Goal: Task Accomplishment & Management: Manage account settings

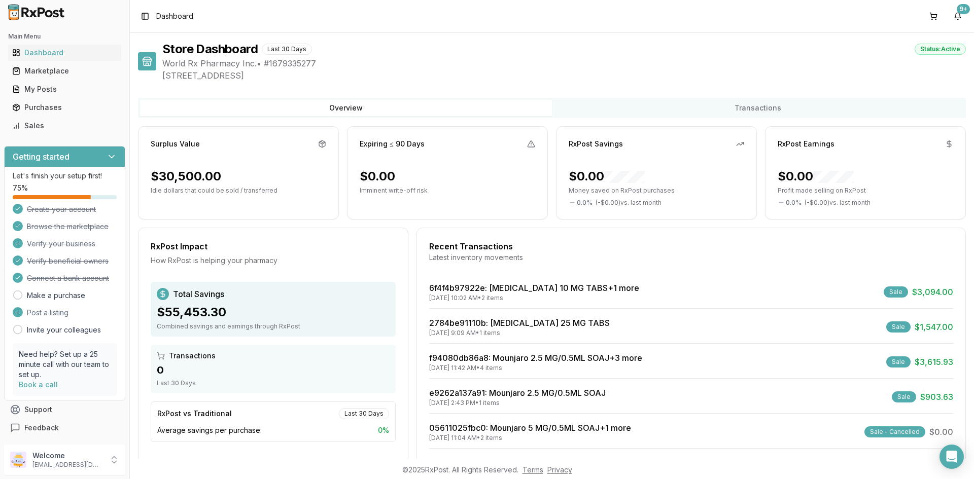
click at [55, 125] on div "Sales" at bounding box center [64, 126] width 105 height 10
click at [76, 132] on link "Sales" at bounding box center [64, 126] width 113 height 18
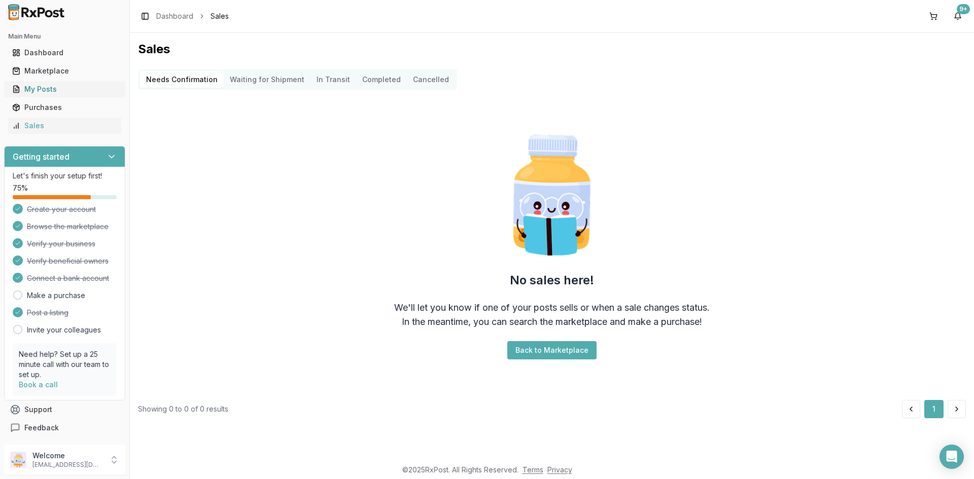
click at [75, 87] on div "My Posts" at bounding box center [64, 89] width 105 height 10
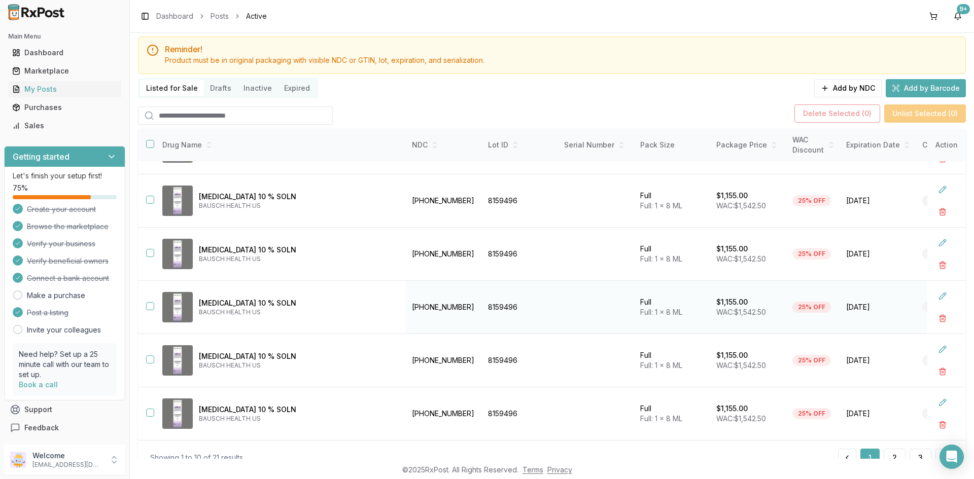
scroll to position [65, 0]
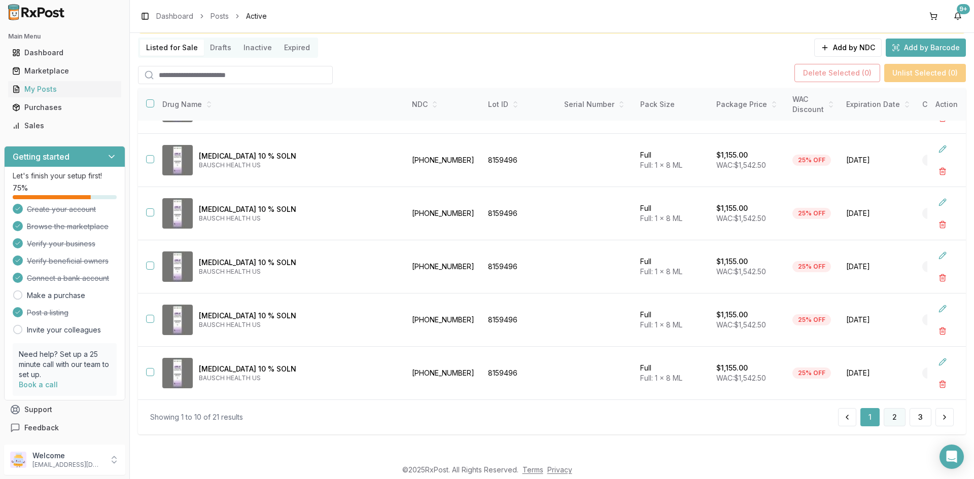
click at [895, 423] on button "2" at bounding box center [894, 417] width 22 height 18
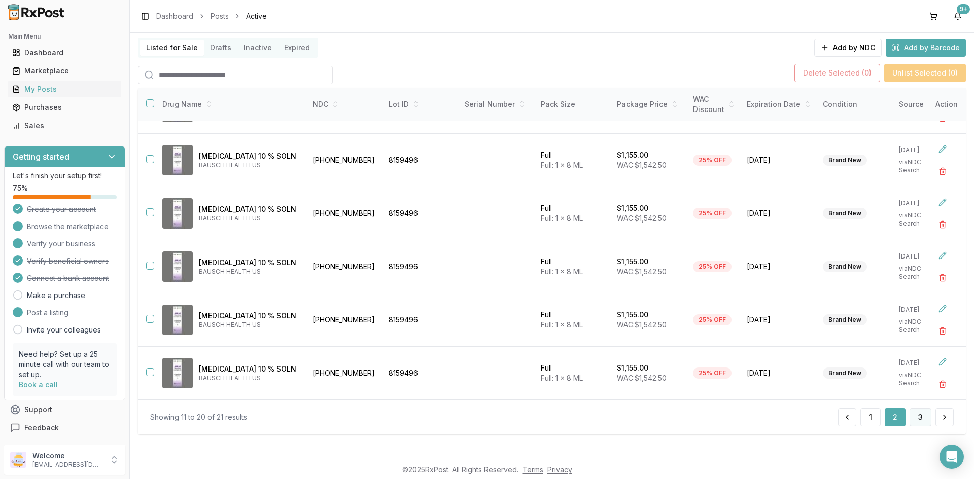
click at [909, 418] on button "3" at bounding box center [920, 417] width 22 height 18
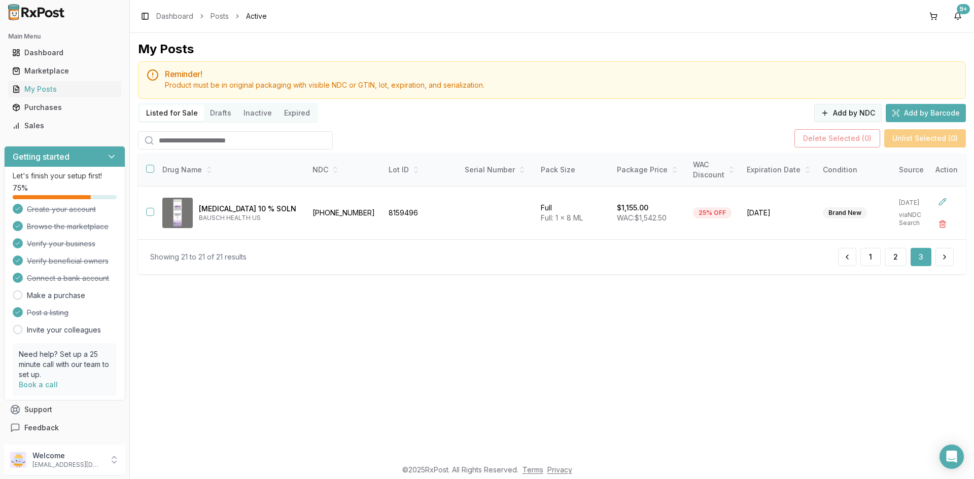
click at [845, 112] on button "Add by NDC" at bounding box center [847, 113] width 67 height 18
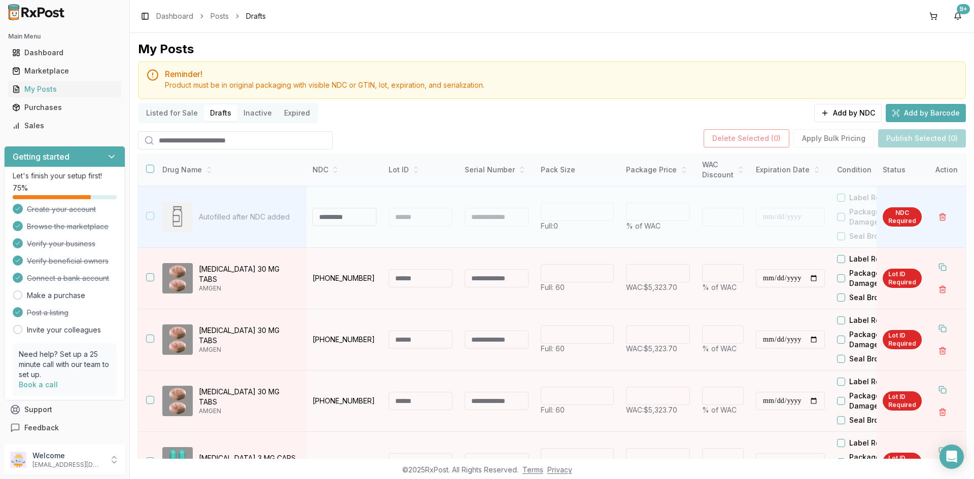
click at [357, 221] on input at bounding box center [344, 217] width 64 height 18
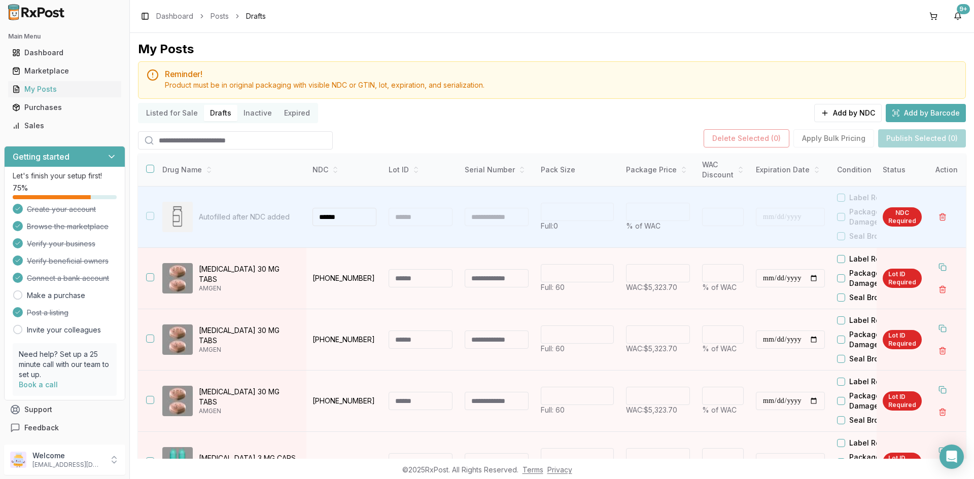
type input "******"
drag, startPoint x: 483, startPoint y: 146, endPoint x: 559, endPoint y: 138, distance: 76.0
click at [487, 151] on div "**********" at bounding box center [552, 270] width 828 height 459
click at [917, 116] on button "Add by Barcode" at bounding box center [925, 113] width 80 height 18
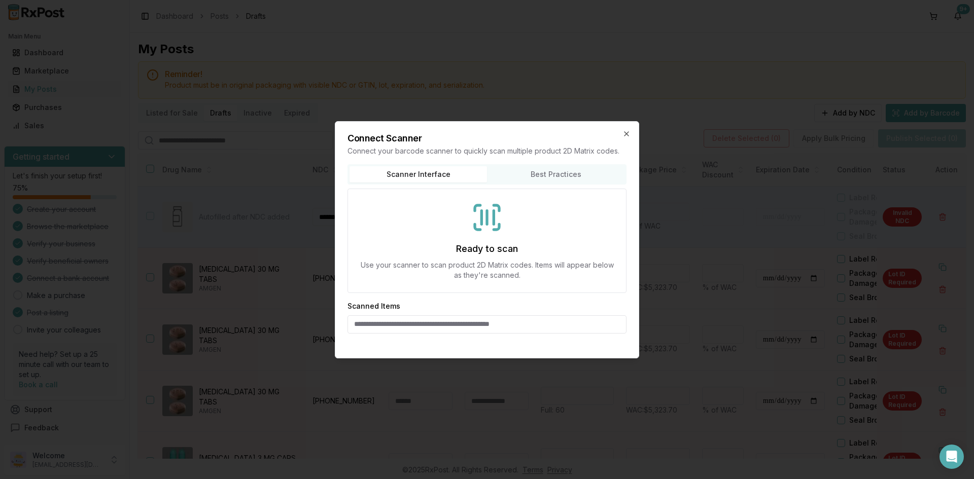
click at [423, 328] on input at bounding box center [486, 324] width 279 height 18
click at [423, 327] on input "**********" at bounding box center [486, 324] width 279 height 18
type input "**********"
click at [489, 260] on p "Use your scanner to scan product 2D Matrix codes. Items will appear below as th…" at bounding box center [487, 270] width 254 height 20
click at [494, 277] on p "Use your scanner to scan product 2D Matrix codes. Items will appear below as th…" at bounding box center [487, 270] width 254 height 20
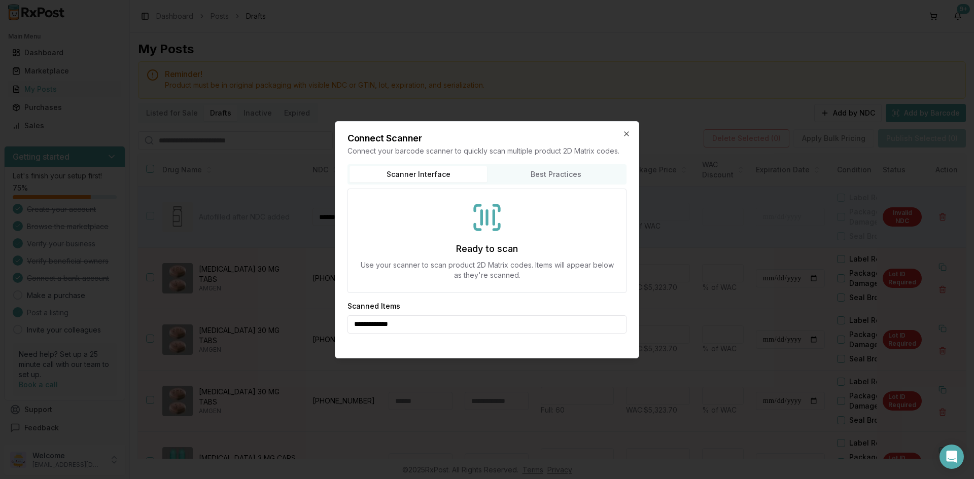
click at [498, 269] on p "Use your scanner to scan product 2D Matrix codes. Items will appear below as th…" at bounding box center [487, 270] width 254 height 20
click at [621, 127] on div "**********" at bounding box center [487, 239] width 304 height 237
click at [623, 130] on icon "button" at bounding box center [626, 134] width 8 height 8
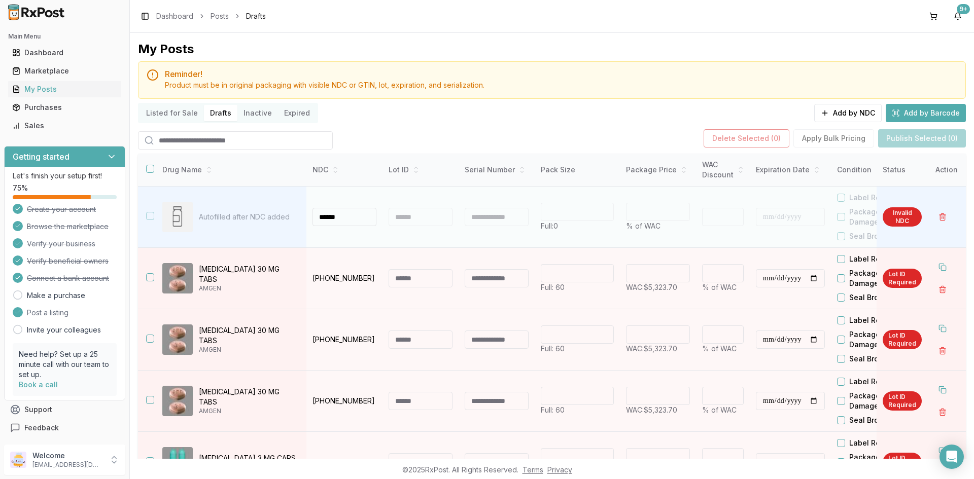
click at [351, 222] on input "******" at bounding box center [344, 217] width 64 height 18
click at [367, 225] on input "**********" at bounding box center [344, 217] width 64 height 18
type input "**********"
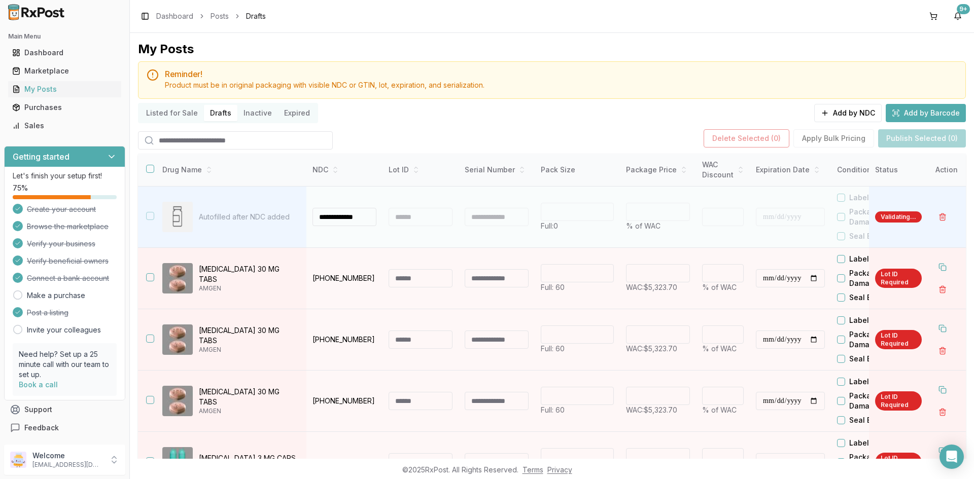
type input "**"
type input "*"
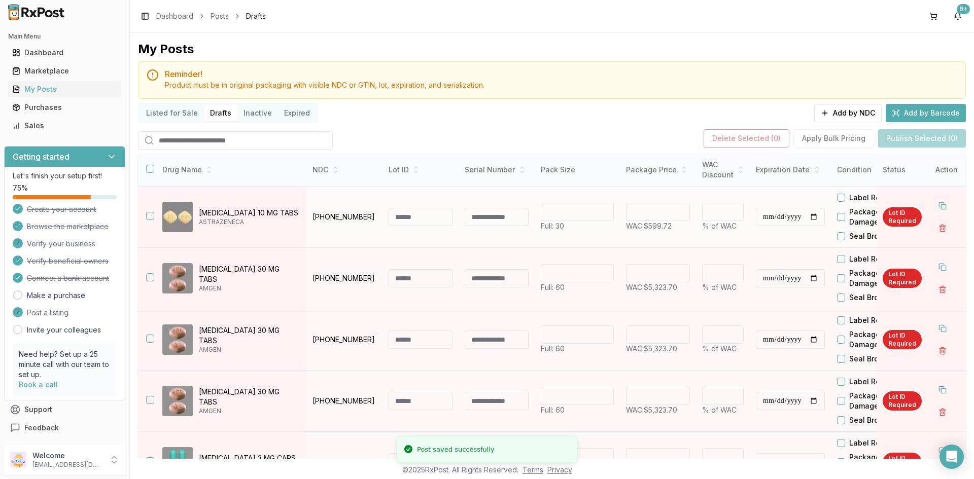
click at [420, 221] on input at bounding box center [420, 217] width 64 height 18
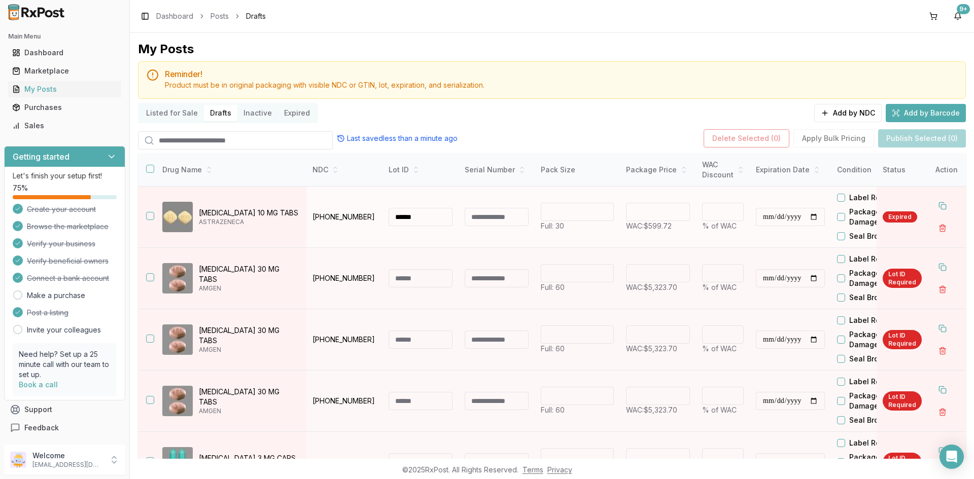
type input "******"
click at [644, 211] on input "******" at bounding box center [658, 212] width 64 height 18
drag, startPoint x: 663, startPoint y: 216, endPoint x: 655, endPoint y: 216, distance: 7.6
click at [655, 216] on input "******" at bounding box center [658, 212] width 64 height 18
click at [655, 216] on input "***" at bounding box center [658, 212] width 64 height 18
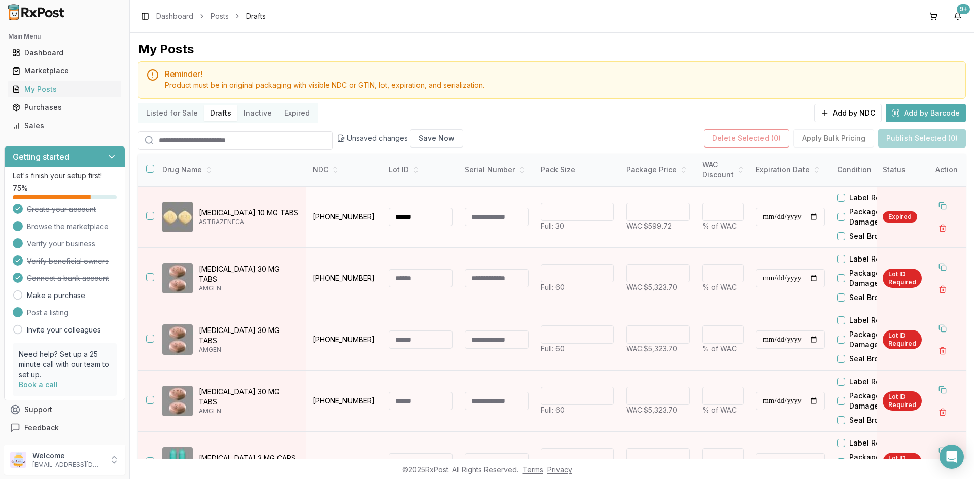
type input "******"
type input "**"
click at [768, 218] on input "**********" at bounding box center [790, 217] width 69 height 18
type input "**********"
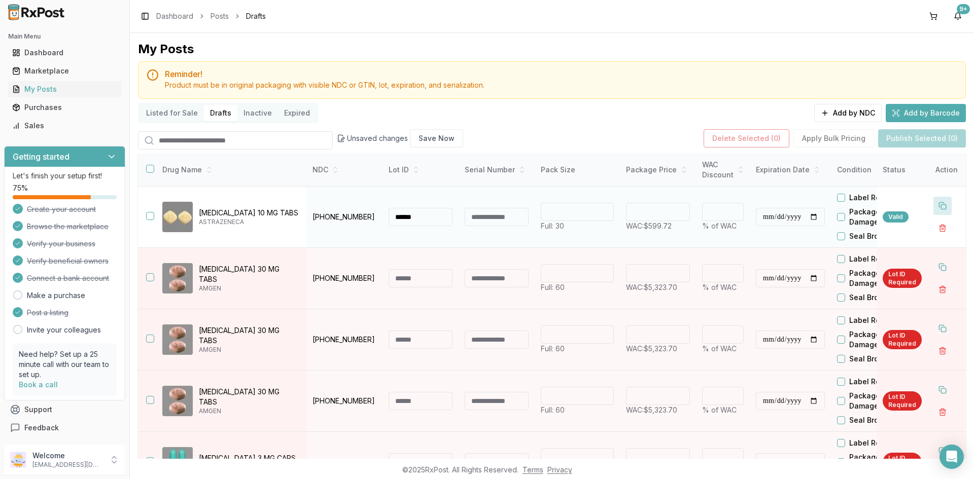
click at [934, 205] on button at bounding box center [942, 206] width 18 height 18
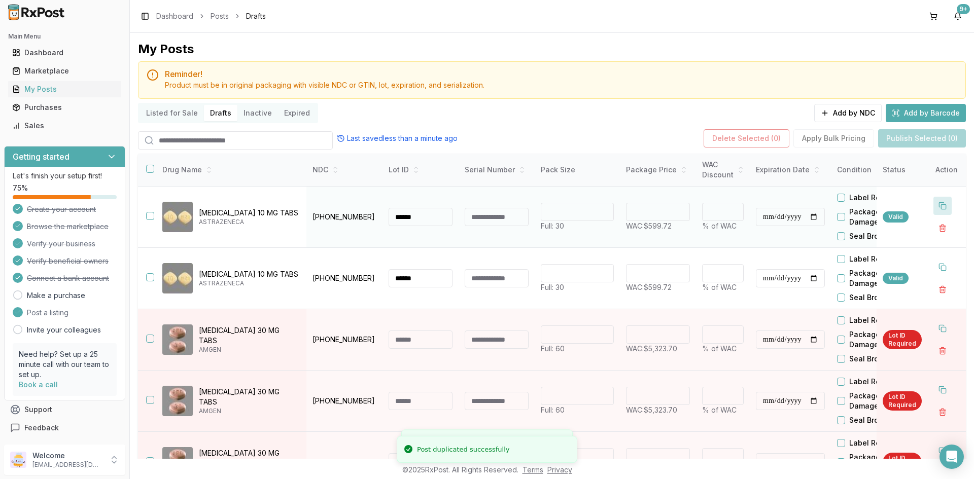
click at [934, 205] on button at bounding box center [942, 206] width 18 height 18
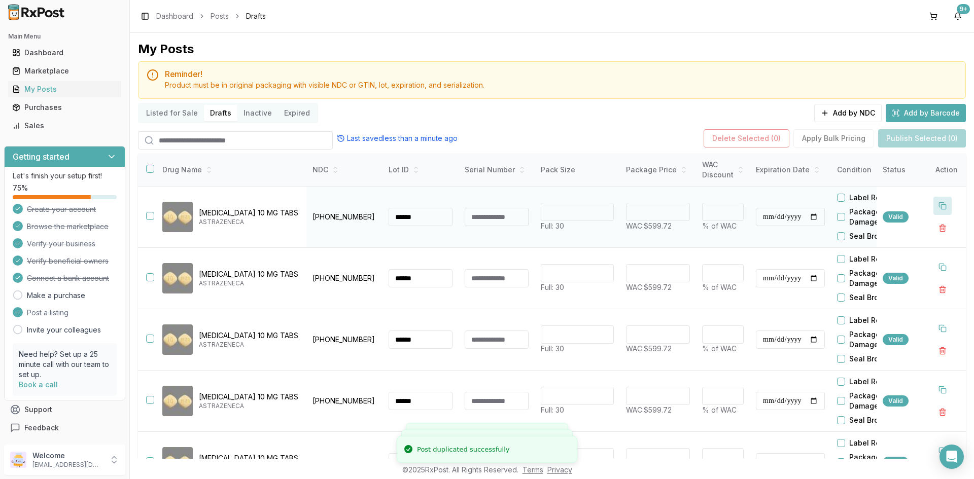
click at [934, 205] on button at bounding box center [942, 206] width 18 height 18
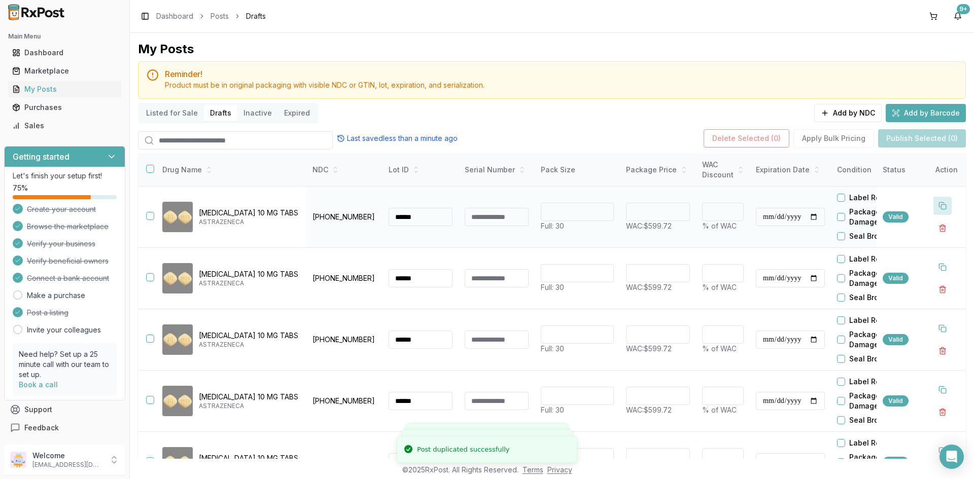
click at [934, 205] on button at bounding box center [942, 206] width 18 height 18
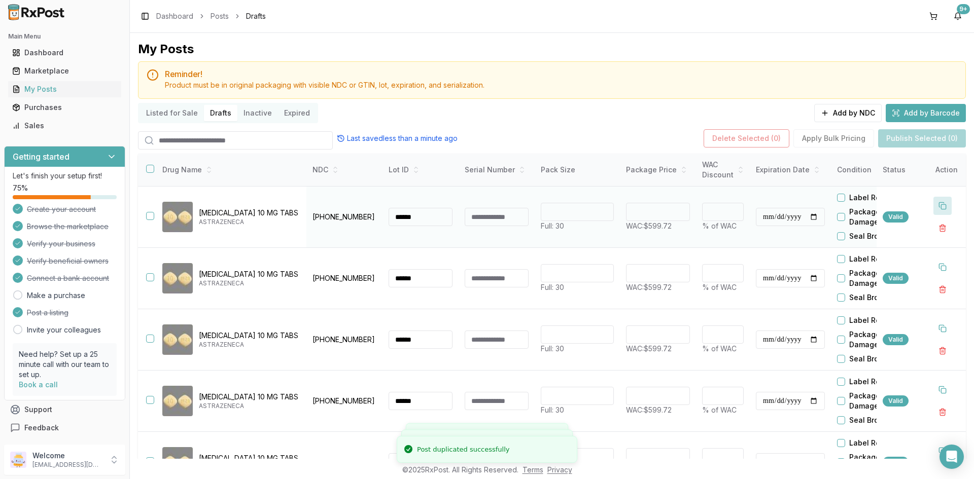
click at [934, 205] on button at bounding box center [942, 206] width 18 height 18
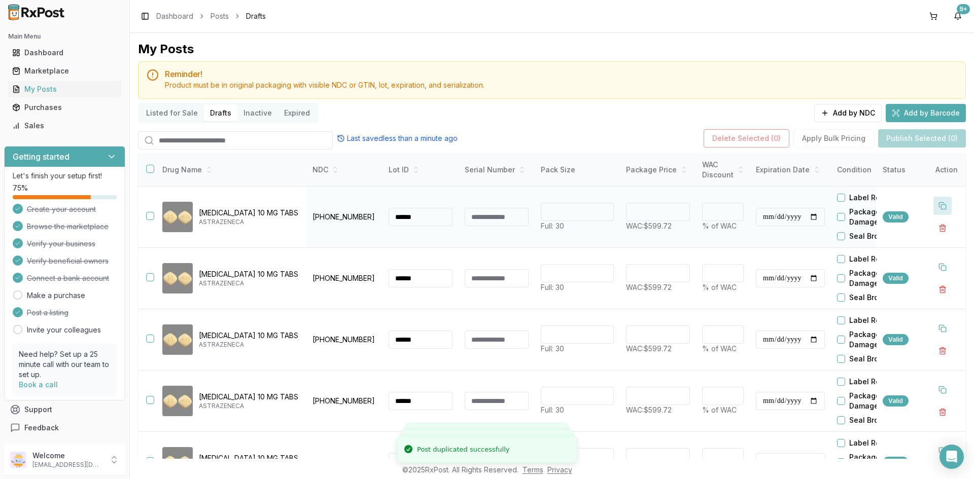
click at [934, 205] on button at bounding box center [942, 206] width 18 height 18
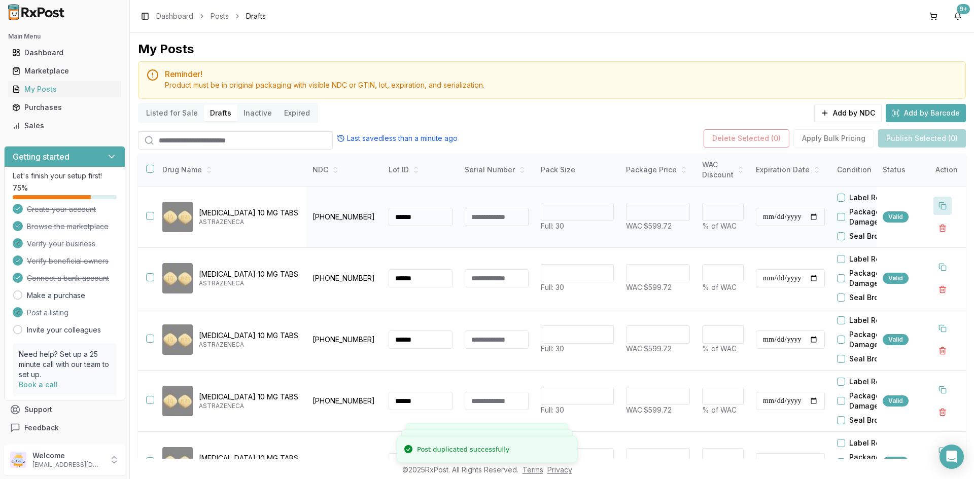
click at [934, 205] on button at bounding box center [942, 206] width 18 height 18
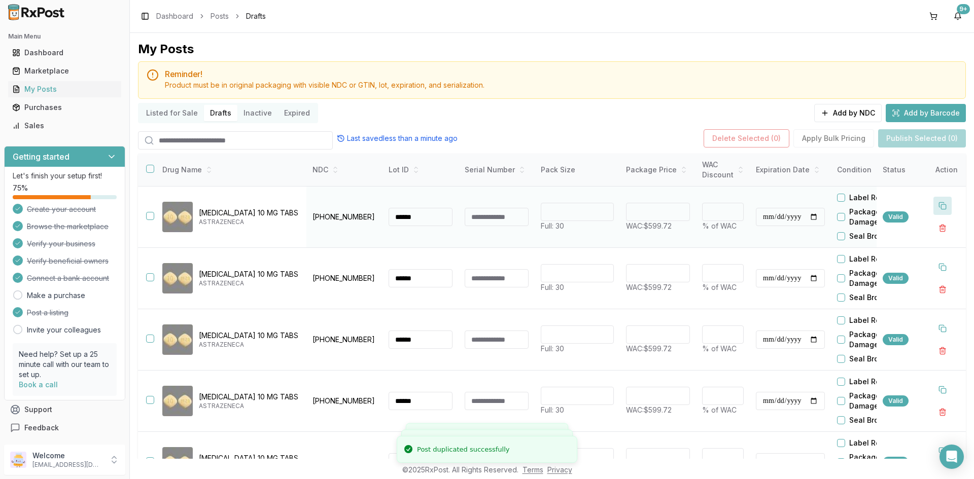
click at [934, 205] on button at bounding box center [942, 206] width 18 height 18
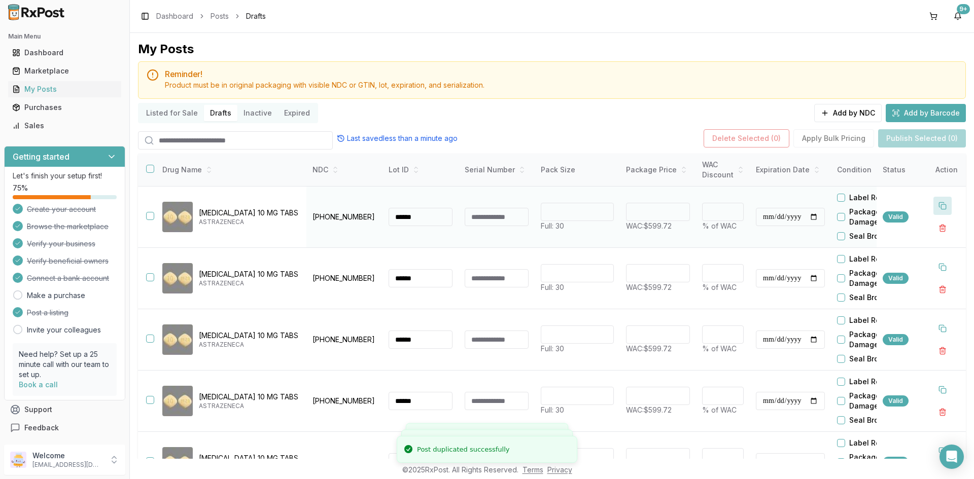
click at [934, 205] on button at bounding box center [942, 206] width 18 height 18
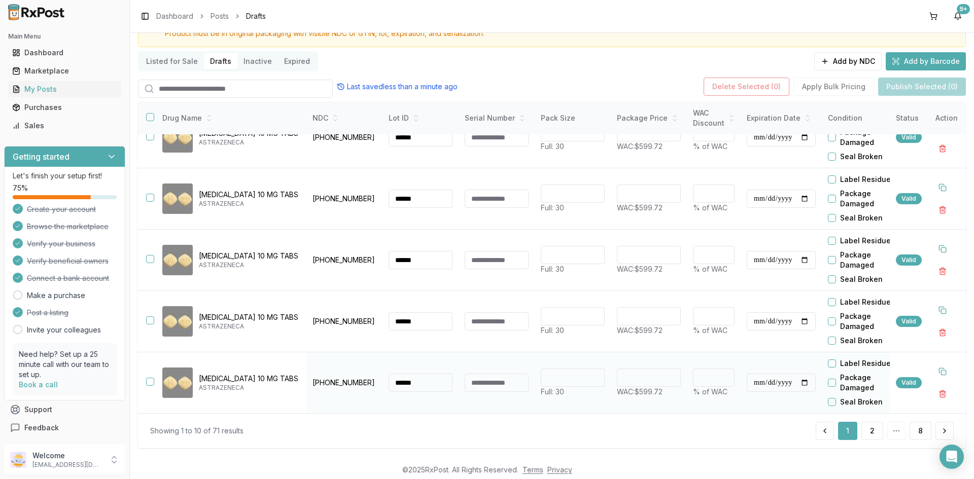
scroll to position [57, 0]
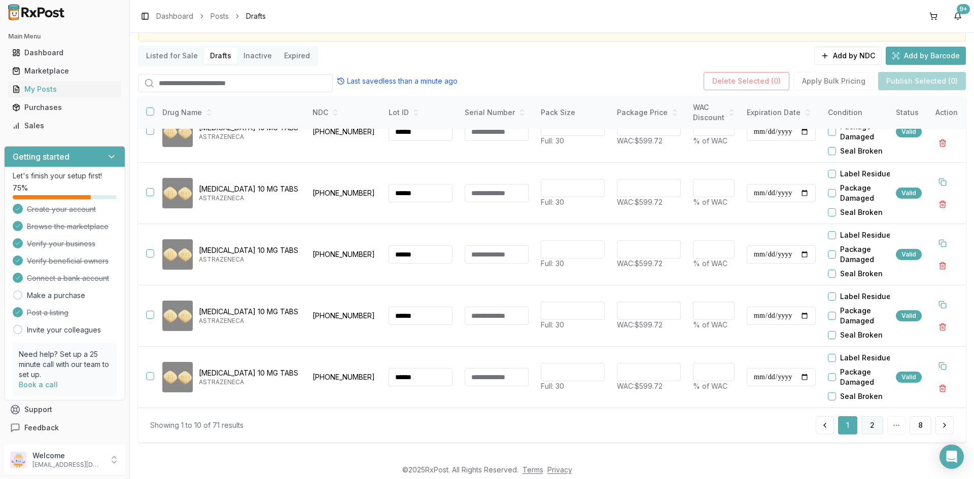
click at [871, 429] on button "2" at bounding box center [872, 425] width 22 height 18
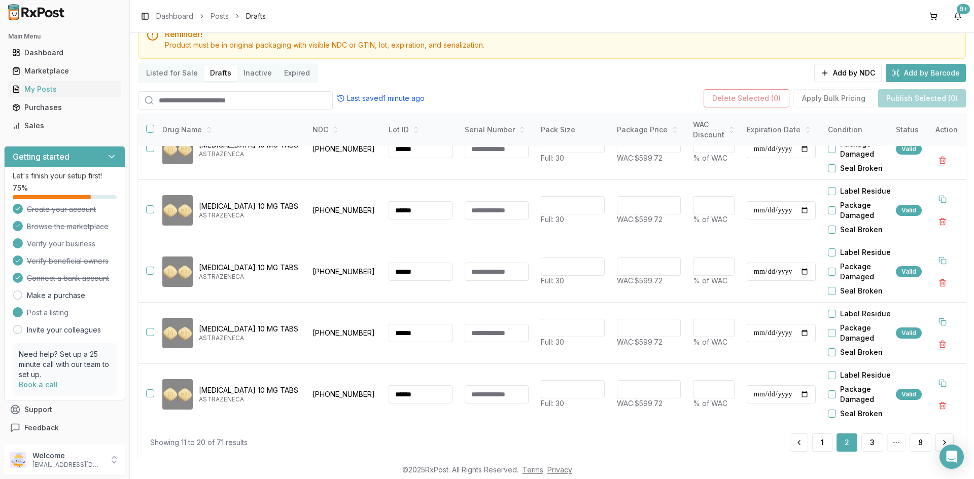
scroll to position [57, 0]
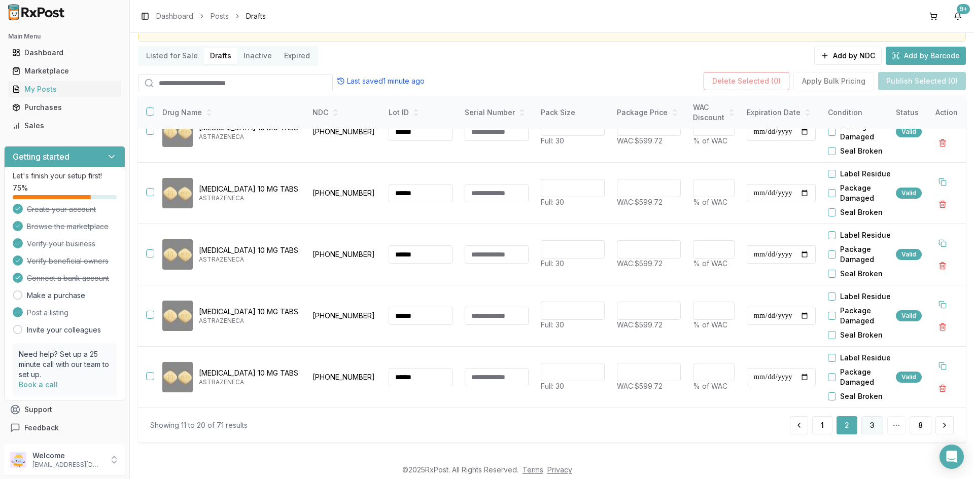
click at [862, 425] on button "3" at bounding box center [872, 425] width 22 height 18
click at [862, 425] on button "4" at bounding box center [872, 425] width 22 height 18
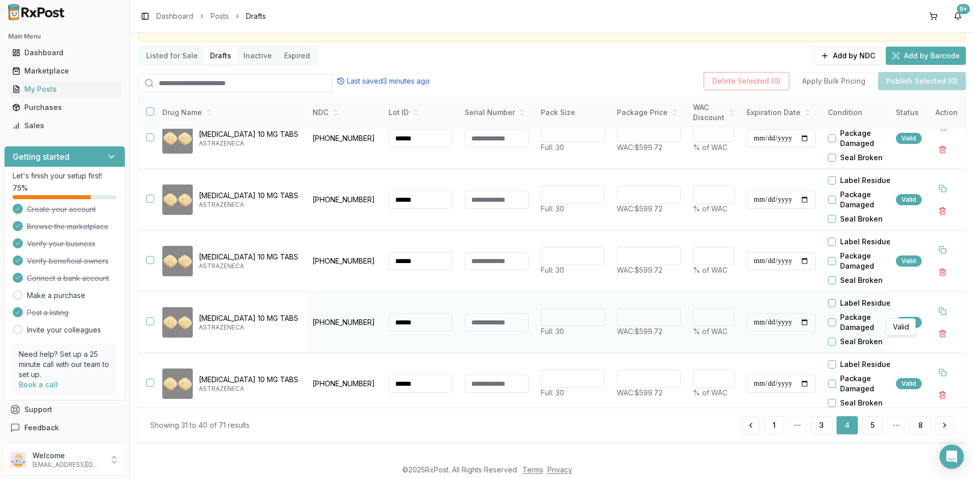
scroll to position [339, 0]
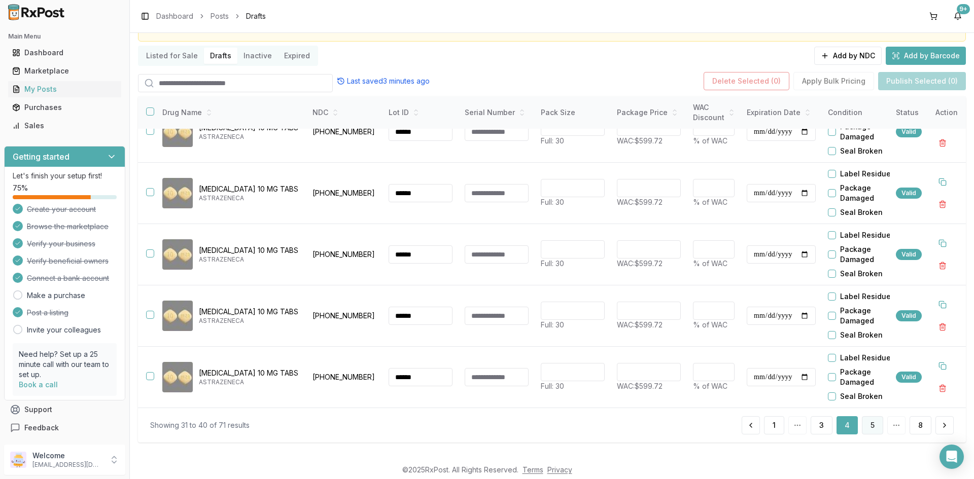
click at [864, 425] on button "5" at bounding box center [872, 425] width 21 height 18
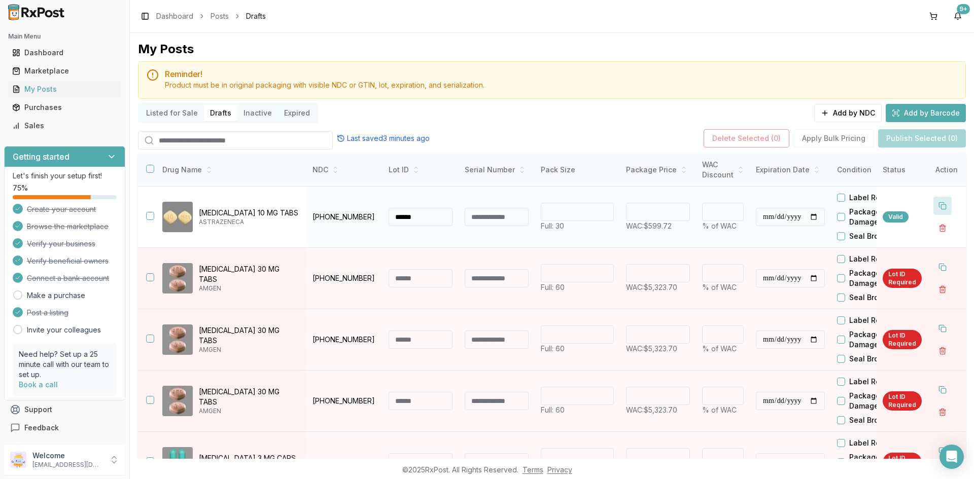
click at [935, 203] on button at bounding box center [942, 206] width 18 height 18
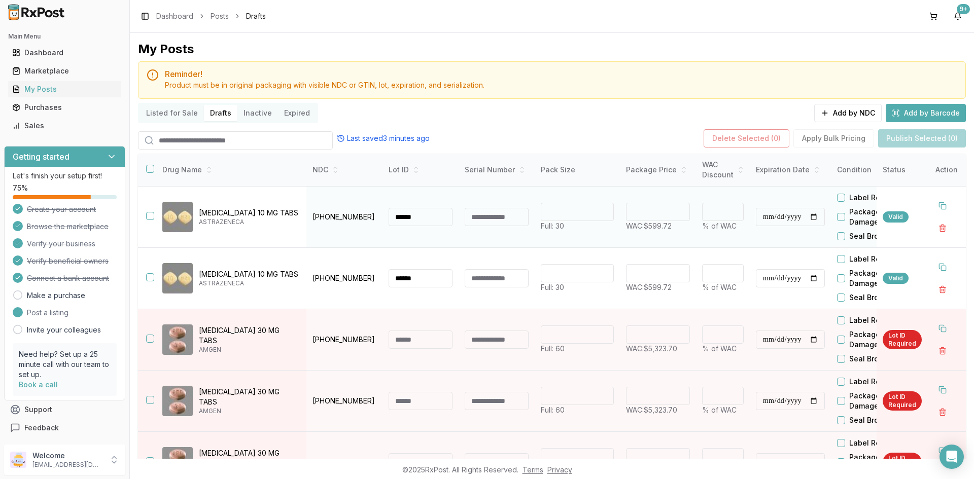
click at [148, 216] on button "button" at bounding box center [150, 216] width 8 height 8
click at [153, 278] on button "button" at bounding box center [150, 277] width 8 height 8
click at [903, 137] on button "Publish Selected (2)" at bounding box center [922, 138] width 88 height 18
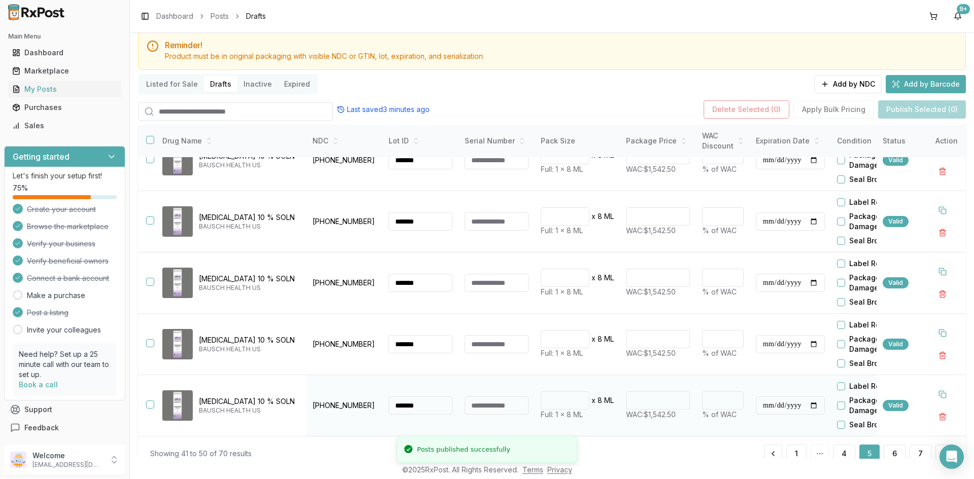
scroll to position [57, 0]
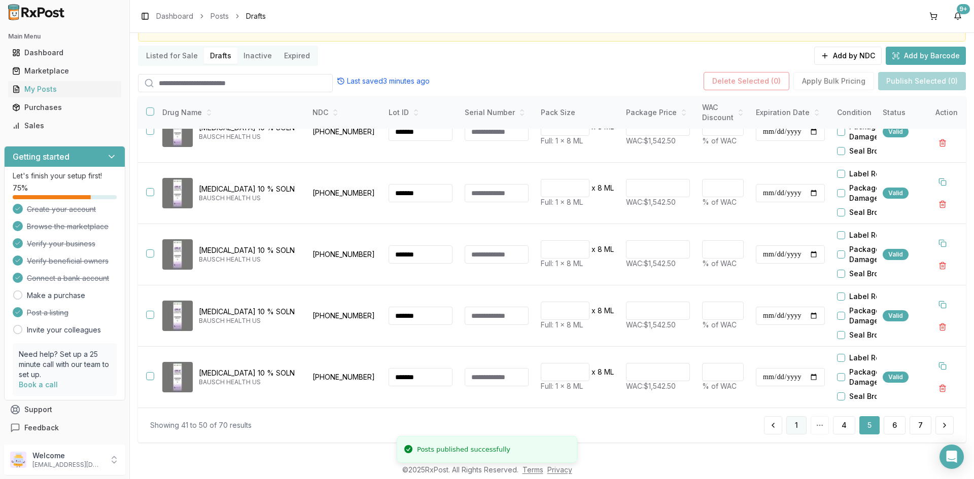
click at [791, 430] on button "1" at bounding box center [796, 425] width 20 height 18
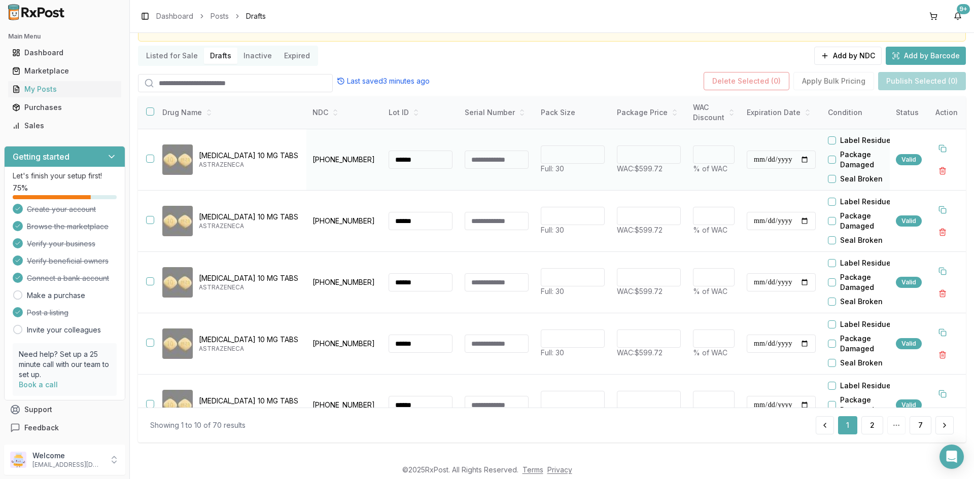
click at [151, 160] on button "button" at bounding box center [150, 159] width 8 height 8
click at [151, 221] on button "button" at bounding box center [150, 220] width 8 height 8
click at [152, 279] on button "button" at bounding box center [150, 281] width 8 height 8
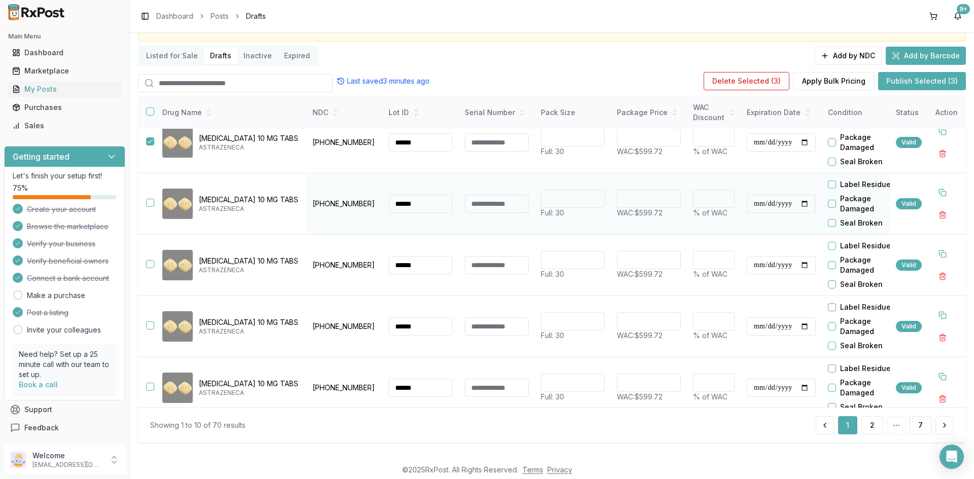
scroll to position [136, 0]
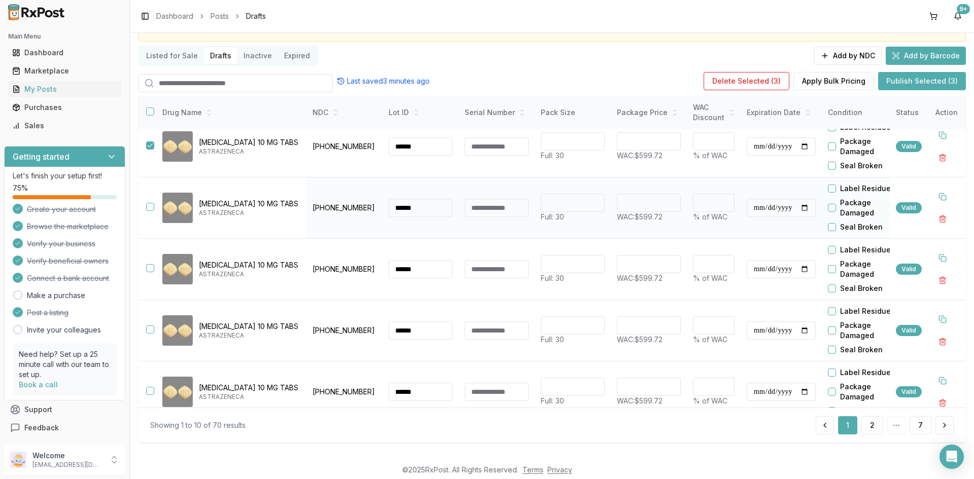
click at [152, 206] on button "button" at bounding box center [150, 207] width 8 height 8
click at [150, 267] on button "button" at bounding box center [150, 268] width 8 height 8
click at [152, 328] on button "button" at bounding box center [150, 330] width 8 height 8
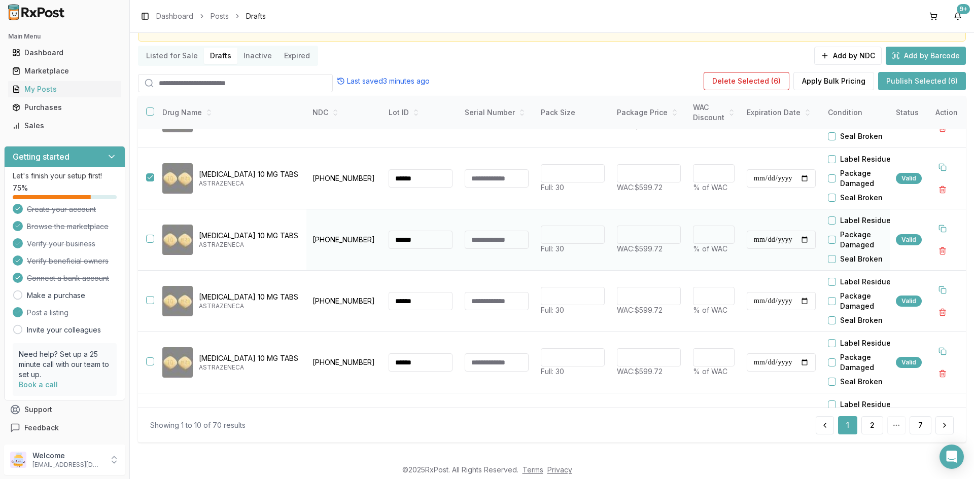
click at [150, 238] on button "button" at bounding box center [150, 239] width 8 height 8
click at [149, 298] on button "button" at bounding box center [150, 300] width 8 height 8
click at [151, 361] on button "button" at bounding box center [150, 362] width 8 height 8
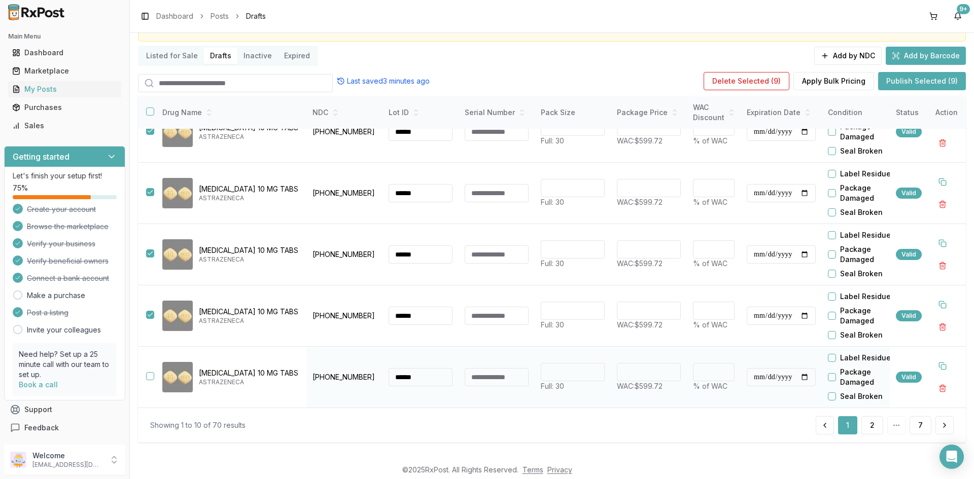
click at [147, 372] on button "button" at bounding box center [150, 376] width 8 height 8
click at [931, 82] on button "Publish Selected (10)" at bounding box center [920, 81] width 91 height 18
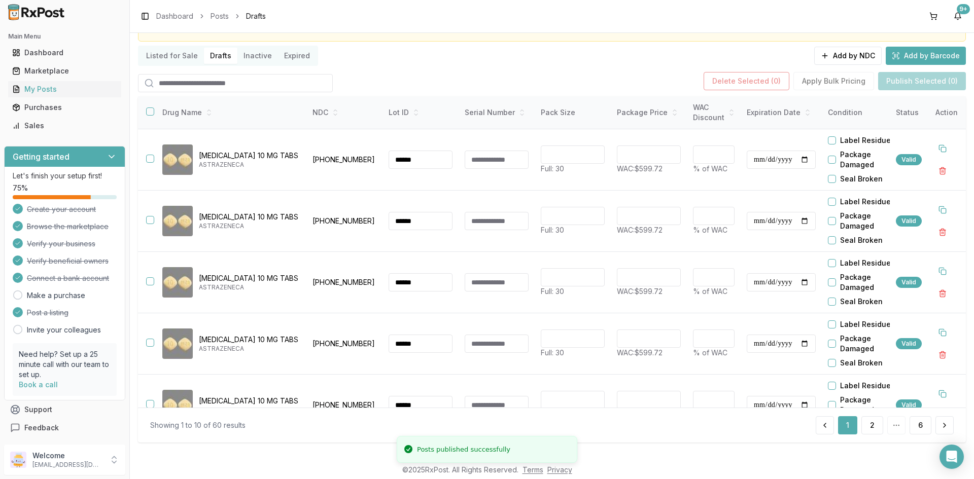
scroll to position [0, 0]
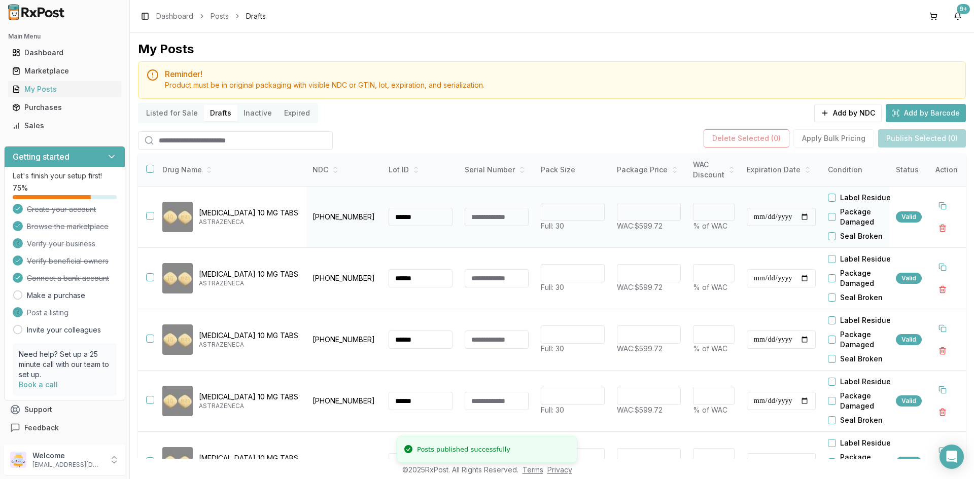
click at [147, 217] on button "button" at bounding box center [150, 216] width 8 height 8
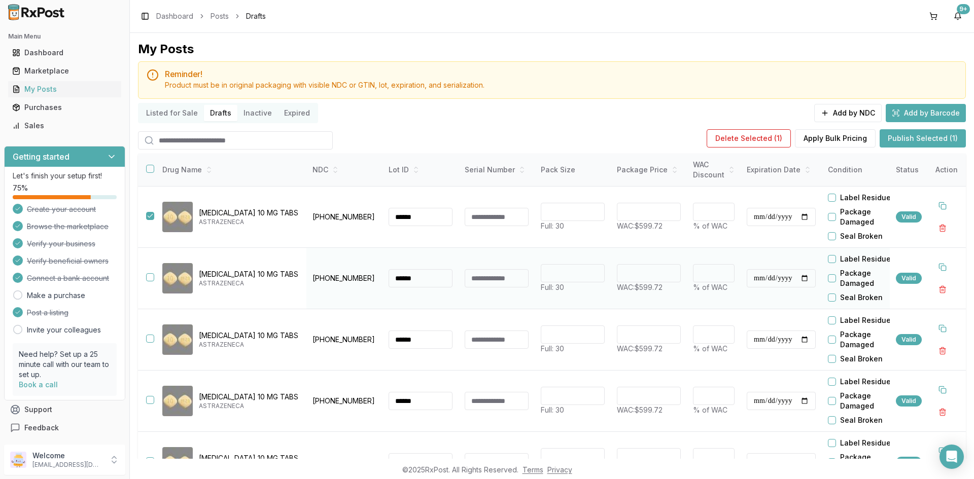
click at [150, 278] on button "button" at bounding box center [150, 277] width 8 height 8
click at [150, 339] on button "button" at bounding box center [150, 339] width 8 height 8
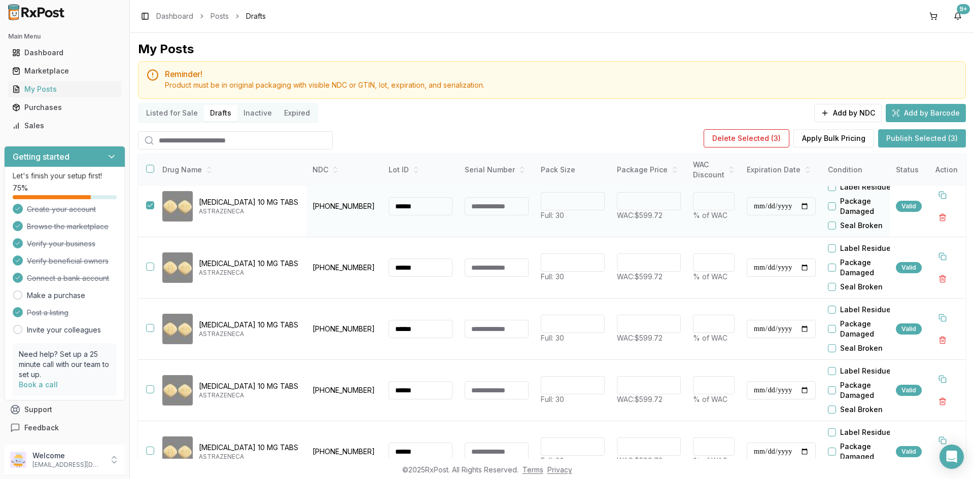
scroll to position [152, 0]
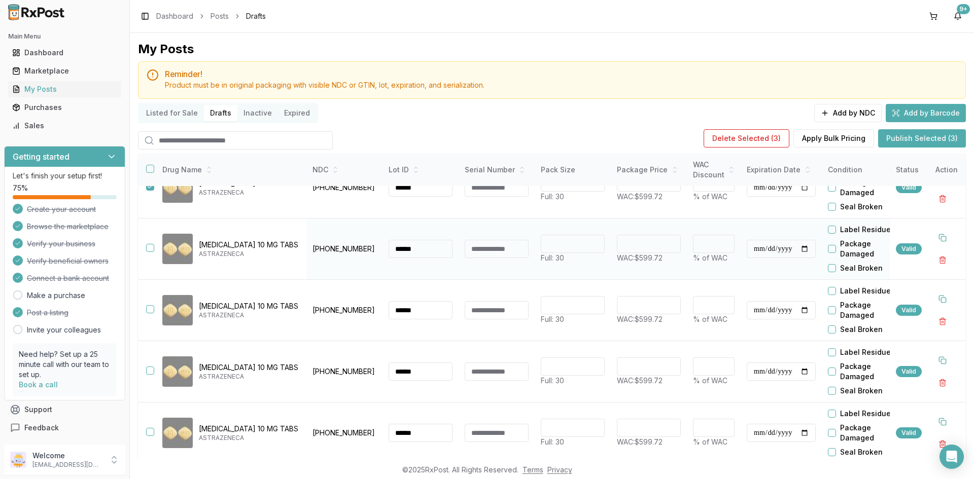
click at [150, 246] on button "button" at bounding box center [150, 248] width 8 height 8
click at [147, 312] on button "button" at bounding box center [150, 309] width 8 height 8
click at [150, 373] on button "button" at bounding box center [150, 371] width 8 height 8
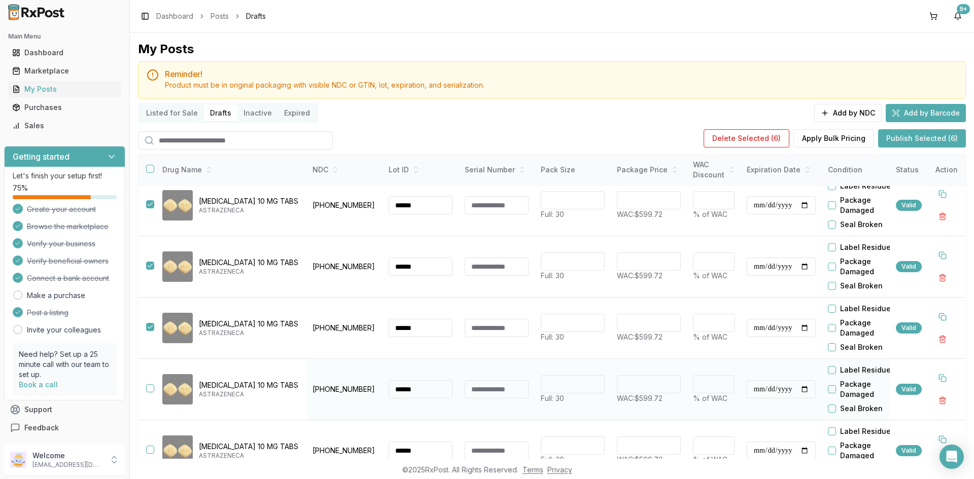
scroll to position [254, 0]
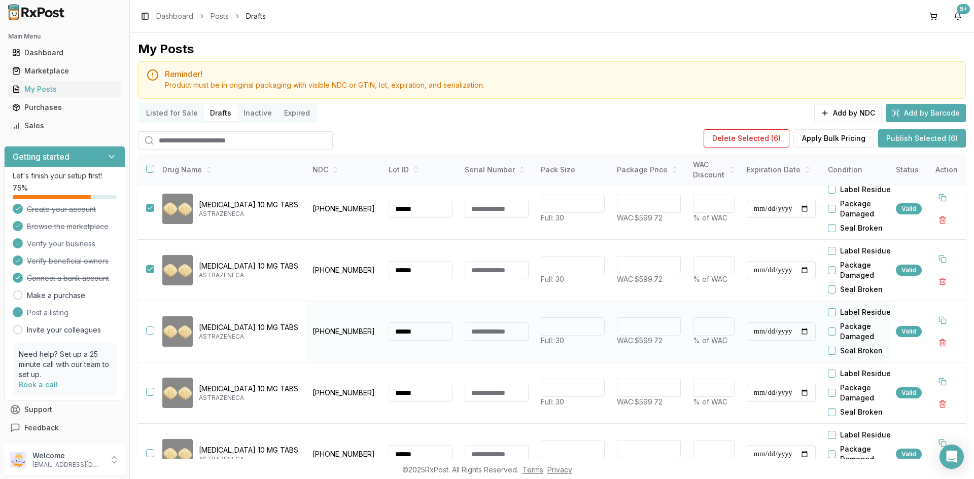
click at [148, 330] on button "button" at bounding box center [150, 331] width 8 height 8
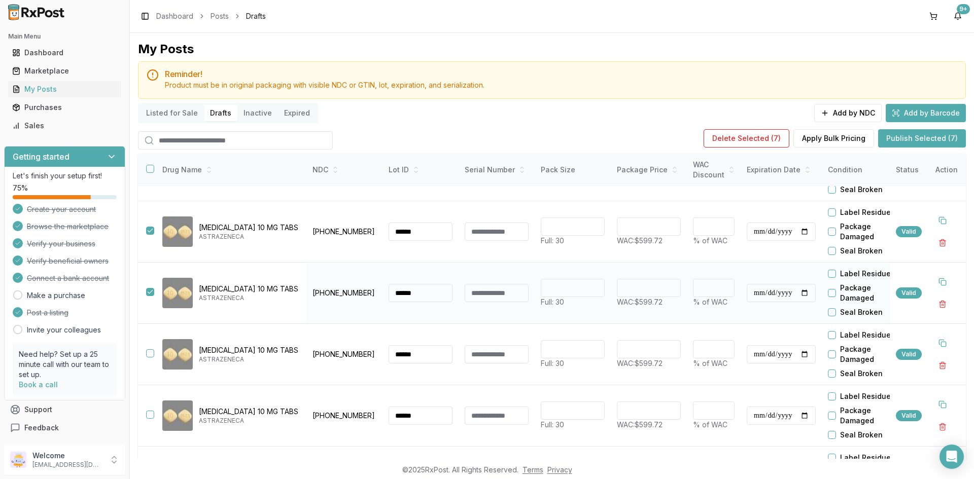
scroll to position [339, 0]
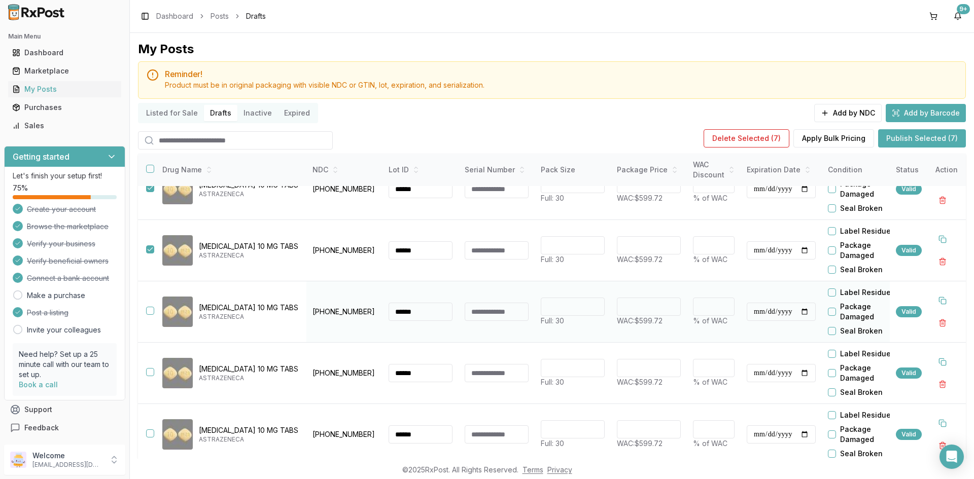
click at [153, 310] on button "button" at bounding box center [150, 311] width 8 height 8
click at [148, 369] on button "button" at bounding box center [150, 372] width 8 height 8
click at [146, 430] on button "button" at bounding box center [150, 434] width 8 height 8
click at [882, 136] on button "Publish Selected (10)" at bounding box center [920, 138] width 91 height 18
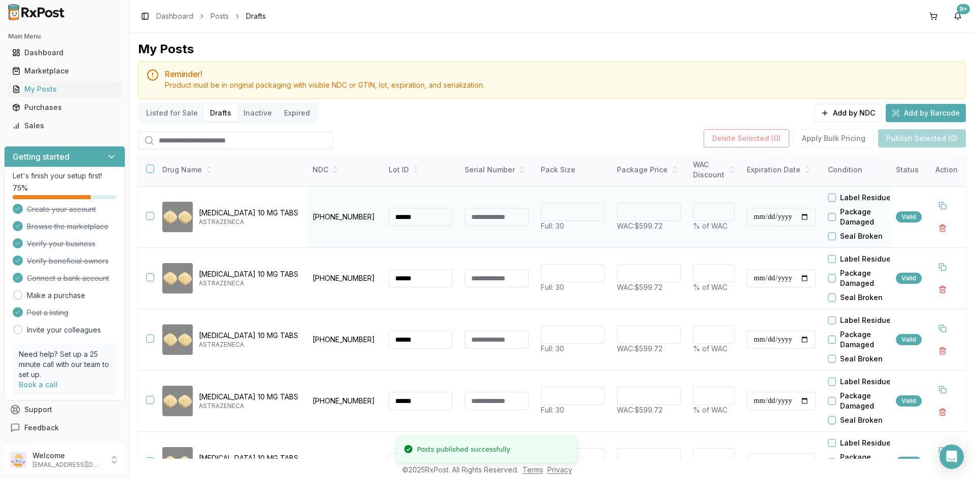
click at [150, 217] on button "button" at bounding box center [150, 216] width 8 height 8
click at [152, 276] on button "button" at bounding box center [150, 277] width 8 height 8
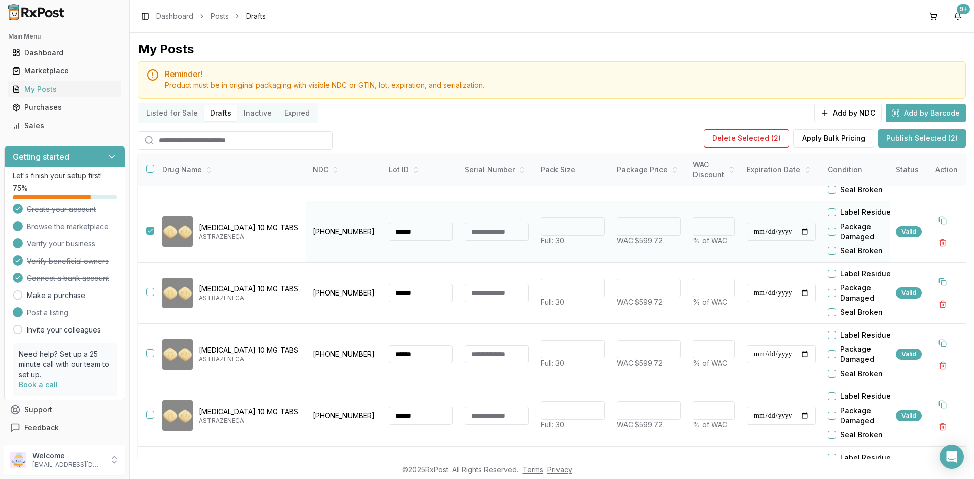
scroll to position [101, 0]
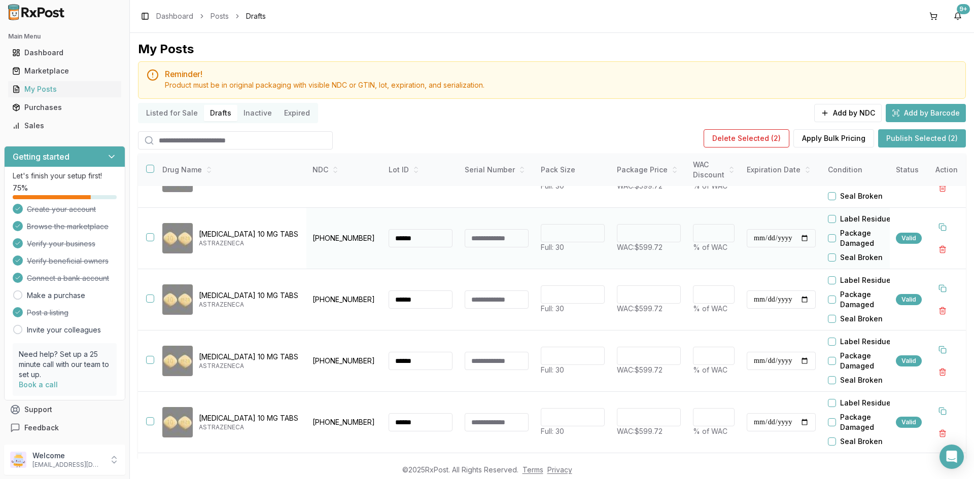
click at [152, 237] on button "button" at bounding box center [150, 237] width 8 height 8
click at [148, 298] on button "button" at bounding box center [150, 299] width 8 height 8
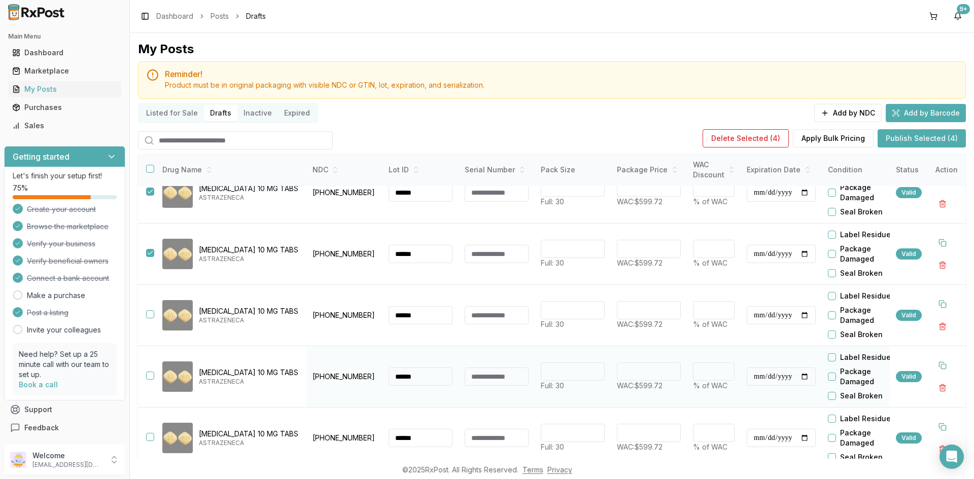
scroll to position [203, 0]
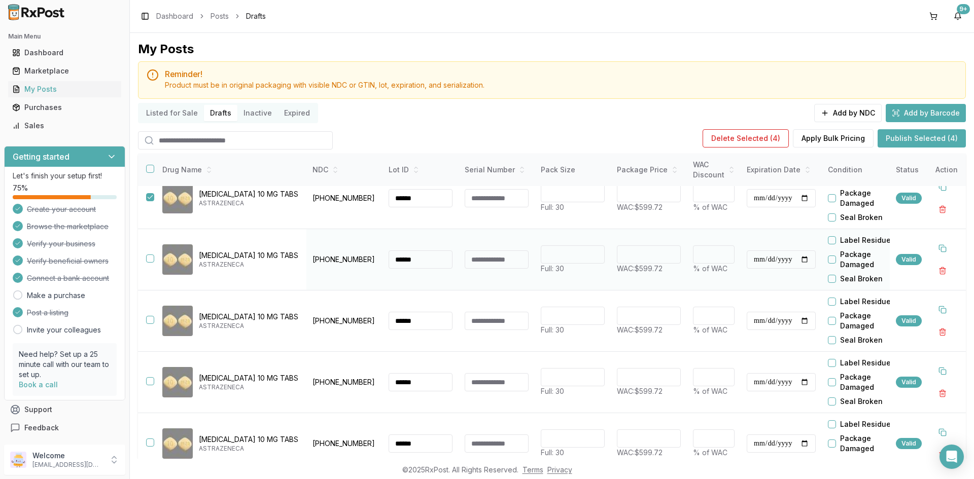
click at [154, 262] on button "button" at bounding box center [150, 259] width 8 height 8
click at [150, 321] on button "button" at bounding box center [150, 320] width 8 height 8
click at [150, 381] on button "button" at bounding box center [150, 381] width 8 height 8
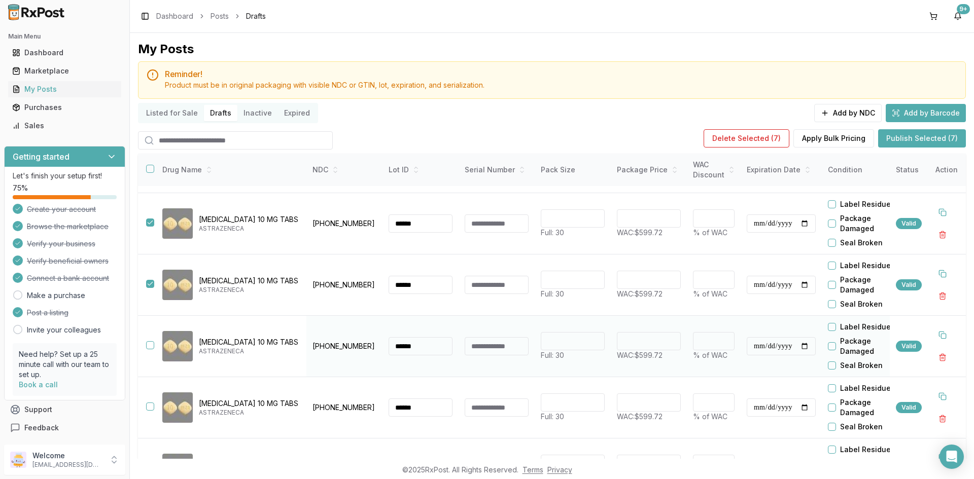
scroll to position [304, 0]
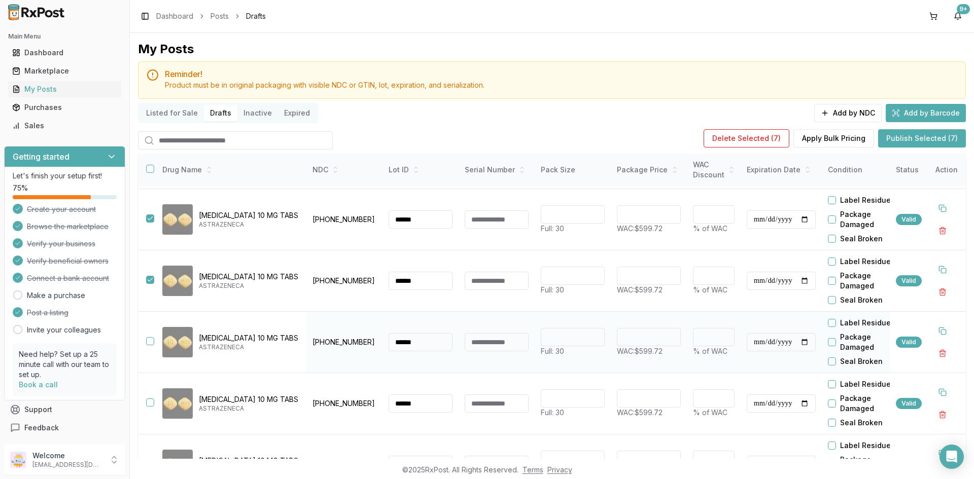
click at [149, 342] on button "button" at bounding box center [150, 341] width 8 height 8
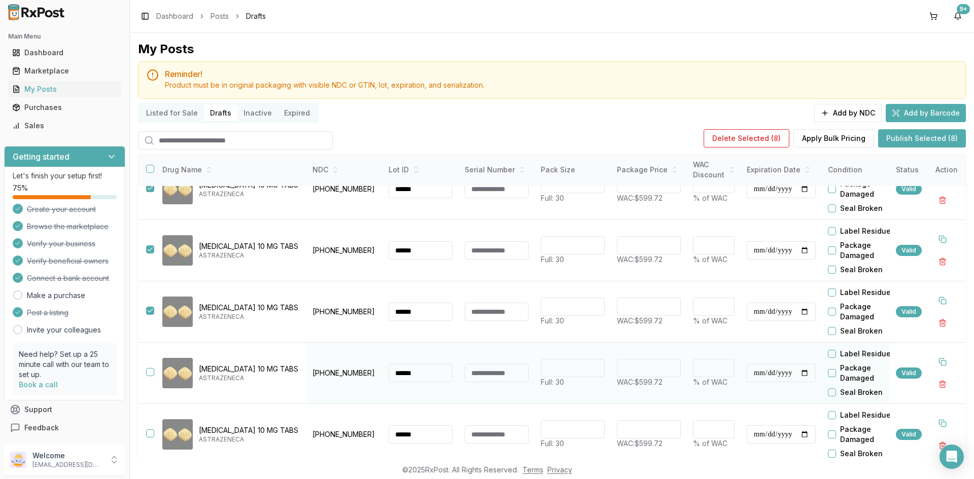
click at [149, 368] on button "button" at bounding box center [150, 372] width 8 height 8
click at [149, 431] on button "button" at bounding box center [150, 434] width 8 height 8
click at [928, 136] on button "Publish Selected (10)" at bounding box center [920, 138] width 91 height 18
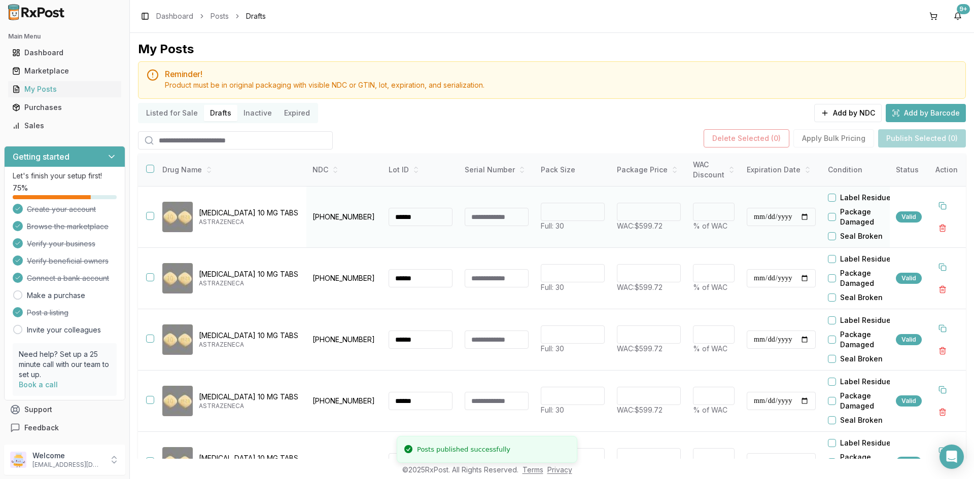
click at [149, 217] on button "button" at bounding box center [150, 216] width 8 height 8
click at [151, 277] on button "button" at bounding box center [150, 277] width 8 height 8
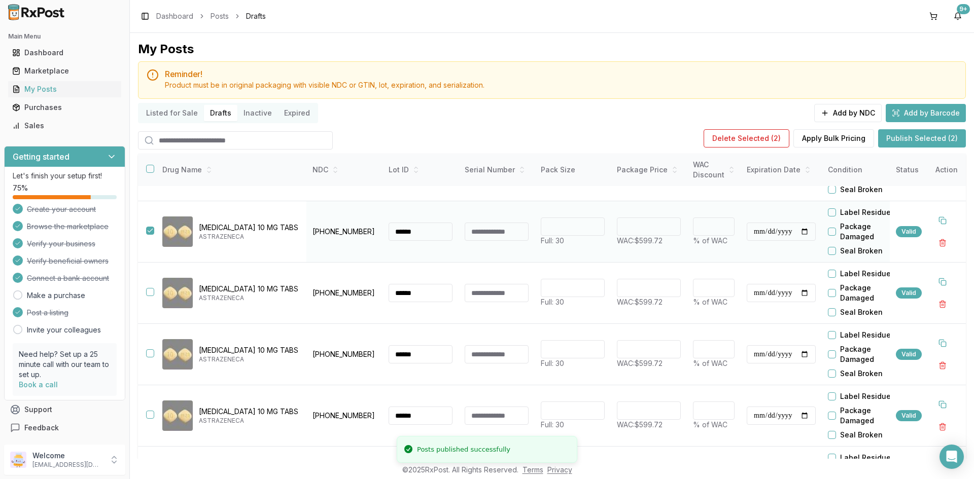
scroll to position [101, 0]
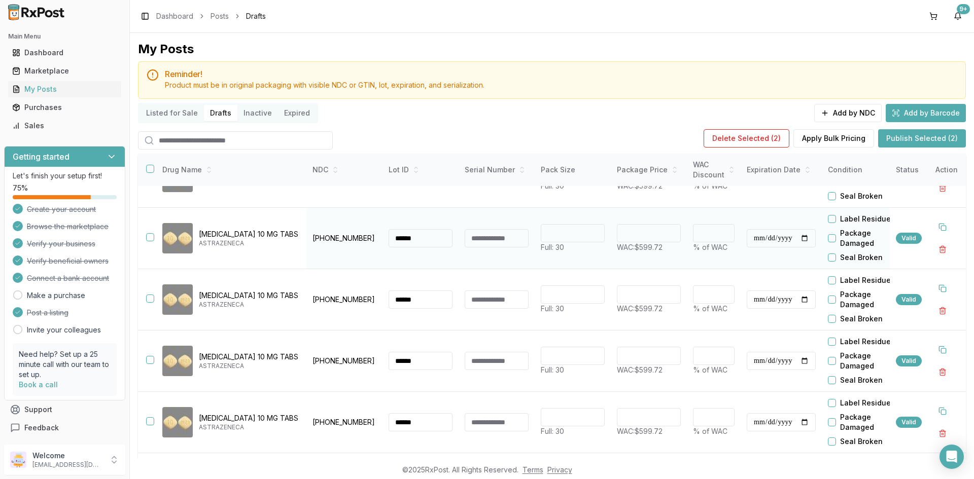
click at [148, 238] on button "button" at bounding box center [150, 237] width 8 height 8
click at [149, 299] on button "button" at bounding box center [150, 299] width 8 height 8
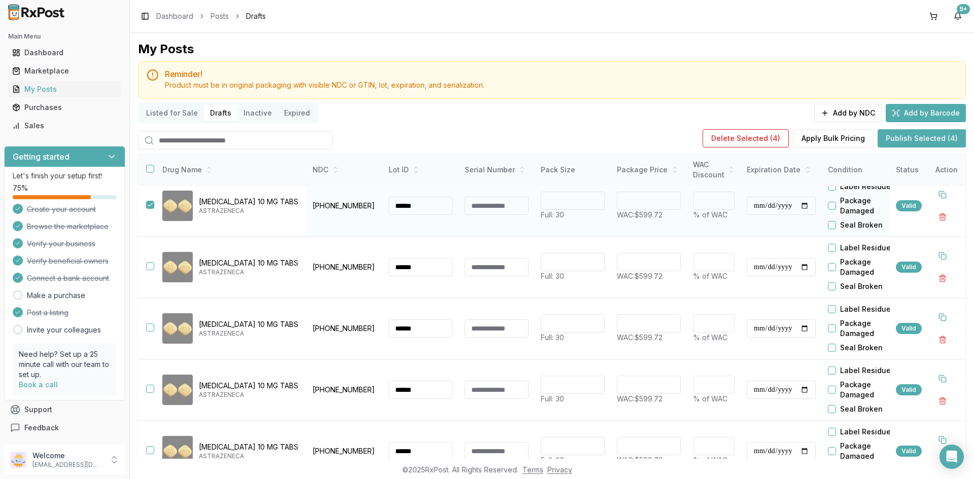
scroll to position [203, 0]
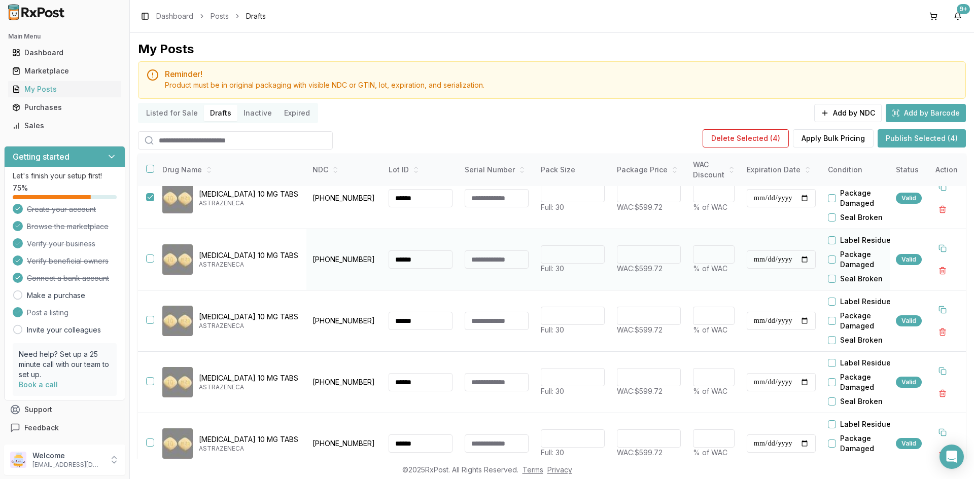
click at [147, 259] on button "button" at bounding box center [150, 259] width 8 height 8
click at [147, 319] on button "button" at bounding box center [150, 320] width 8 height 8
click at [148, 383] on button "button" at bounding box center [150, 381] width 8 height 8
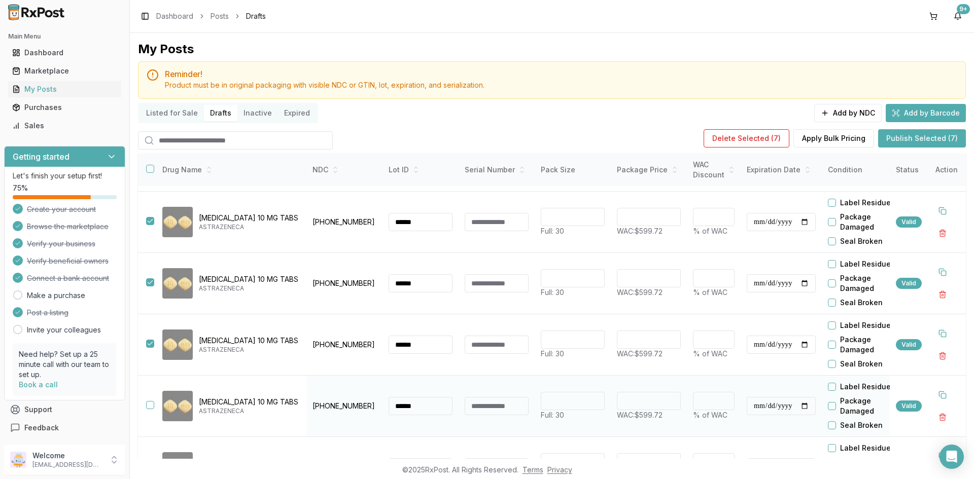
scroll to position [304, 0]
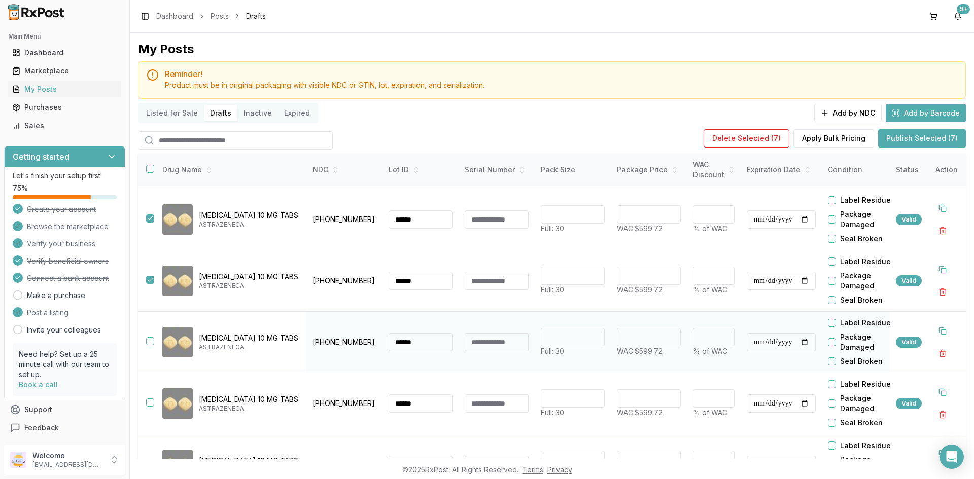
click at [150, 344] on button "button" at bounding box center [150, 341] width 8 height 8
click at [151, 402] on button "button" at bounding box center [150, 403] width 8 height 8
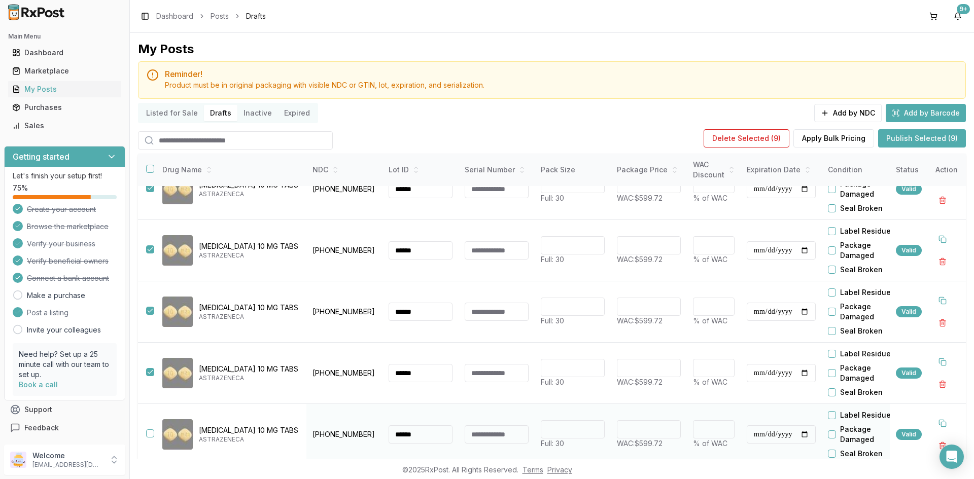
click at [150, 431] on button "button" at bounding box center [150, 434] width 8 height 8
click at [932, 142] on button "Publish Selected (10)" at bounding box center [920, 138] width 91 height 18
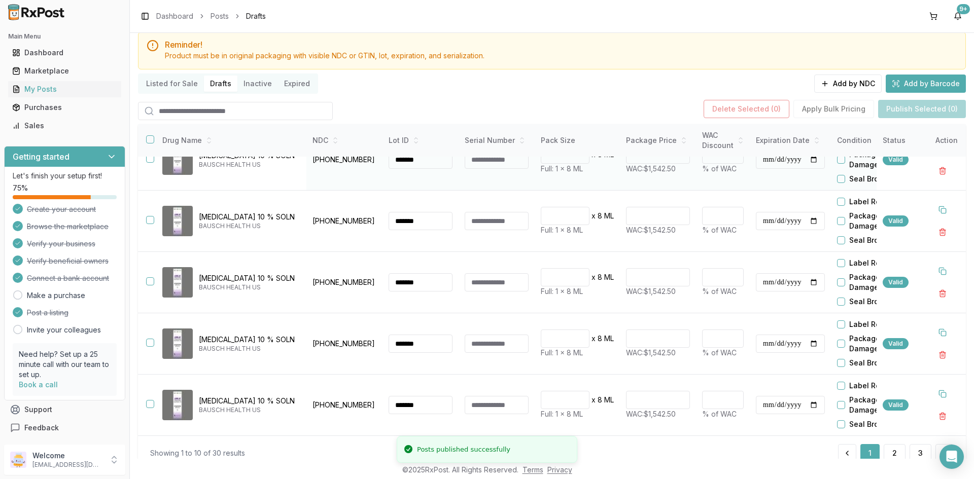
scroll to position [57, 0]
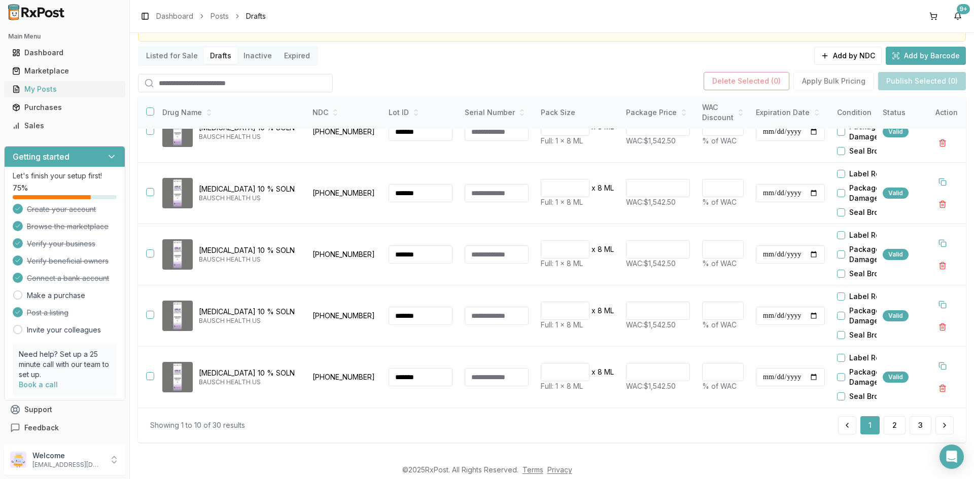
click at [62, 92] on div "My Posts" at bounding box center [64, 89] width 105 height 10
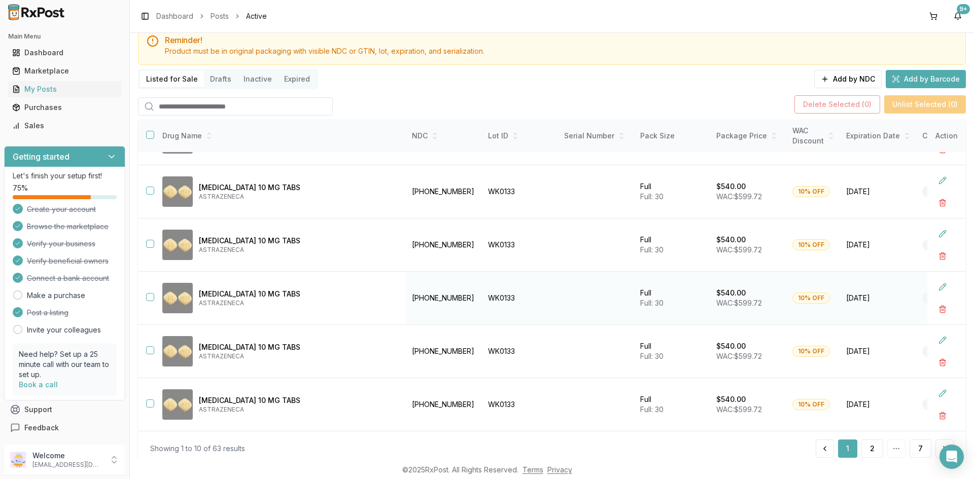
scroll to position [65, 0]
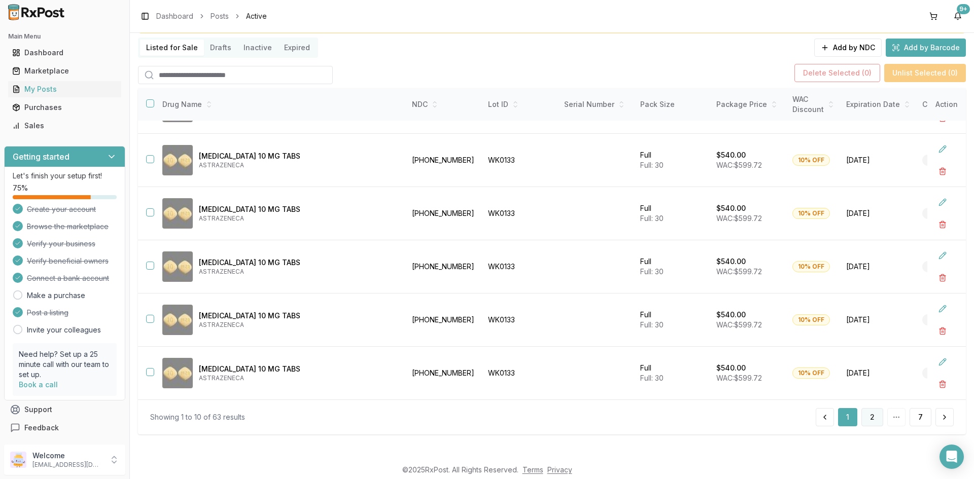
click at [869, 414] on button "2" at bounding box center [872, 417] width 22 height 18
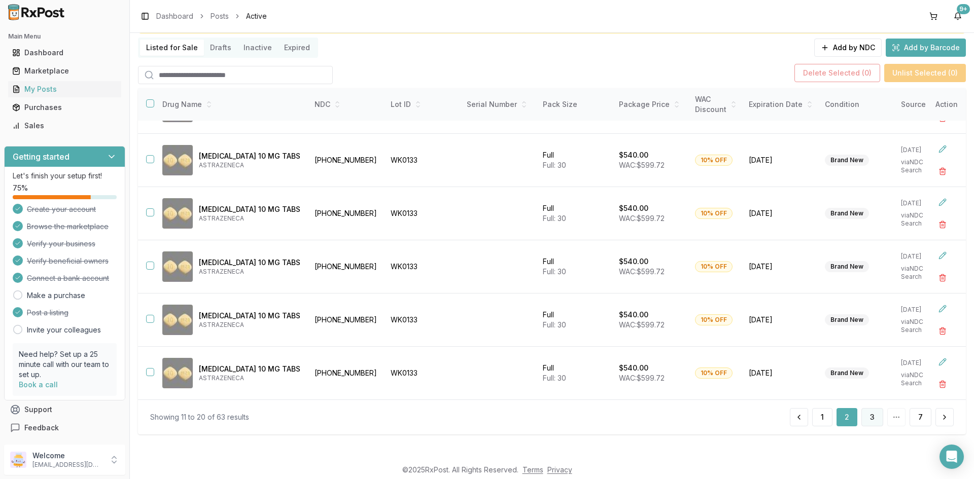
click at [869, 419] on button "3" at bounding box center [872, 417] width 22 height 18
click at [869, 419] on button "4" at bounding box center [872, 417] width 22 height 18
click at [869, 419] on button "5" at bounding box center [872, 417] width 21 height 18
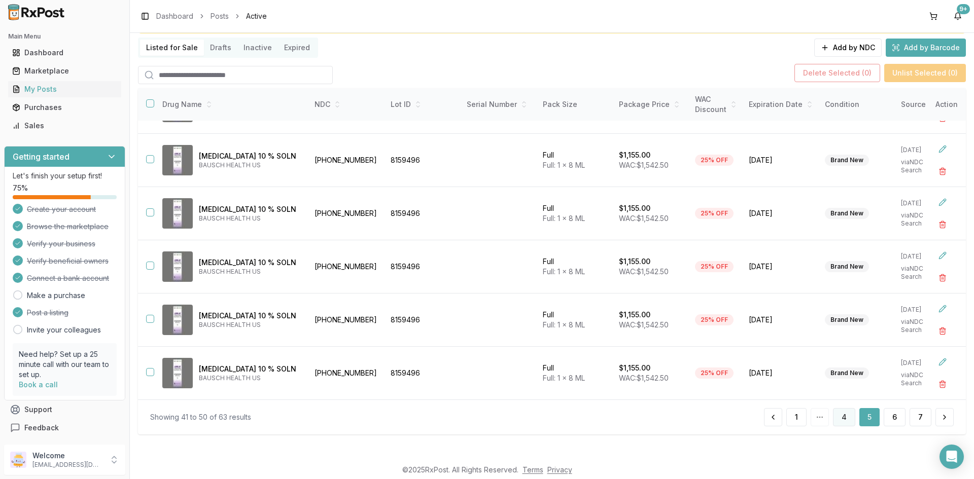
click at [842, 417] on button "4" at bounding box center [844, 417] width 22 height 18
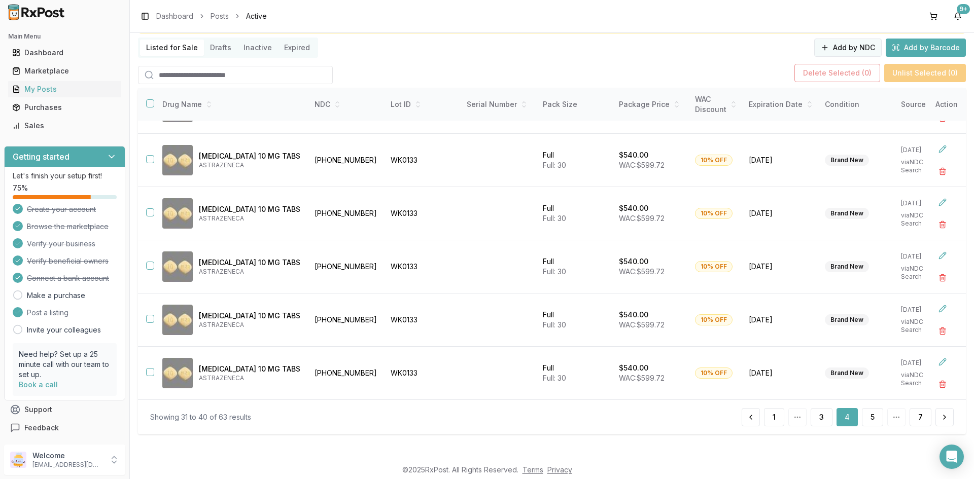
click at [843, 48] on button "Add by NDC" at bounding box center [847, 48] width 67 height 18
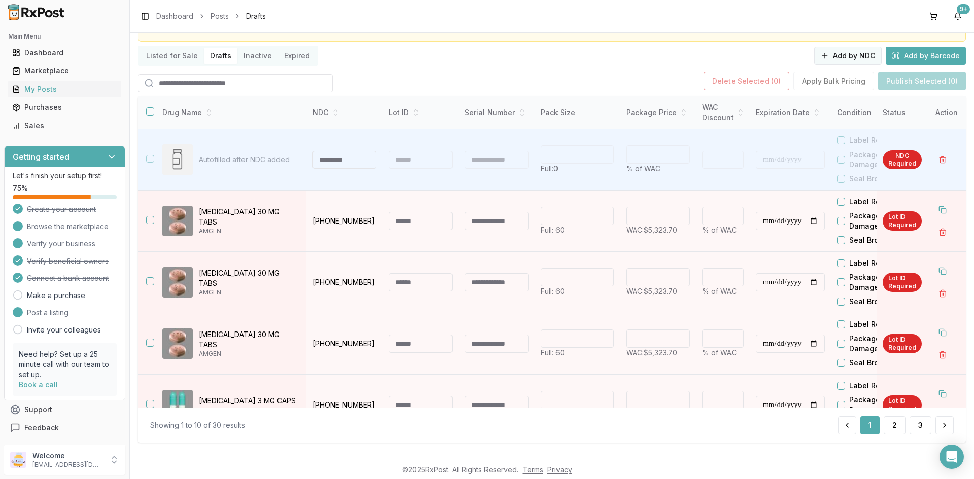
scroll to position [57, 0]
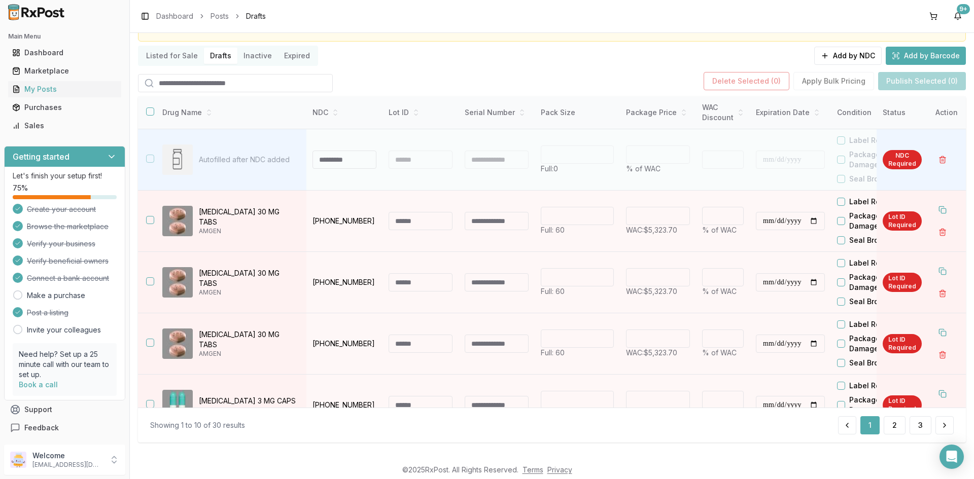
click at [327, 155] on input at bounding box center [344, 160] width 64 height 18
type input "**********"
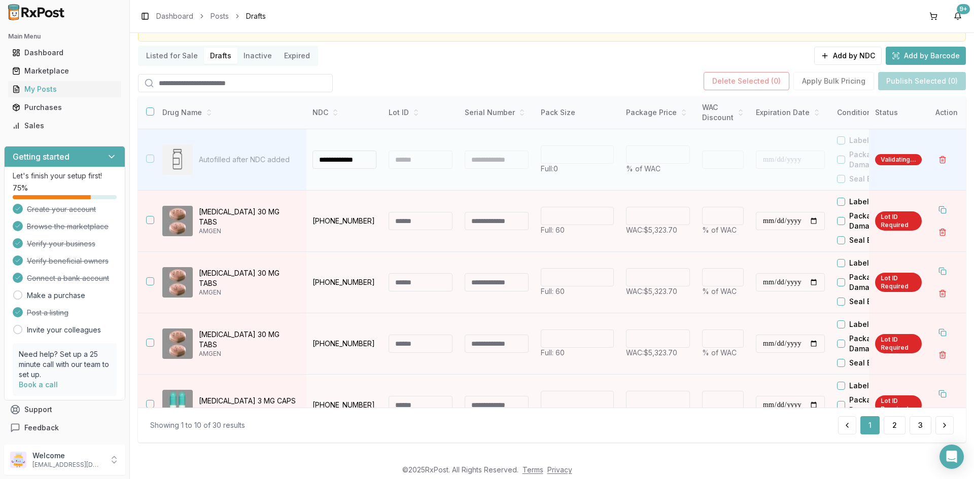
scroll to position [0, 0]
click at [304, 159] on td "Autofilled after NDC added" at bounding box center [230, 159] width 152 height 61
type input "**"
type input "*"
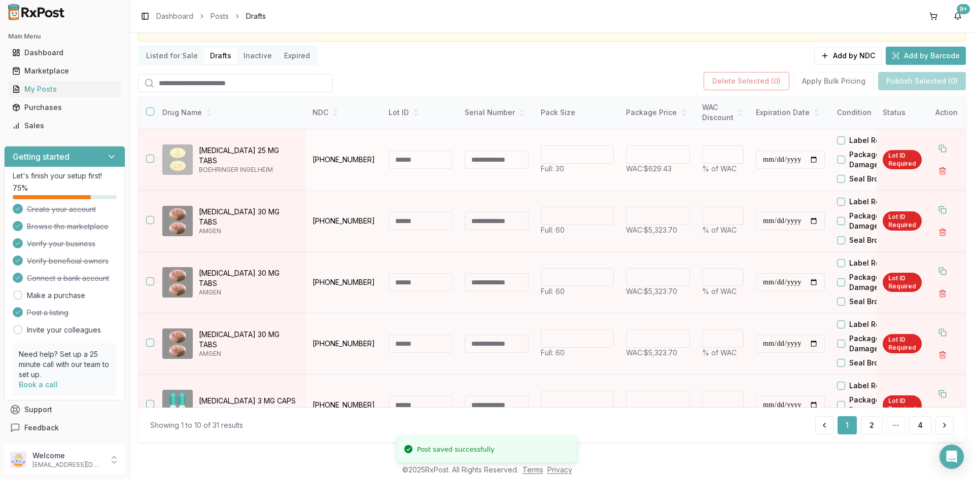
click at [430, 158] on input at bounding box center [420, 160] width 64 height 18
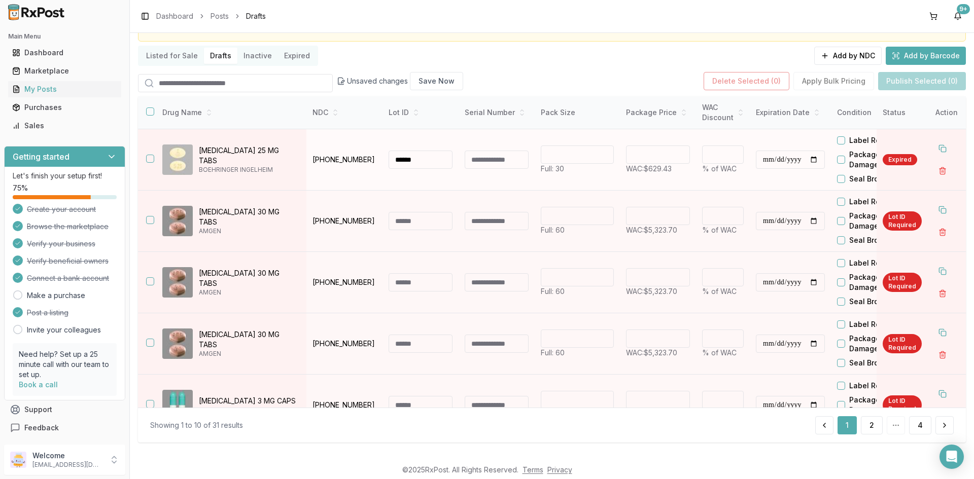
type input "******"
click at [660, 152] on input "******" at bounding box center [658, 155] width 64 height 18
type input "******"
type input "**"
click at [767, 161] on input "**********" at bounding box center [790, 160] width 69 height 18
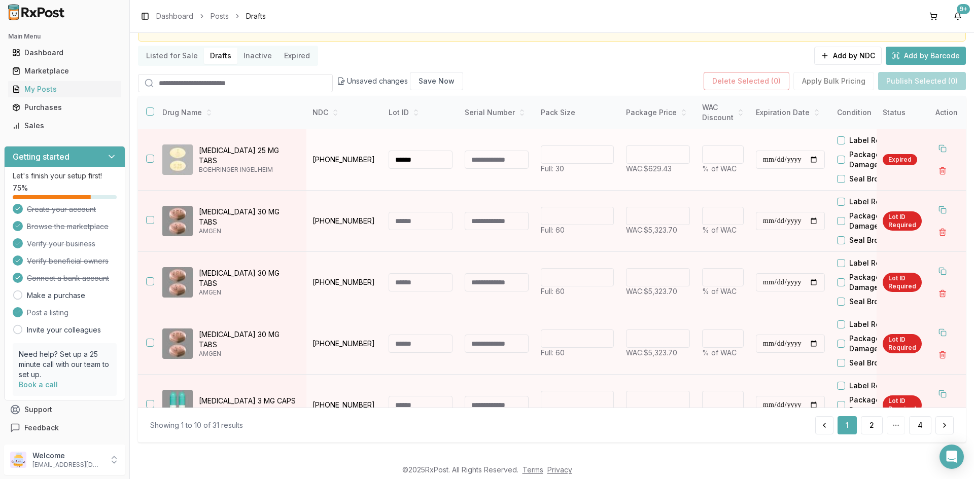
type input "**********"
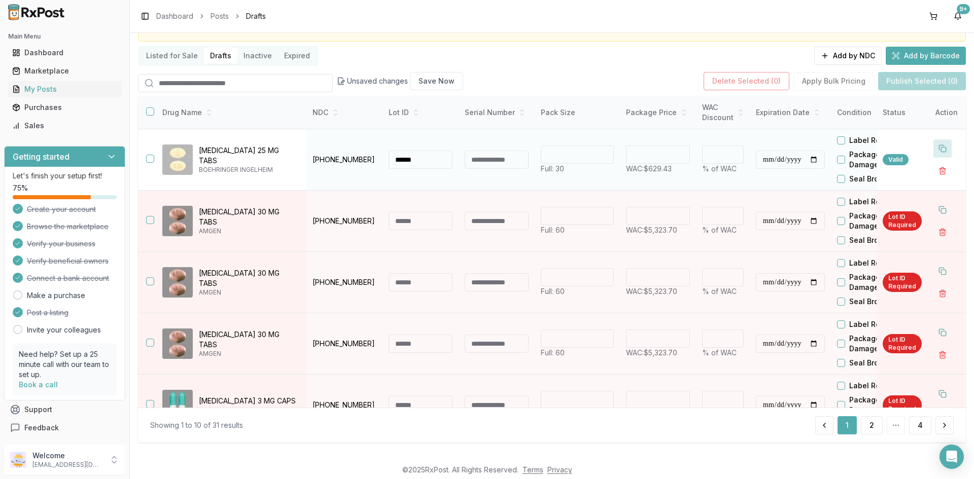
click at [937, 148] on button at bounding box center [942, 148] width 18 height 18
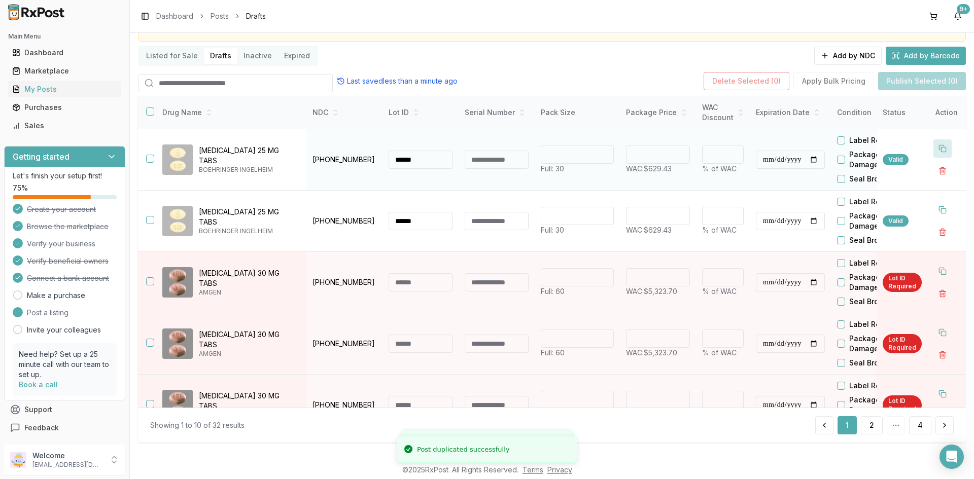
click at [937, 148] on button at bounding box center [942, 148] width 18 height 18
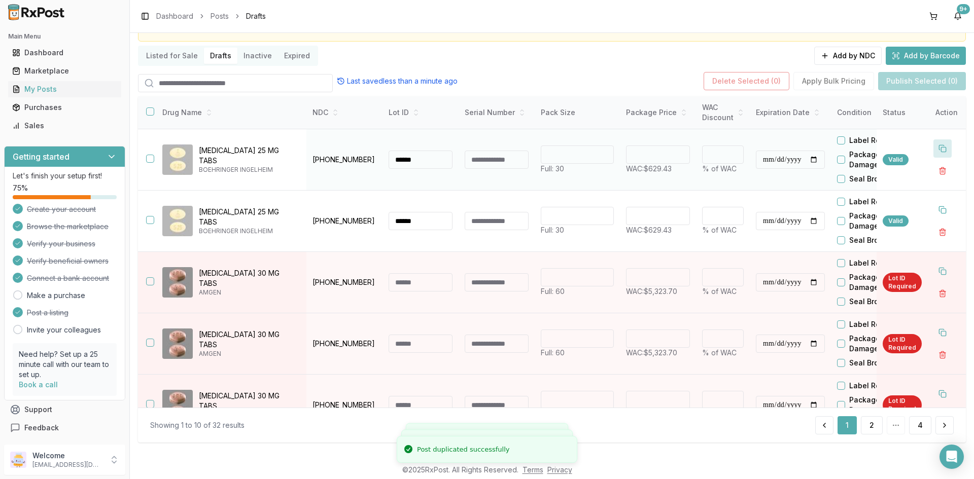
click at [937, 148] on button at bounding box center [942, 148] width 18 height 18
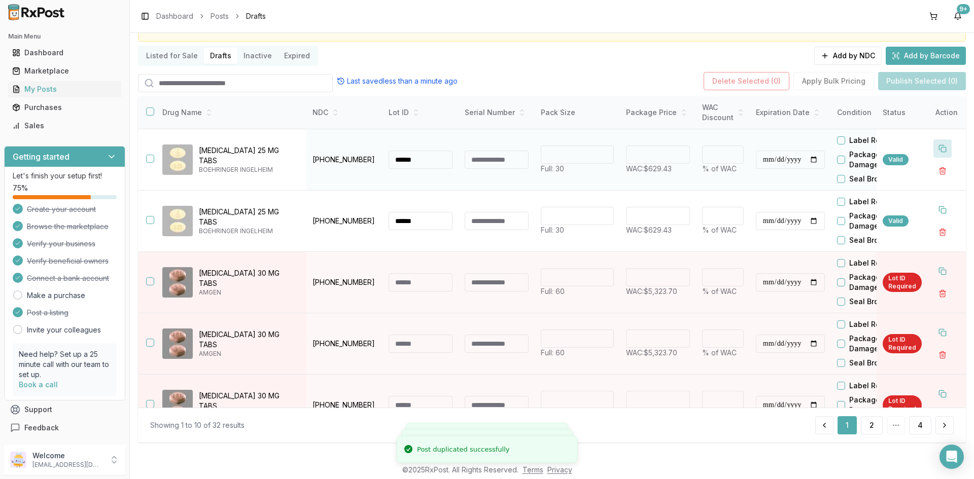
click at [937, 148] on button at bounding box center [942, 148] width 18 height 18
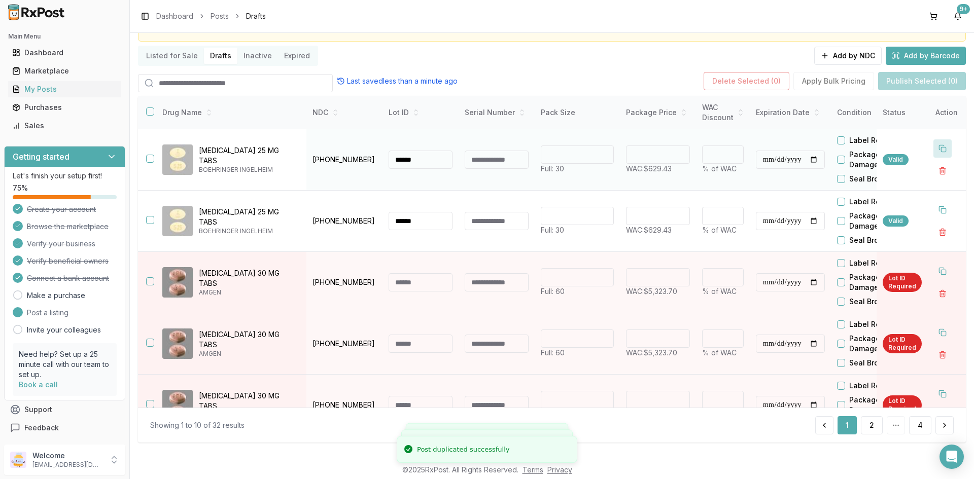
click at [937, 148] on button at bounding box center [942, 148] width 18 height 18
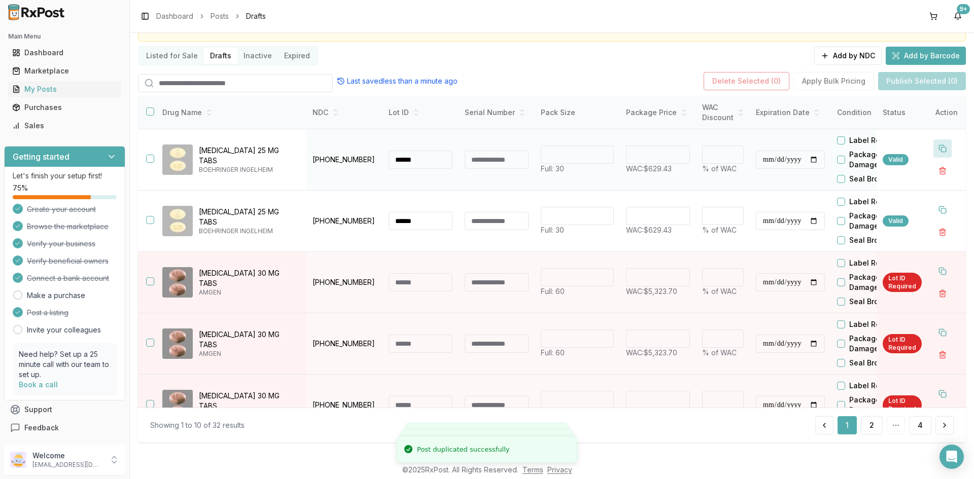
click at [937, 148] on button at bounding box center [942, 148] width 18 height 18
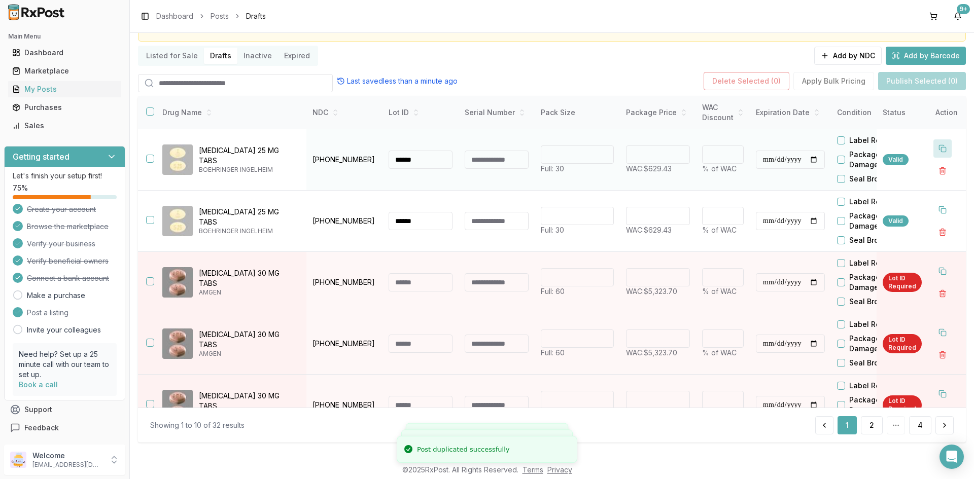
click at [937, 148] on button at bounding box center [942, 148] width 18 height 18
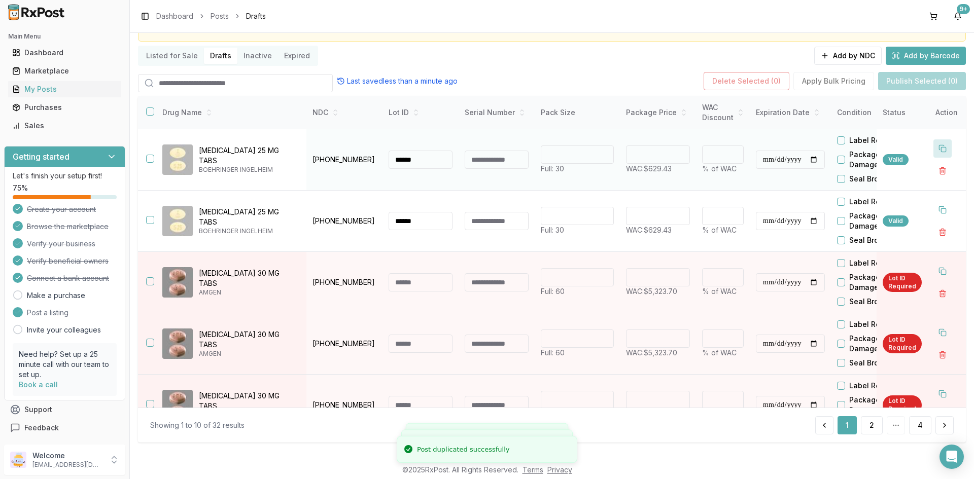
click at [937, 148] on button at bounding box center [942, 148] width 18 height 18
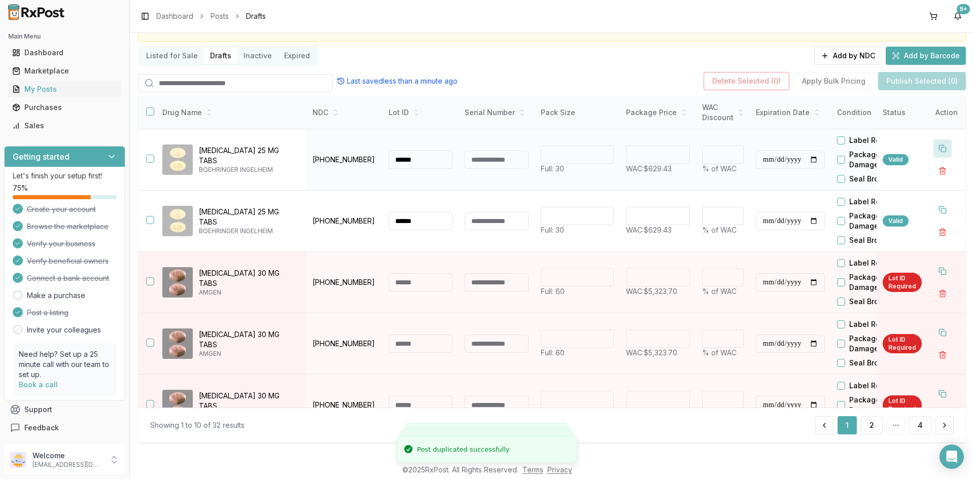
click at [937, 148] on button at bounding box center [942, 148] width 18 height 18
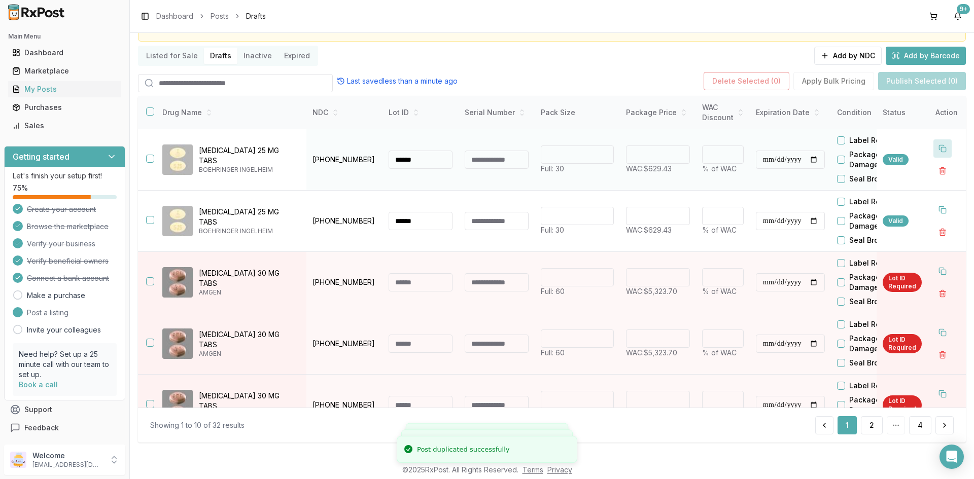
click at [937, 148] on button at bounding box center [942, 148] width 18 height 18
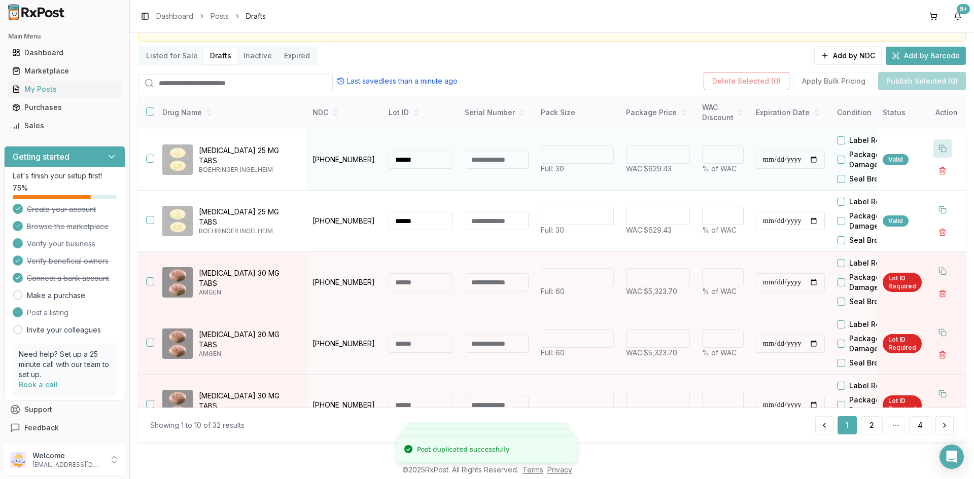
click at [937, 148] on button at bounding box center [942, 148] width 18 height 18
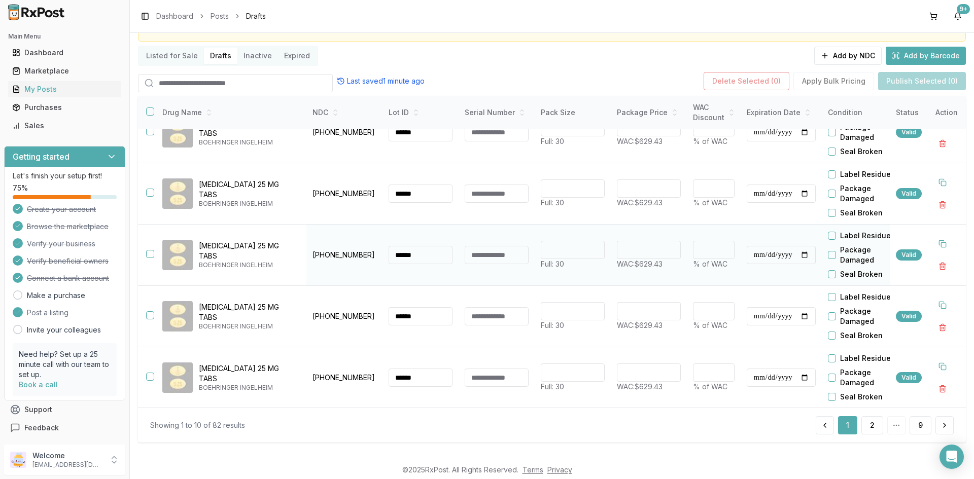
scroll to position [339, 0]
click at [864, 433] on button "2" at bounding box center [872, 425] width 22 height 18
click at [867, 431] on button "3" at bounding box center [872, 425] width 22 height 18
click at [868, 423] on button "4" at bounding box center [872, 425] width 22 height 18
click at [868, 423] on button "5" at bounding box center [872, 425] width 21 height 18
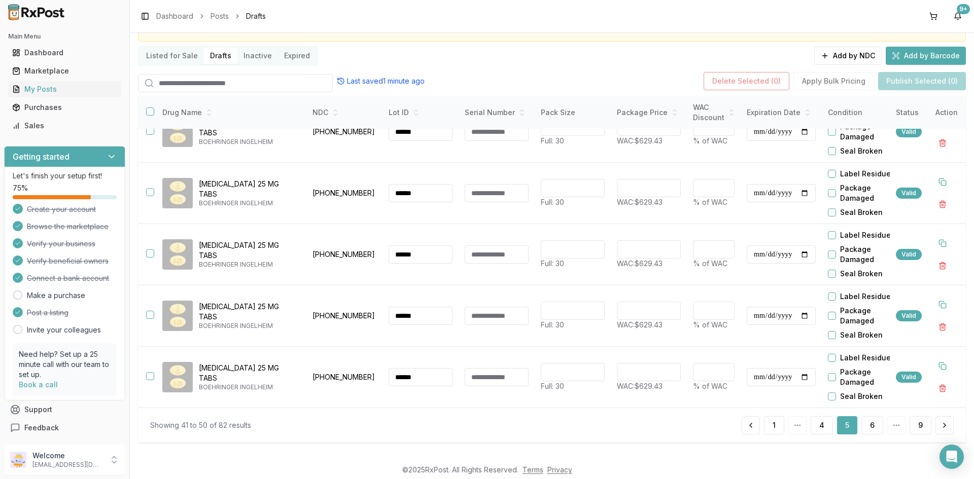
click at [868, 423] on button "6" at bounding box center [872, 425] width 22 height 18
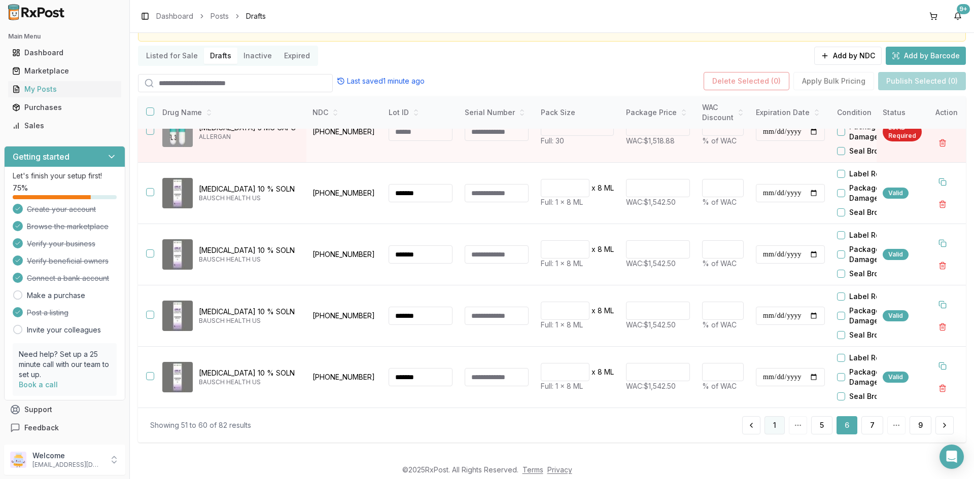
click at [769, 430] on button "1" at bounding box center [774, 425] width 20 height 18
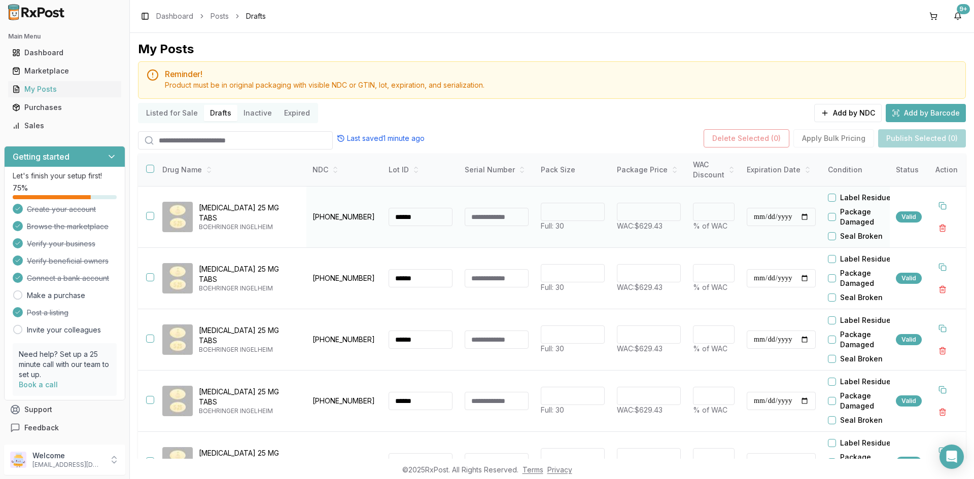
click at [147, 217] on button "button" at bounding box center [150, 216] width 8 height 8
click at [151, 280] on button "button" at bounding box center [150, 277] width 8 height 8
click at [149, 341] on button "button" at bounding box center [150, 339] width 8 height 8
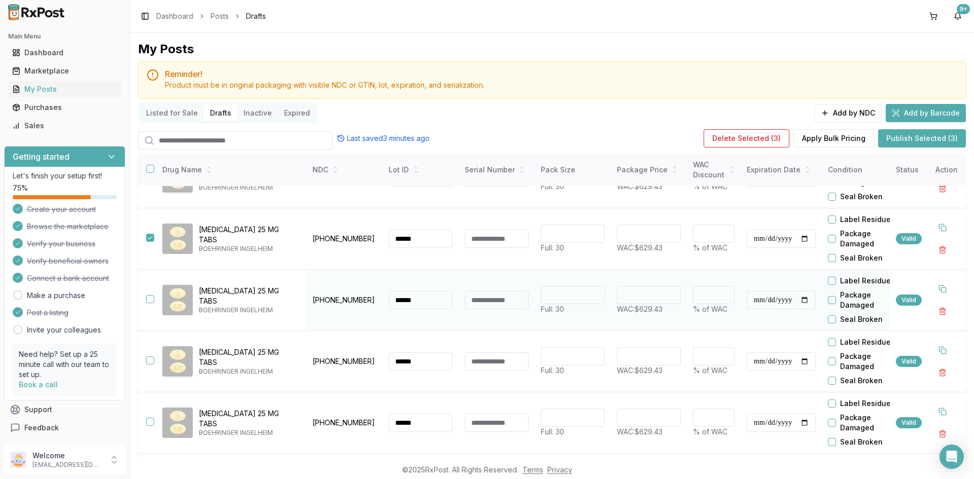
scroll to position [152, 0]
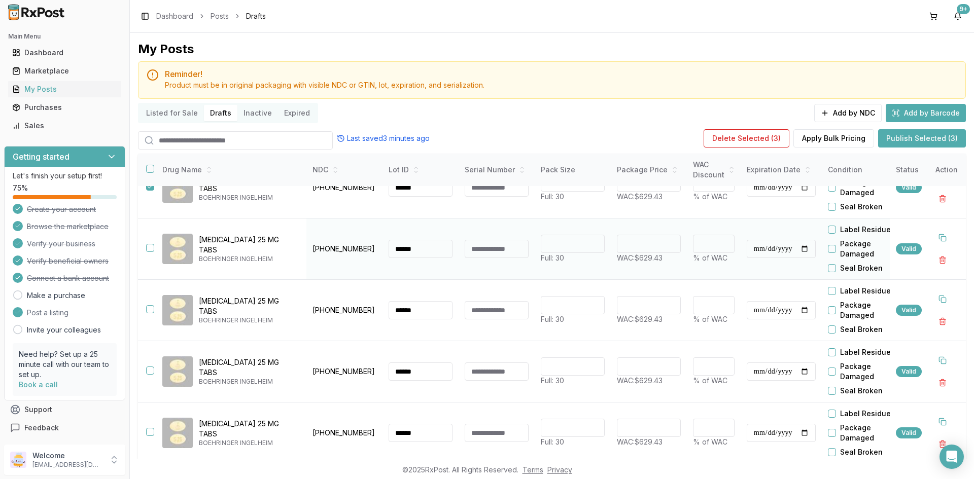
click at [150, 246] on button "button" at bounding box center [150, 248] width 8 height 8
click at [150, 309] on button "button" at bounding box center [150, 309] width 8 height 8
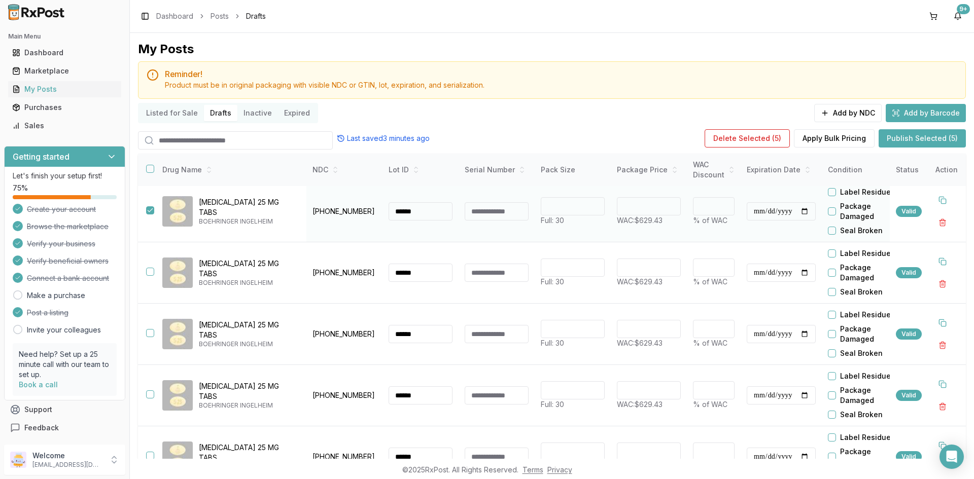
scroll to position [254, 0]
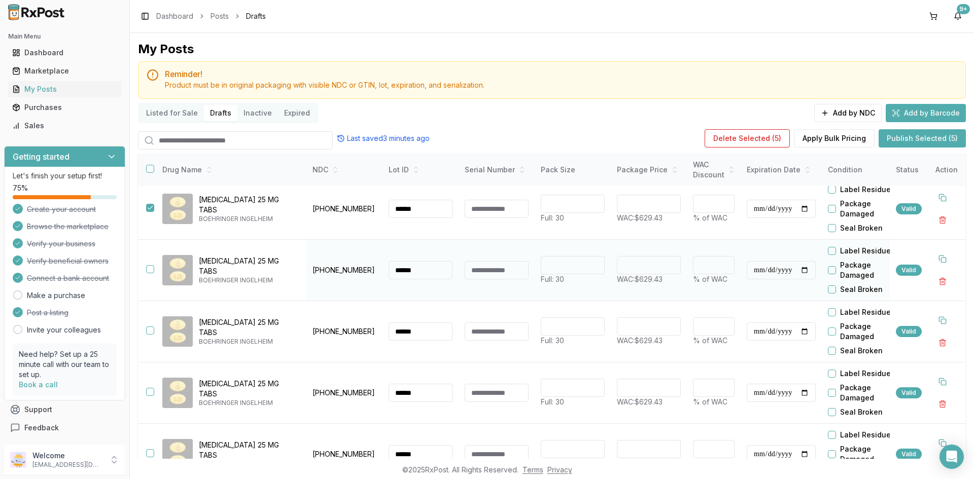
click at [151, 269] on button "button" at bounding box center [150, 269] width 8 height 8
click at [151, 330] on button "button" at bounding box center [150, 331] width 8 height 8
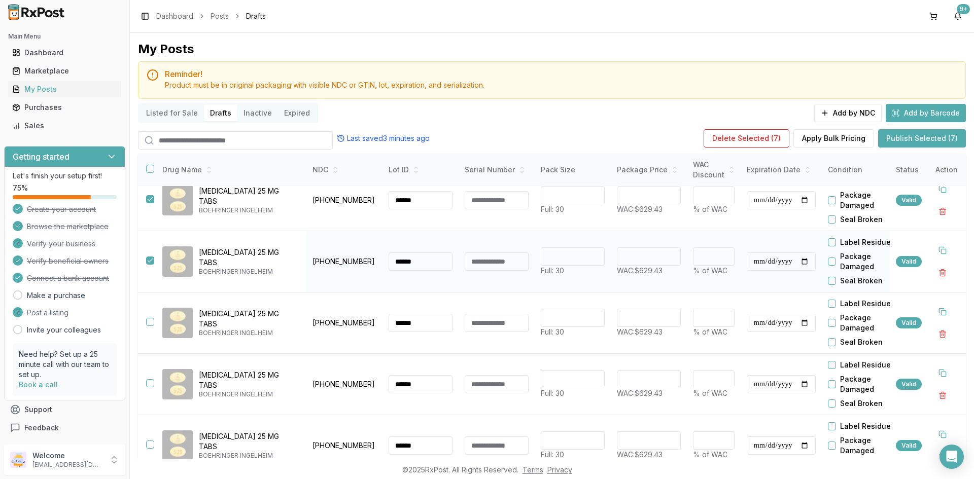
scroll to position [339, 0]
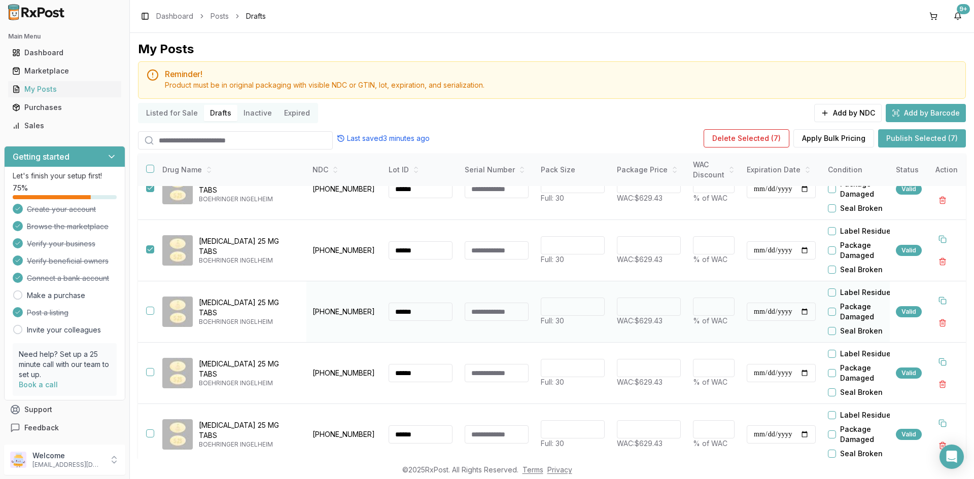
click at [150, 307] on button "button" at bounding box center [150, 311] width 8 height 8
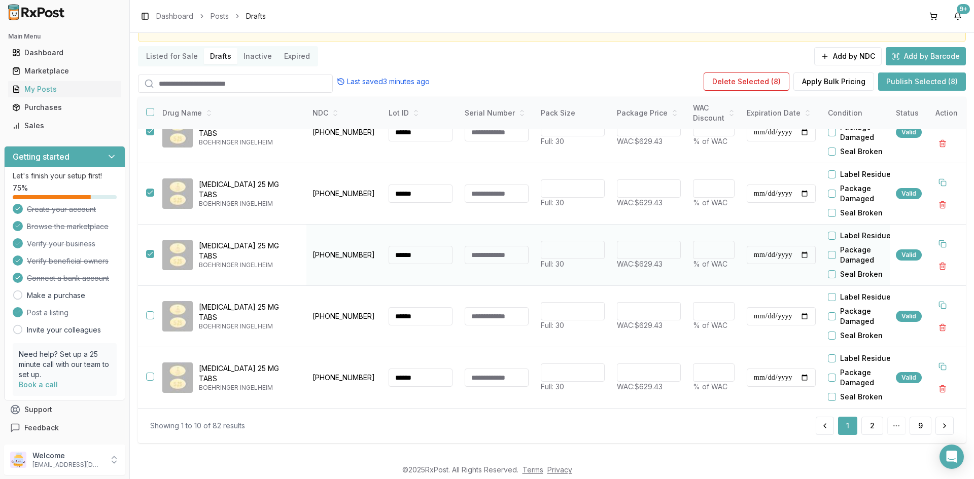
scroll to position [57, 0]
click at [150, 311] on button "button" at bounding box center [150, 315] width 8 height 8
click at [148, 372] on button "button" at bounding box center [150, 376] width 8 height 8
click at [887, 84] on button "Publish Selected (10)" at bounding box center [920, 81] width 91 height 18
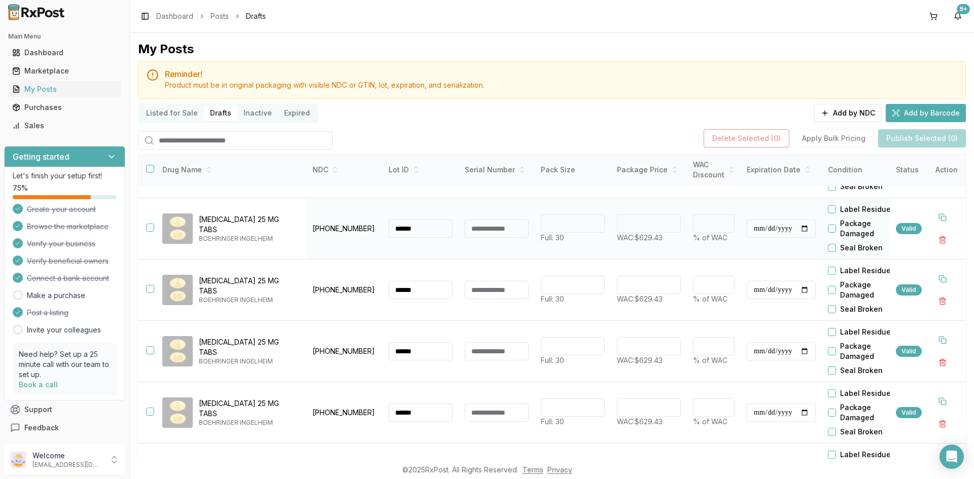
scroll to position [0, 0]
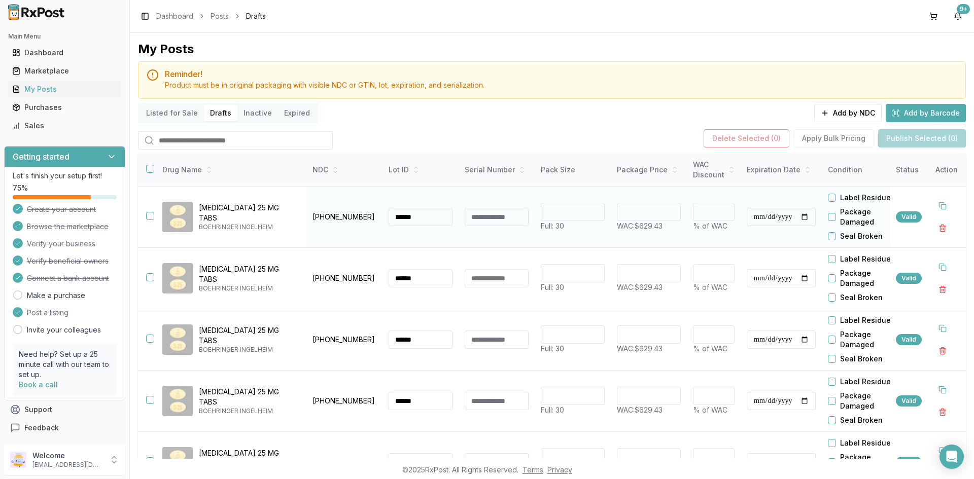
click at [151, 214] on button "button" at bounding box center [150, 216] width 8 height 8
click at [151, 278] on button "button" at bounding box center [150, 277] width 8 height 8
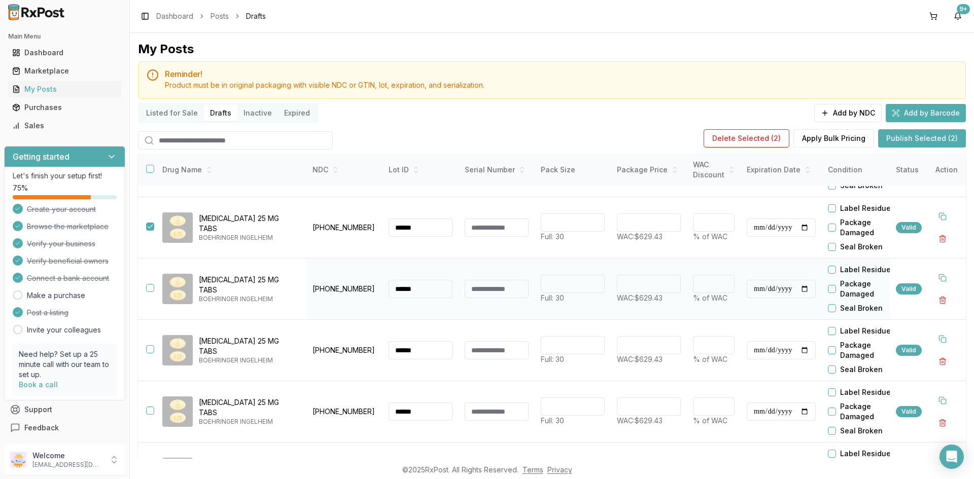
click at [148, 288] on button "button" at bounding box center [150, 288] width 8 height 8
click at [151, 346] on button "button" at bounding box center [150, 349] width 8 height 8
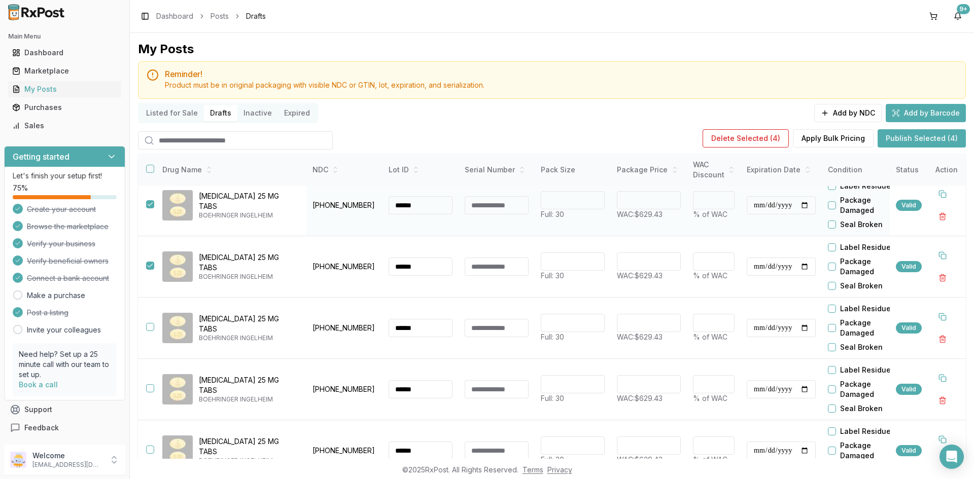
scroll to position [152, 0]
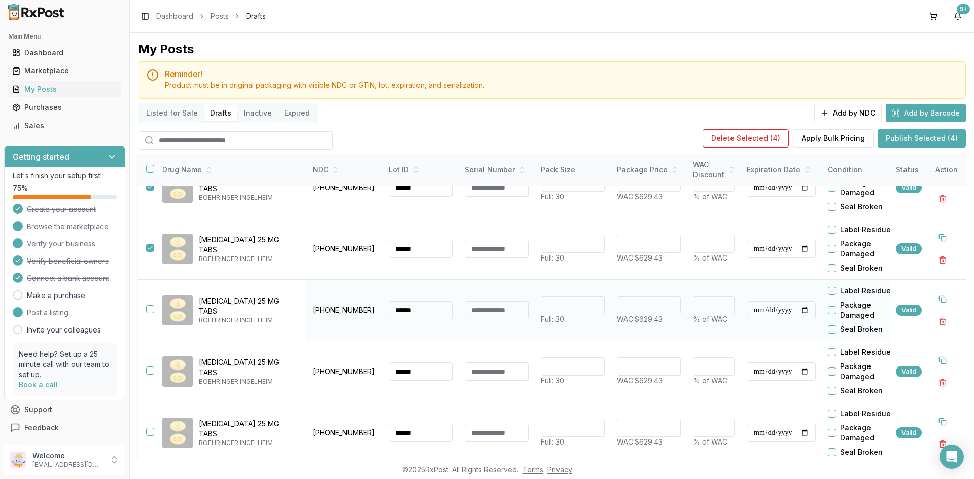
click at [150, 309] on button "button" at bounding box center [150, 309] width 8 height 8
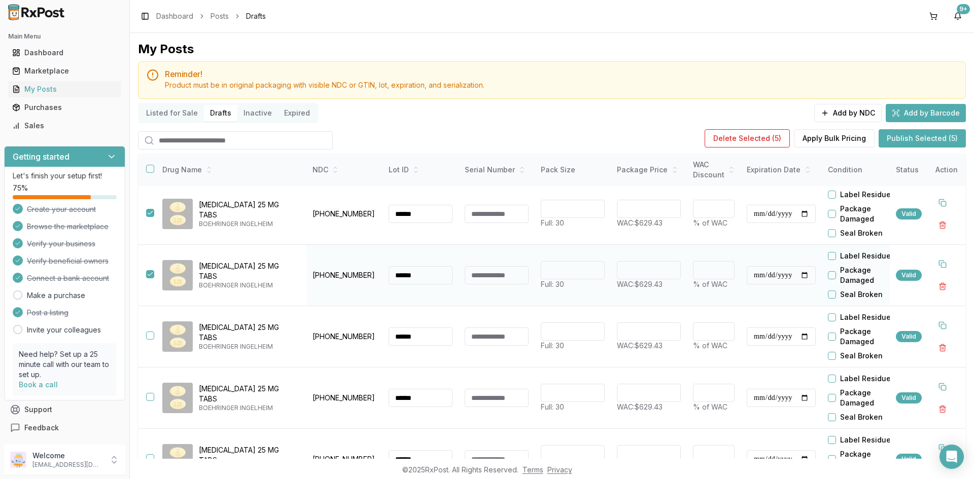
scroll to position [254, 0]
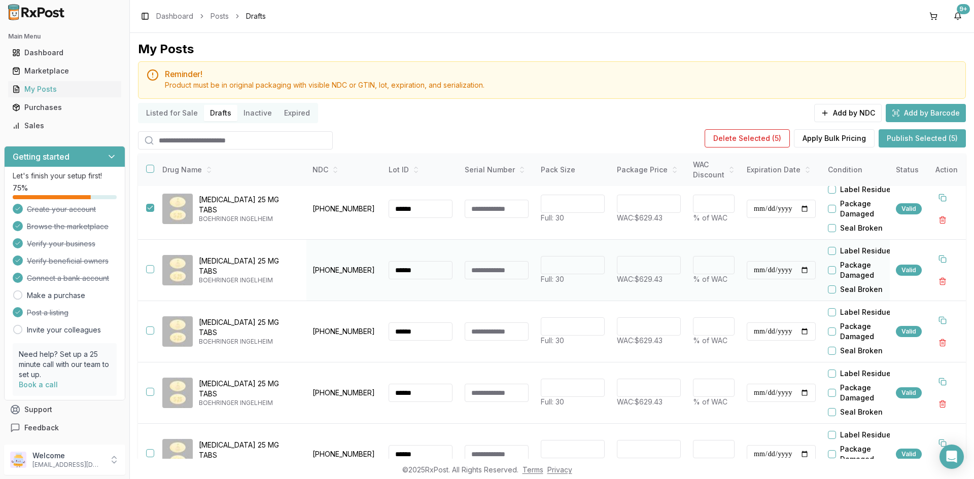
click at [149, 272] on button "button" at bounding box center [150, 269] width 8 height 8
click at [147, 330] on button "button" at bounding box center [150, 331] width 8 height 8
click at [151, 391] on button "button" at bounding box center [150, 392] width 8 height 8
click at [149, 452] on button "button" at bounding box center [150, 453] width 8 height 8
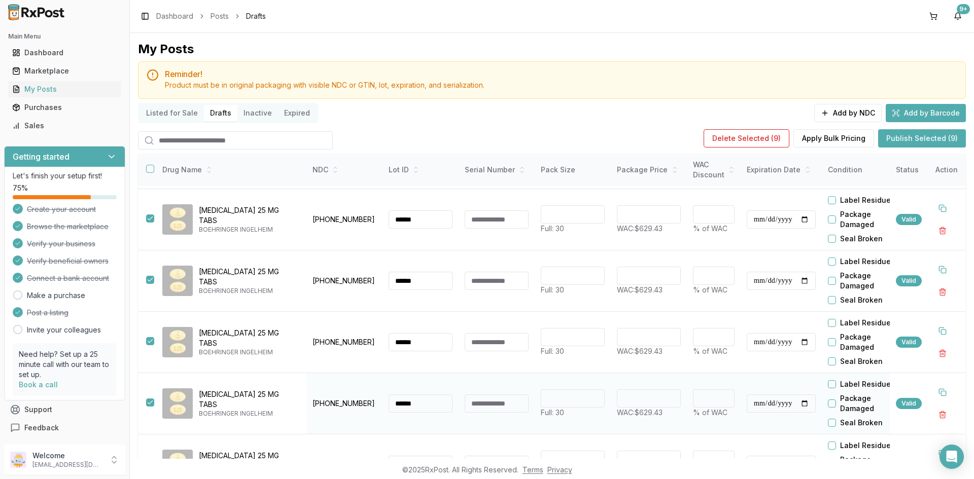
scroll to position [339, 0]
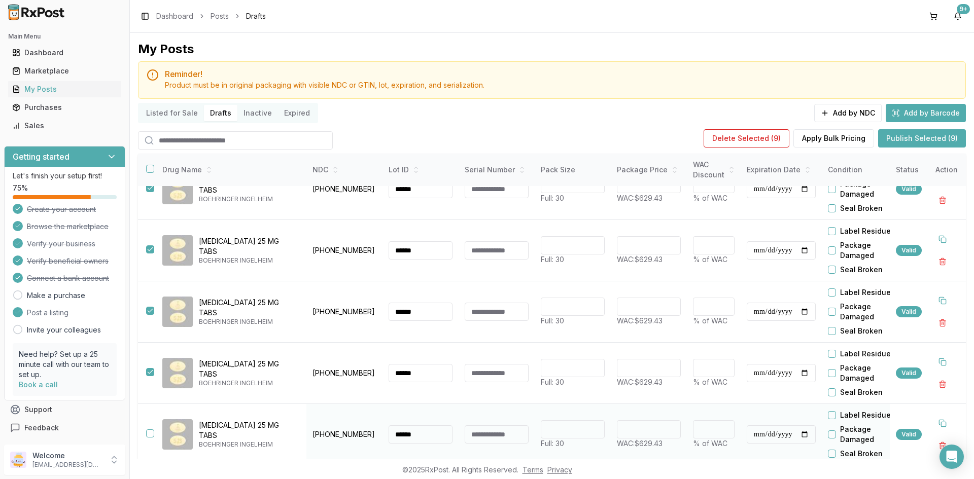
click at [153, 430] on button "button" at bounding box center [150, 434] width 8 height 8
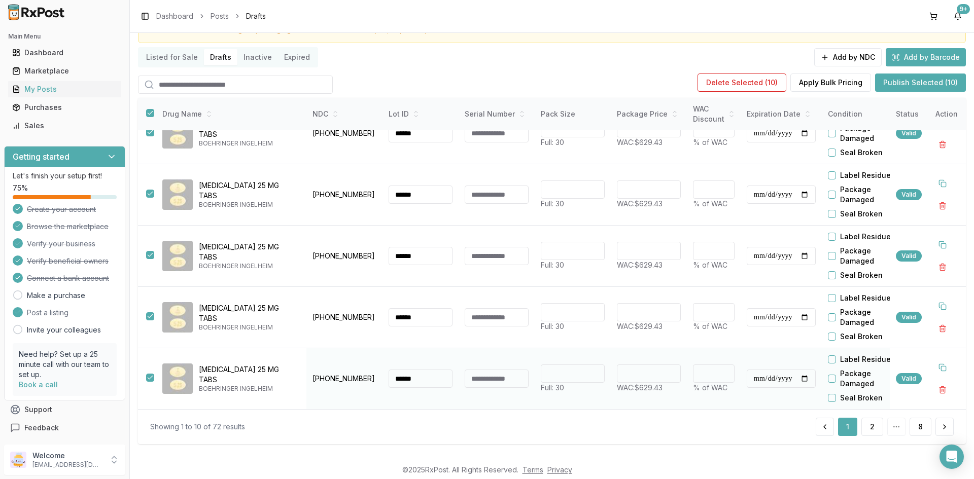
scroll to position [57, 0]
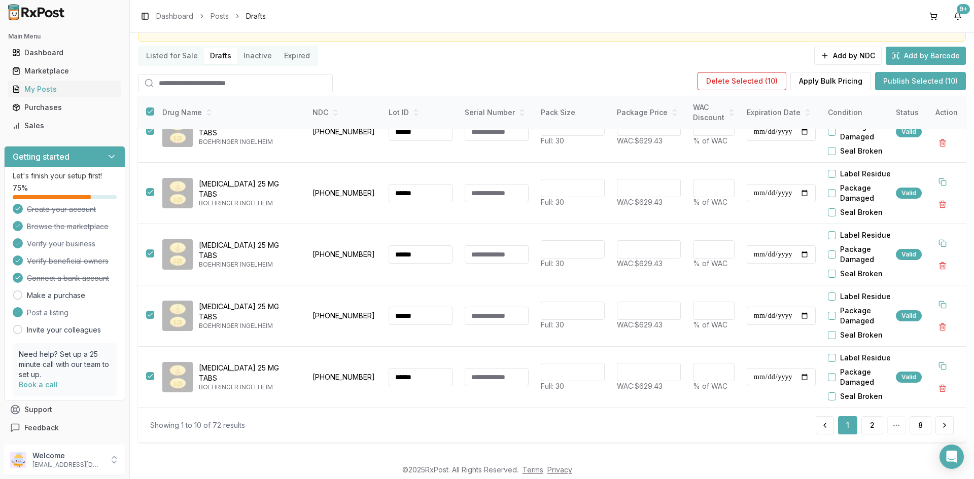
click at [915, 82] on button "Publish Selected (10)" at bounding box center [920, 81] width 91 height 18
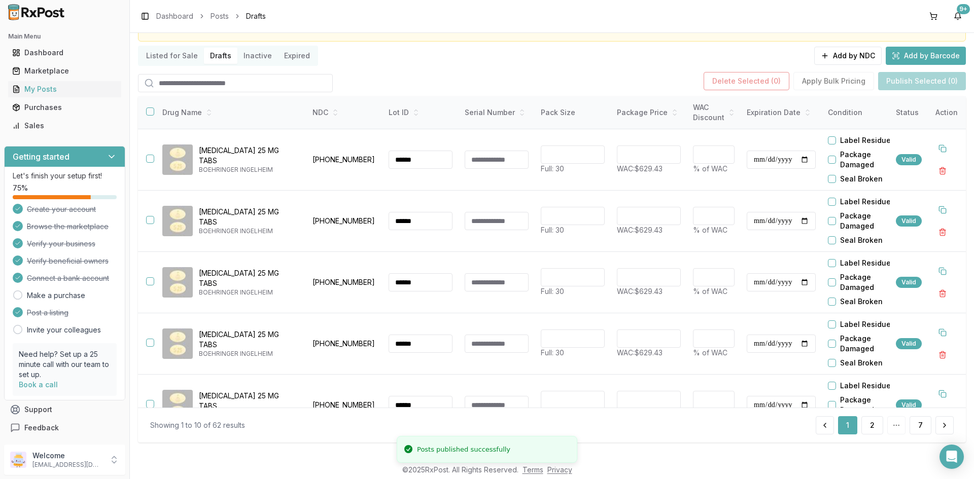
scroll to position [0, 0]
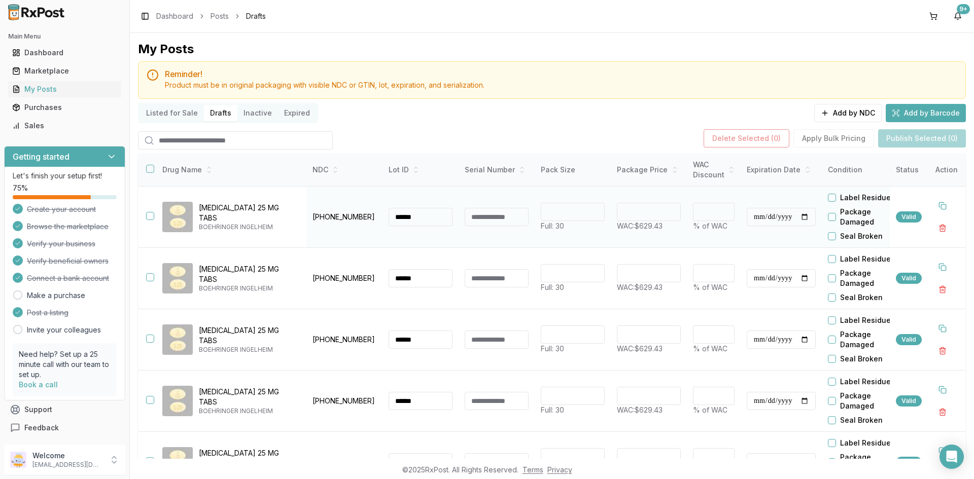
click at [151, 214] on button "button" at bounding box center [150, 216] width 8 height 8
click at [152, 274] on button "button" at bounding box center [150, 277] width 8 height 8
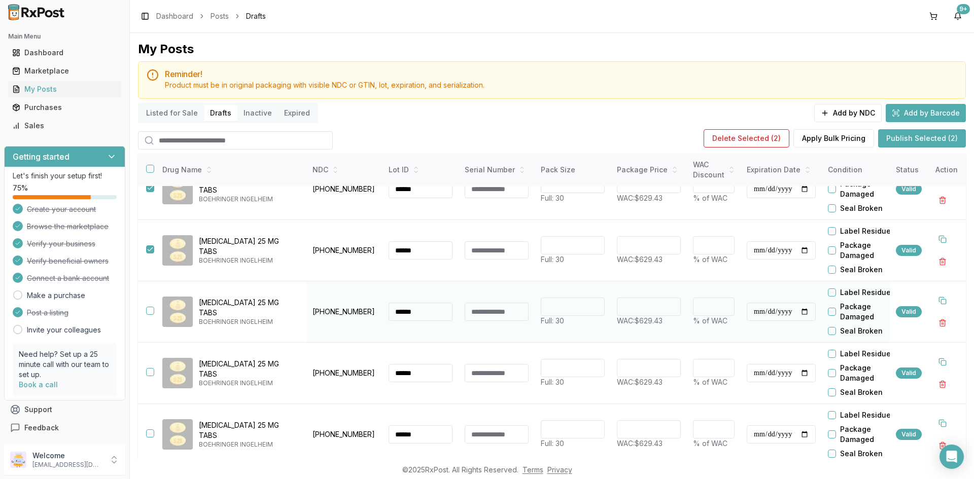
scroll to position [51, 0]
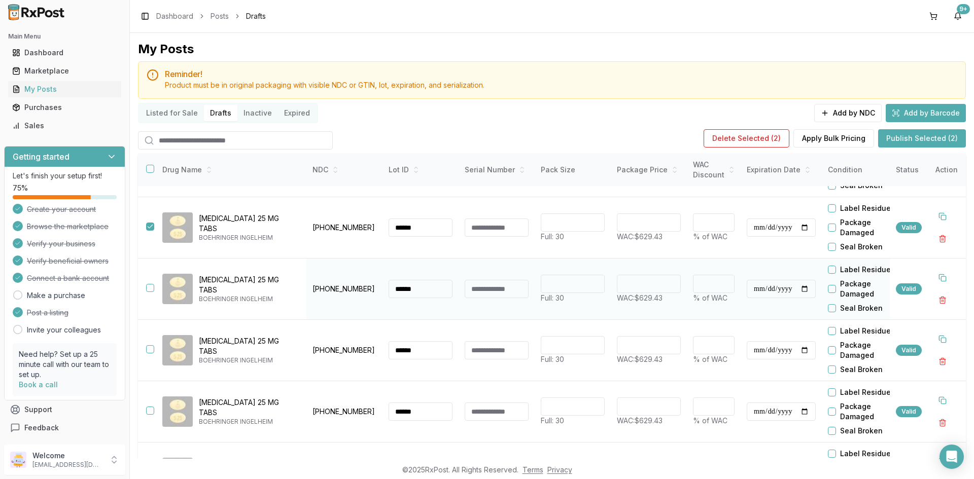
click at [149, 287] on button "button" at bounding box center [150, 288] width 8 height 8
click at [152, 349] on button "button" at bounding box center [150, 349] width 8 height 8
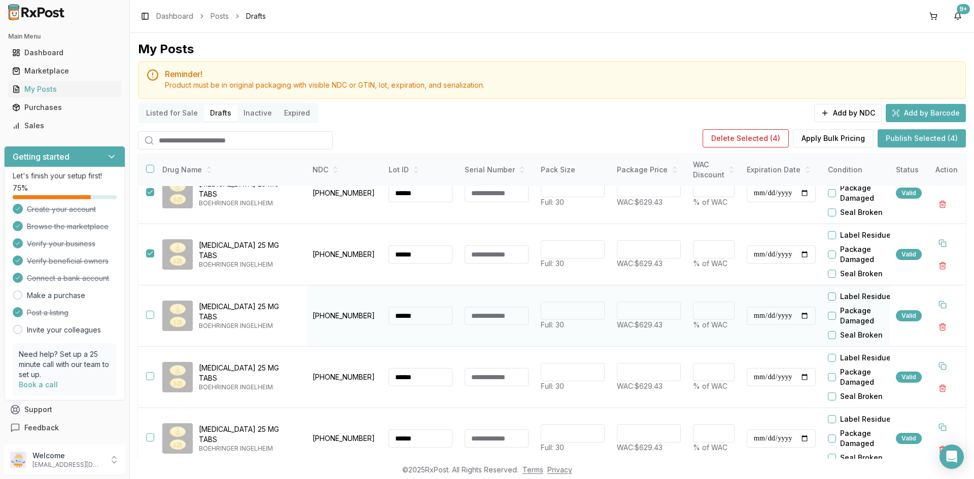
scroll to position [152, 0]
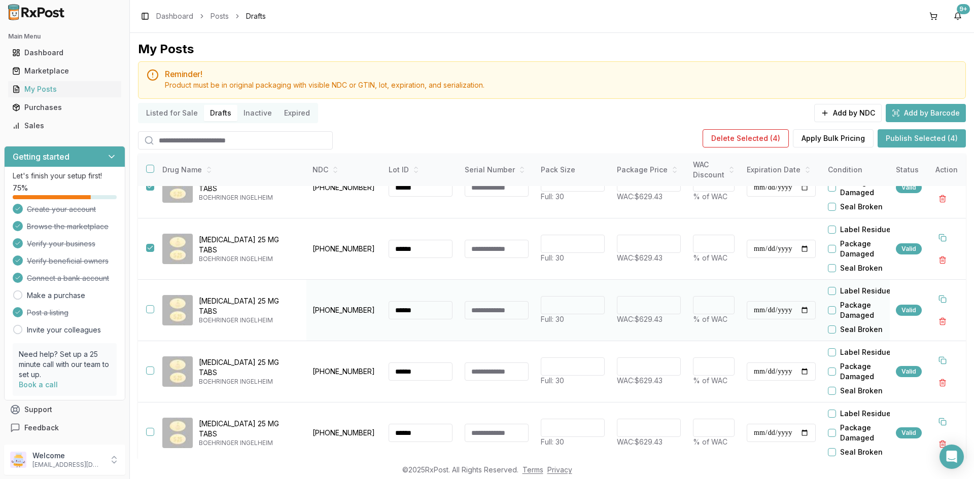
click at [150, 309] on button "button" at bounding box center [150, 309] width 8 height 8
click at [150, 371] on button "button" at bounding box center [150, 371] width 8 height 8
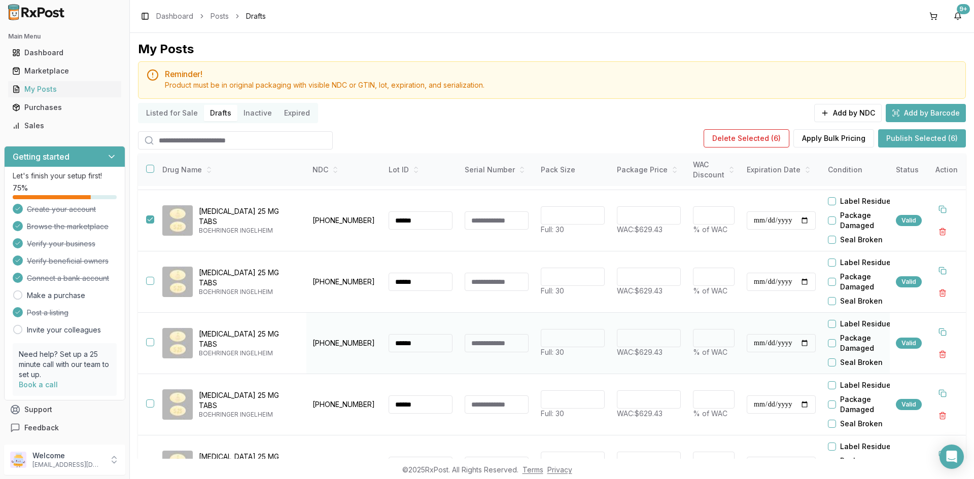
scroll to position [304, 0]
click at [149, 278] on button "button" at bounding box center [150, 280] width 8 height 8
click at [151, 342] on button "button" at bounding box center [150, 341] width 8 height 8
click at [149, 401] on button "button" at bounding box center [150, 403] width 8 height 8
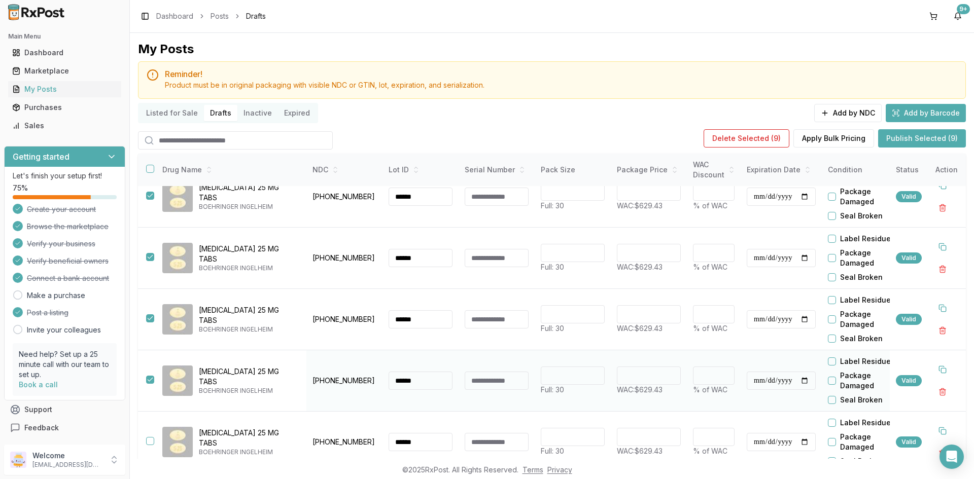
scroll to position [339, 0]
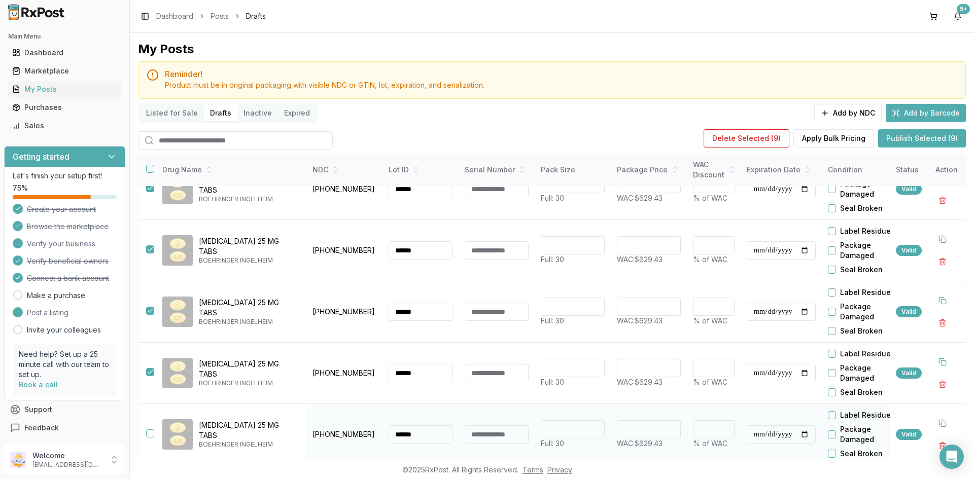
click at [151, 430] on button "button" at bounding box center [150, 434] width 8 height 8
click at [892, 142] on button "Publish Selected (10)" at bounding box center [920, 138] width 91 height 18
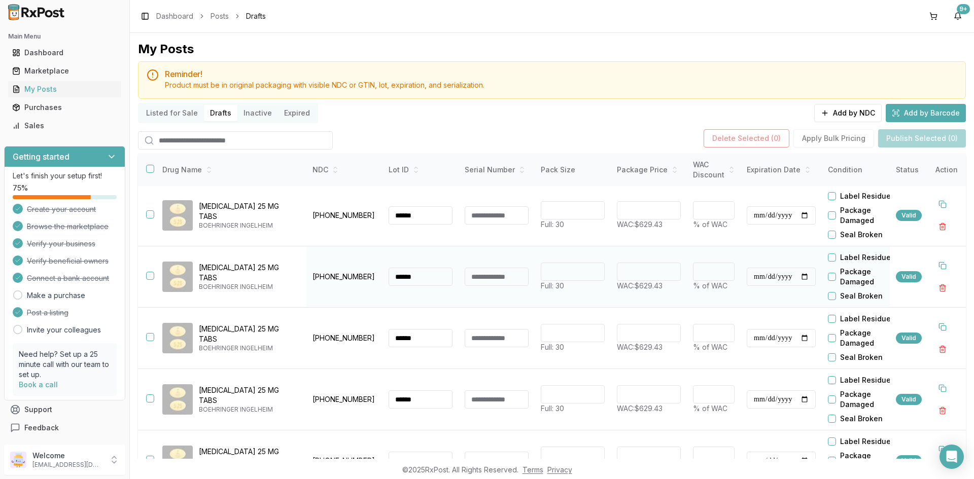
scroll to position [0, 0]
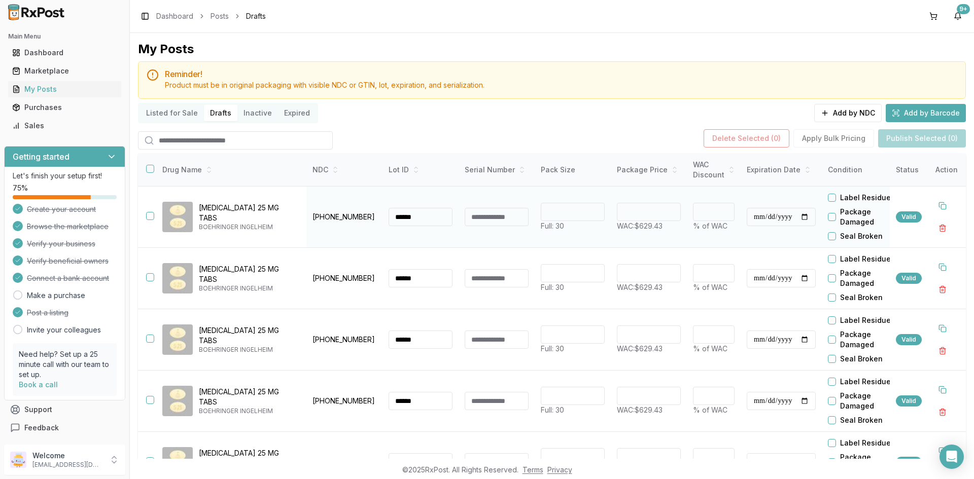
click at [148, 214] on button "button" at bounding box center [150, 216] width 8 height 8
click at [149, 277] on button "button" at bounding box center [150, 277] width 8 height 8
click at [151, 339] on button "button" at bounding box center [150, 339] width 8 height 8
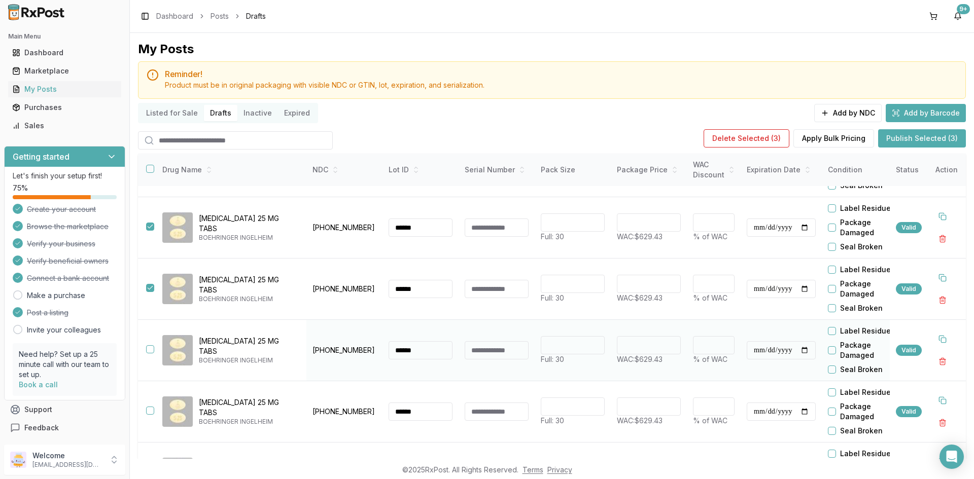
scroll to position [101, 0]
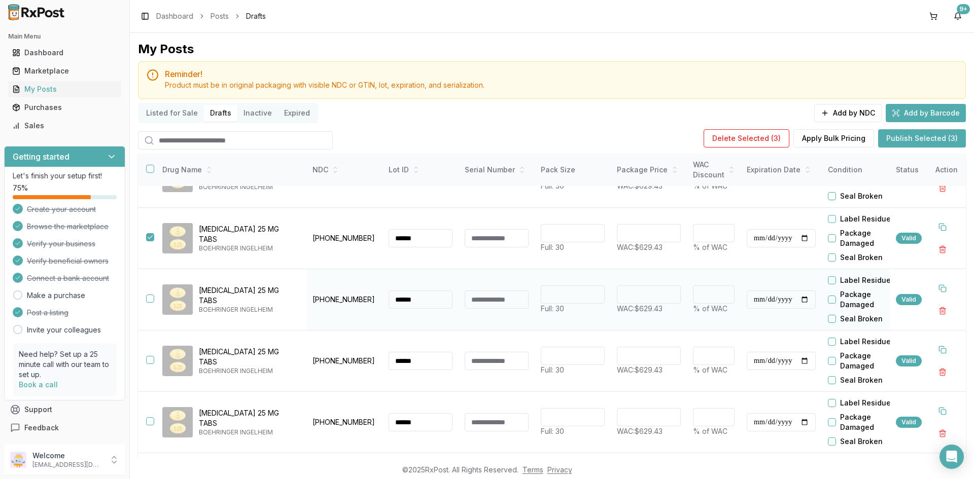
click at [151, 299] on button "button" at bounding box center [150, 299] width 8 height 8
click at [150, 359] on button "button" at bounding box center [150, 360] width 8 height 8
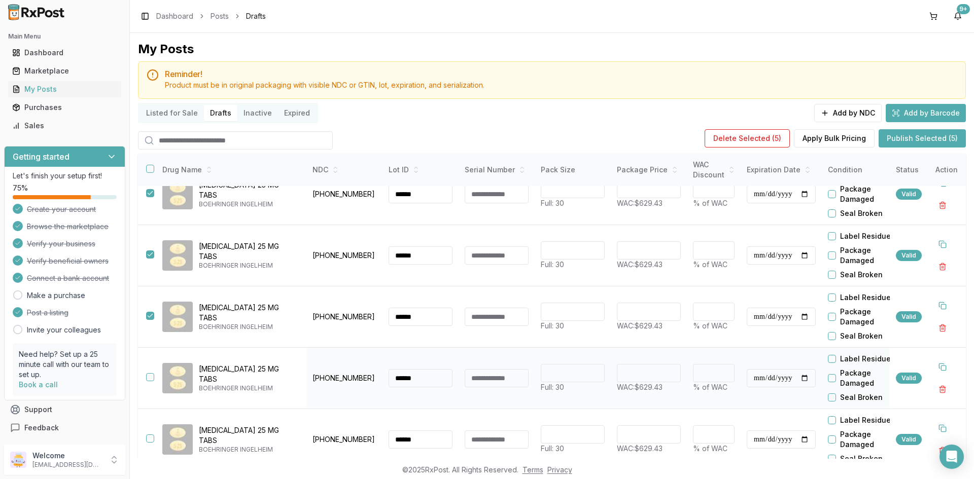
scroll to position [203, 0]
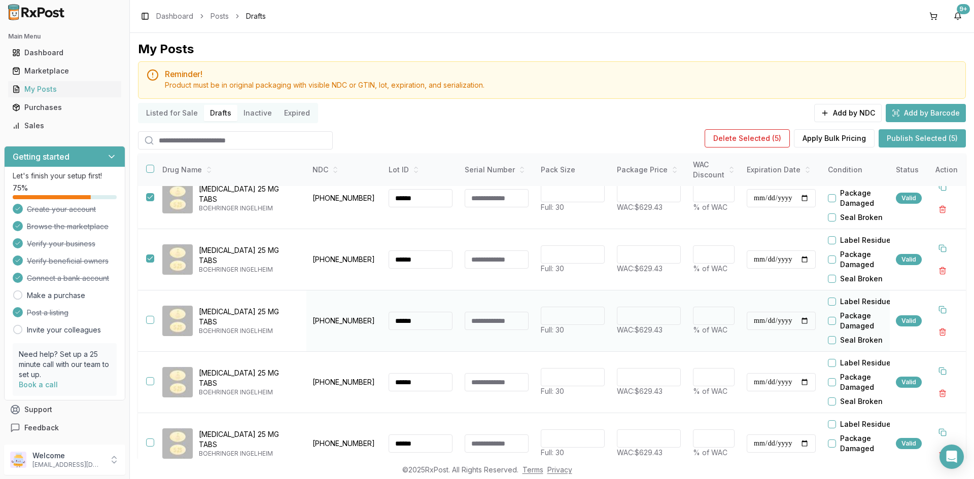
click at [151, 318] on button "button" at bounding box center [150, 320] width 8 height 8
click at [152, 381] on button "button" at bounding box center [150, 381] width 8 height 8
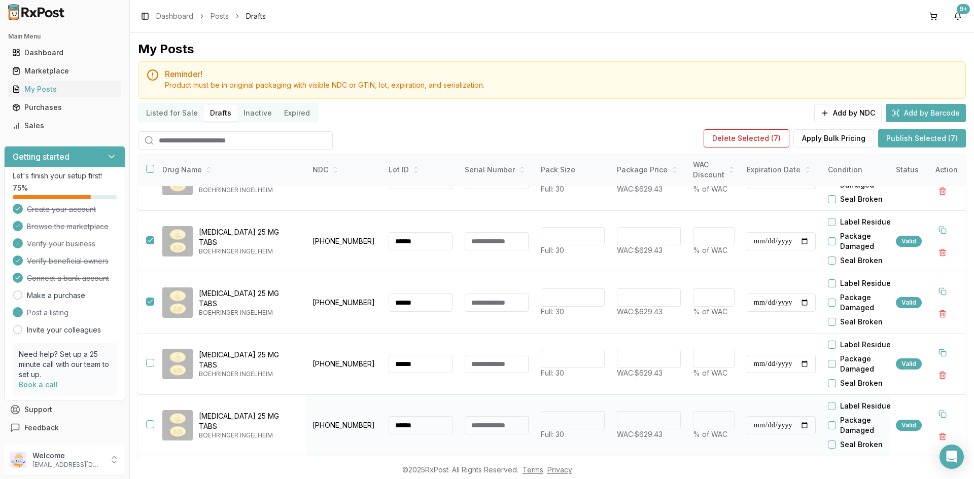
scroll to position [304, 0]
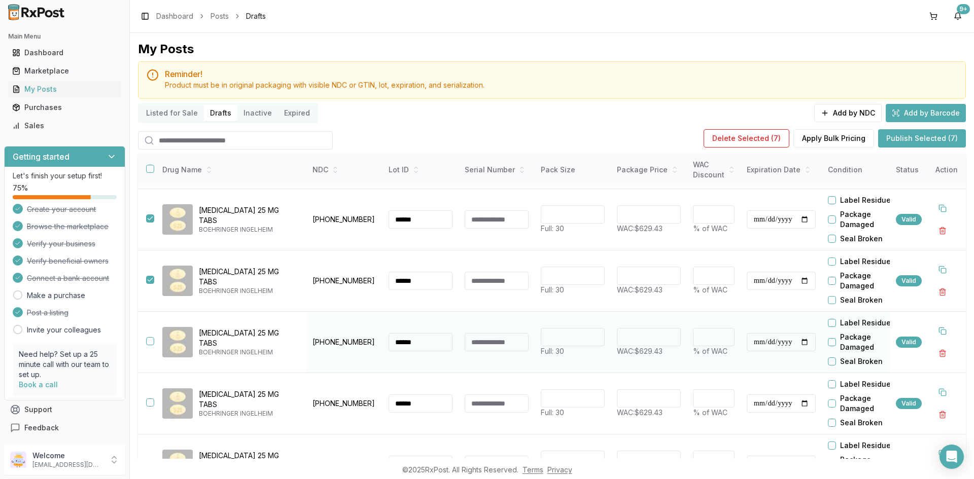
click at [152, 340] on button "button" at bounding box center [150, 341] width 8 height 8
click at [150, 400] on button "button" at bounding box center [150, 403] width 8 height 8
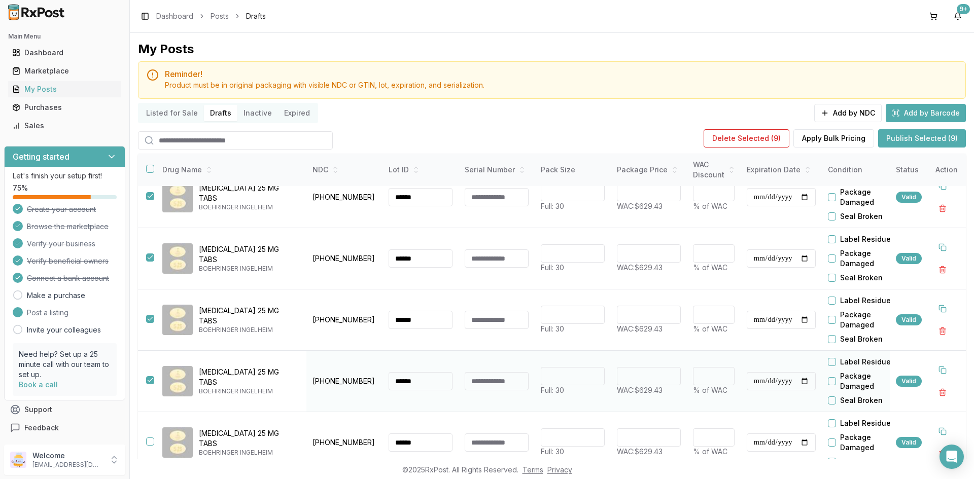
scroll to position [339, 0]
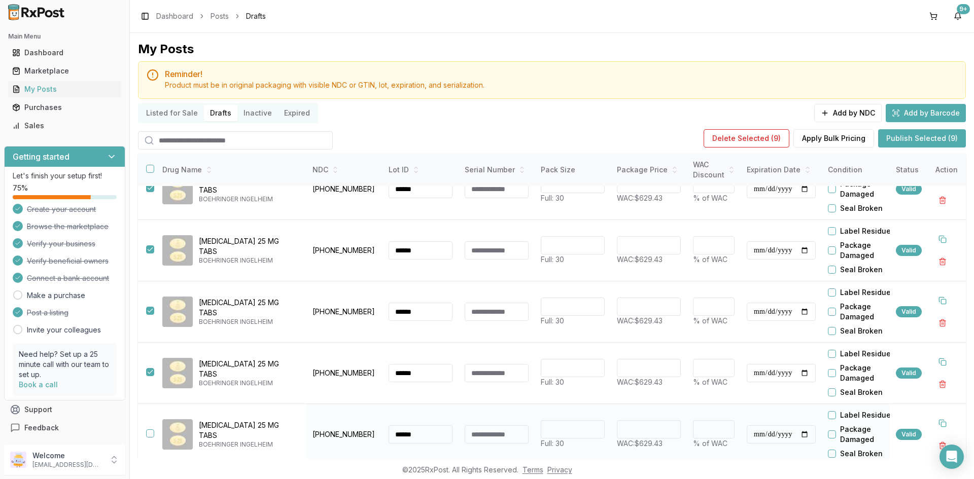
click at [149, 430] on button "button" at bounding box center [150, 434] width 8 height 8
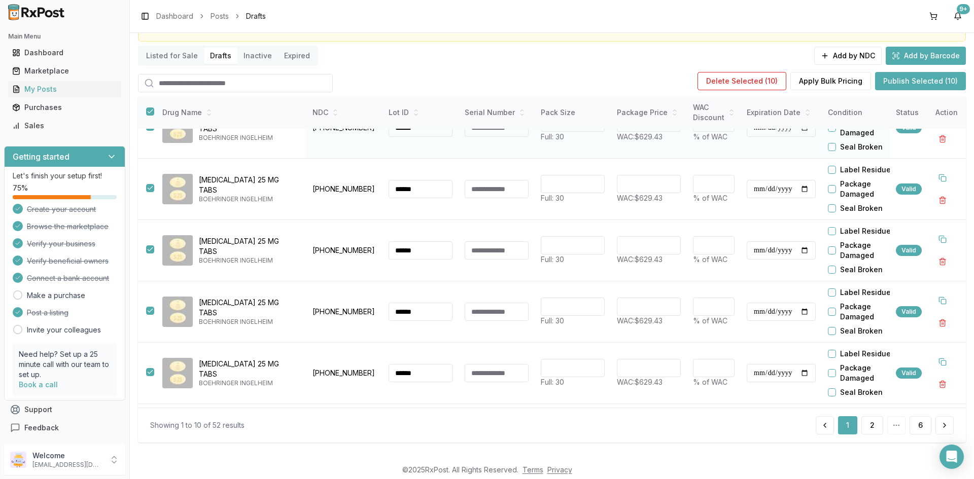
scroll to position [136, 0]
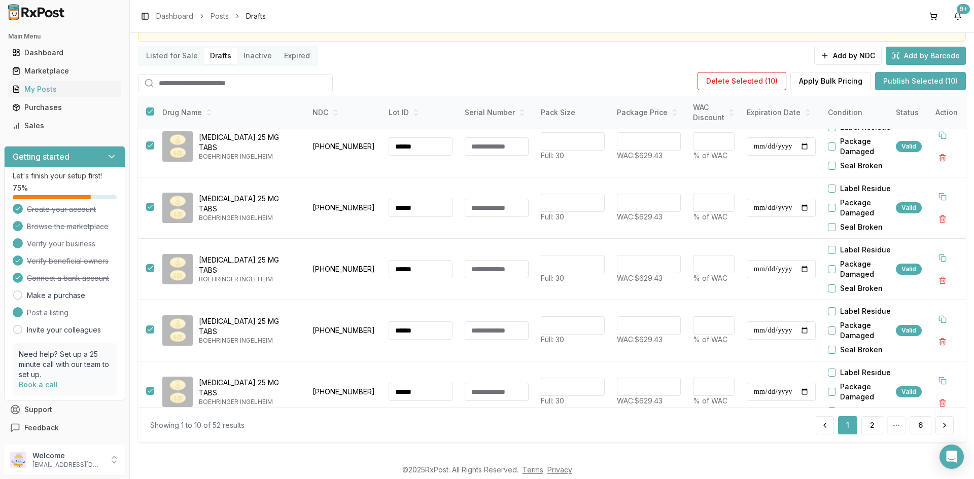
click at [932, 86] on button "Publish Selected (10)" at bounding box center [920, 81] width 91 height 18
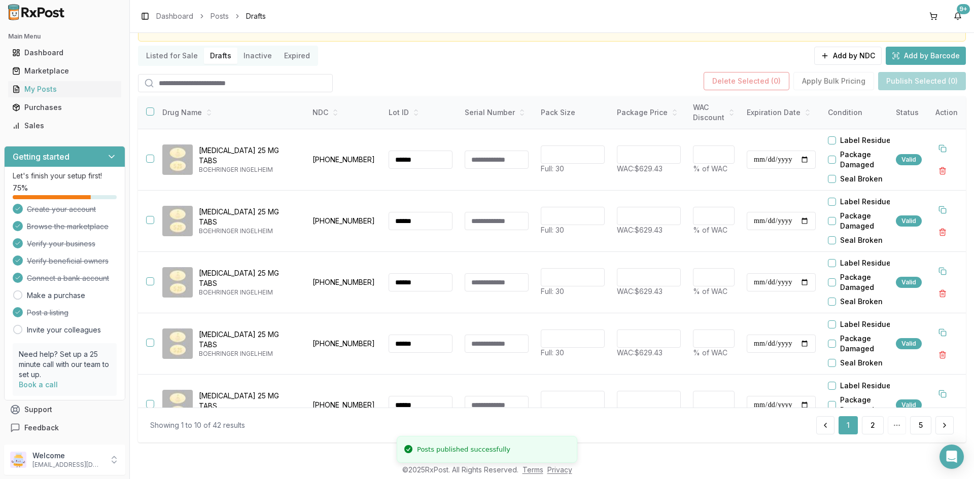
scroll to position [0, 0]
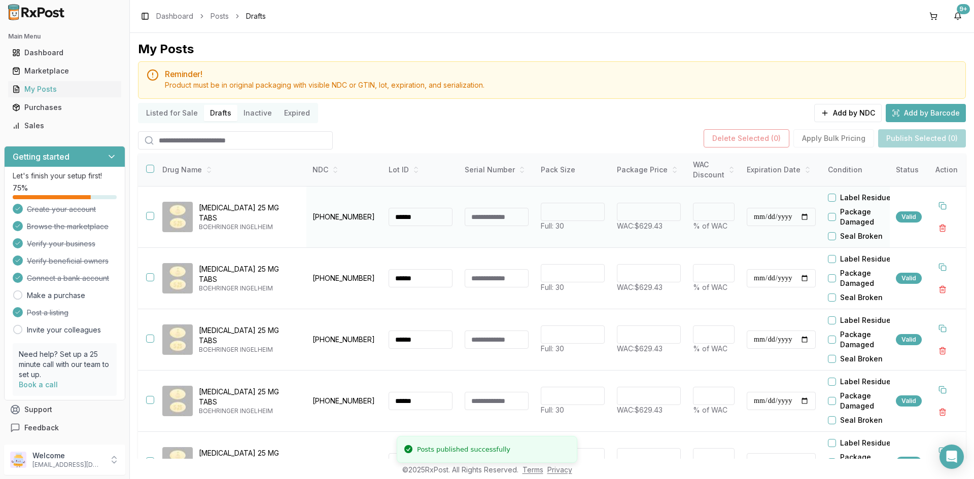
click at [150, 219] on button "button" at bounding box center [150, 216] width 8 height 8
click at [150, 278] on button "button" at bounding box center [150, 277] width 8 height 8
click at [151, 338] on button "button" at bounding box center [150, 339] width 8 height 8
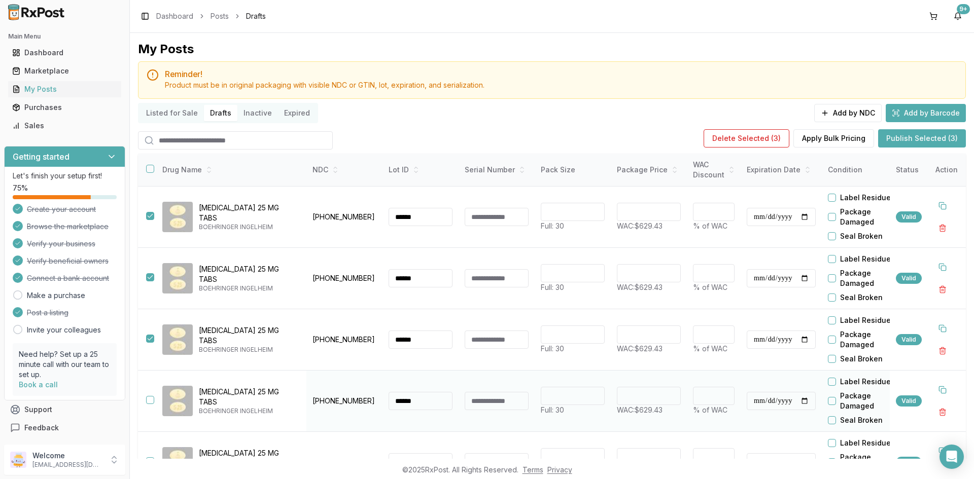
click at [153, 399] on button "button" at bounding box center [150, 400] width 8 height 8
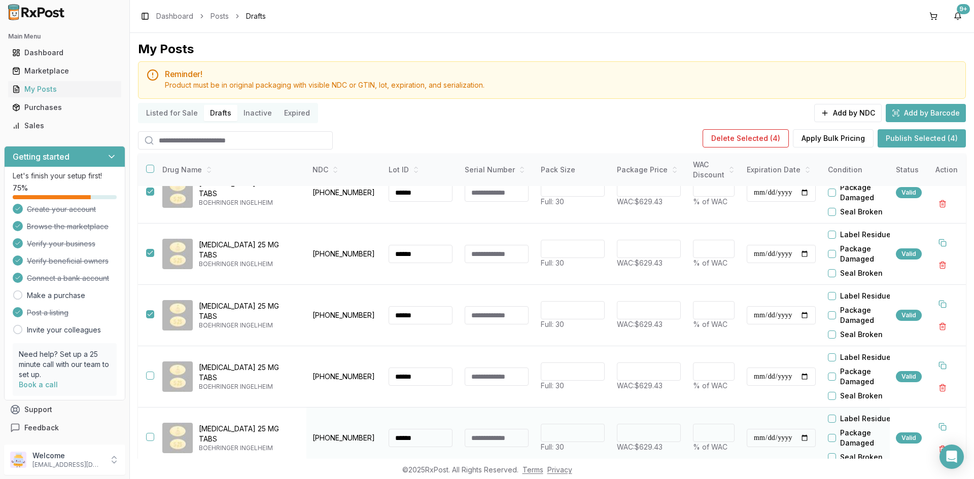
scroll to position [203, 0]
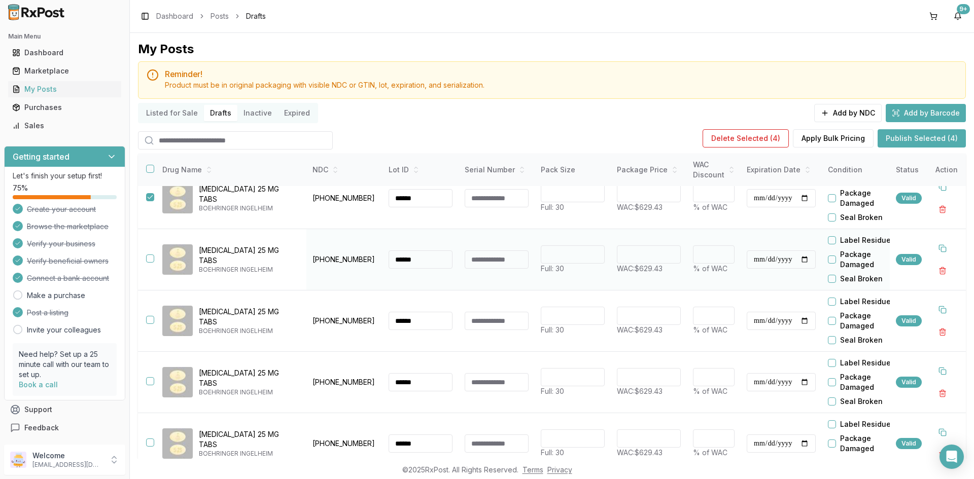
click at [152, 259] on button "button" at bounding box center [150, 259] width 8 height 8
click at [151, 321] on button "button" at bounding box center [150, 320] width 8 height 8
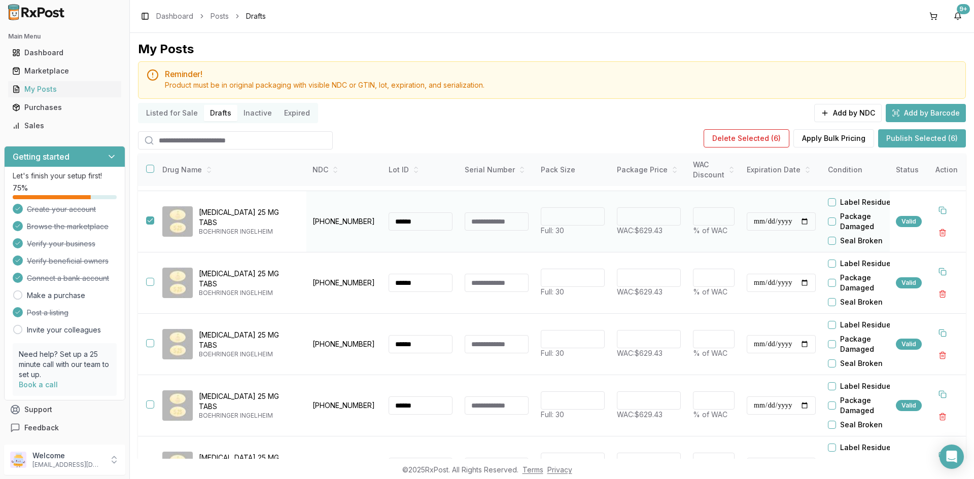
scroll to position [304, 0]
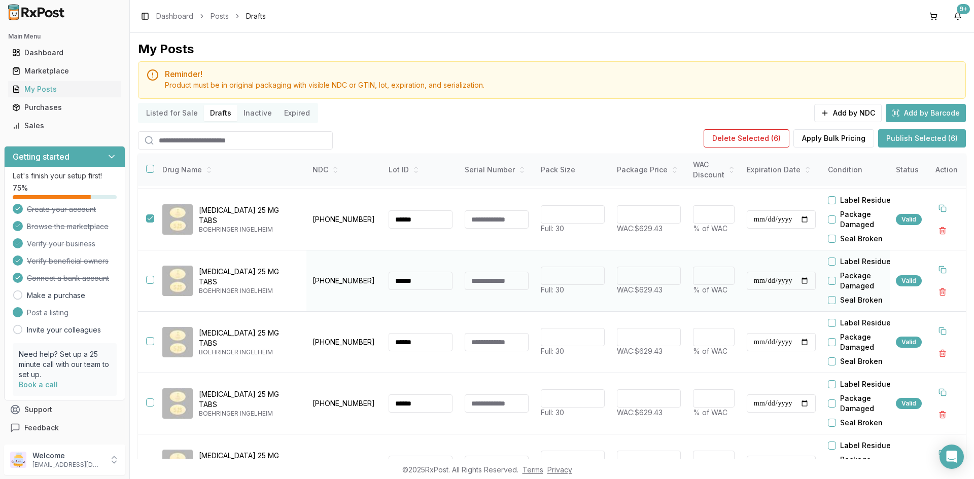
click at [146, 278] on td at bounding box center [146, 281] width 16 height 61
click at [148, 279] on button "button" at bounding box center [150, 280] width 8 height 8
click at [147, 342] on button "button" at bounding box center [150, 341] width 8 height 8
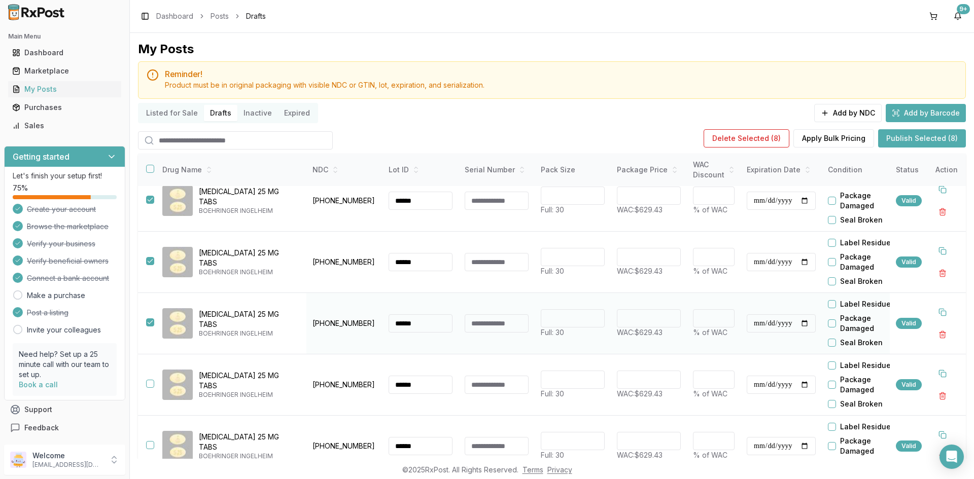
scroll to position [339, 0]
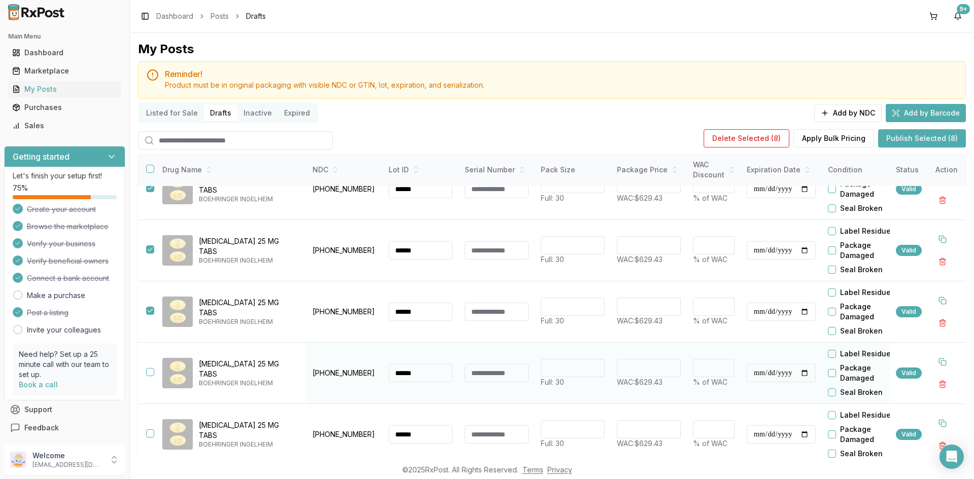
click at [150, 368] on button "button" at bounding box center [150, 372] width 8 height 8
click at [151, 430] on button "button" at bounding box center [150, 434] width 8 height 8
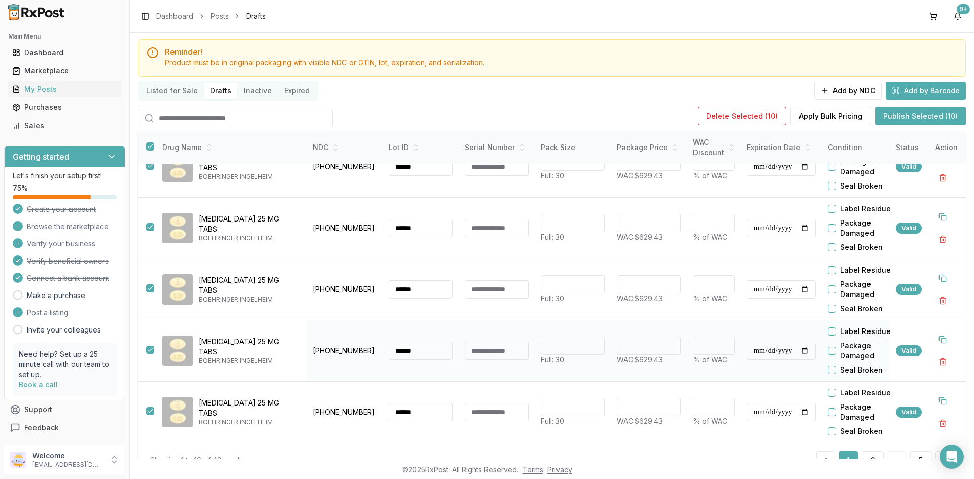
scroll to position [57, 0]
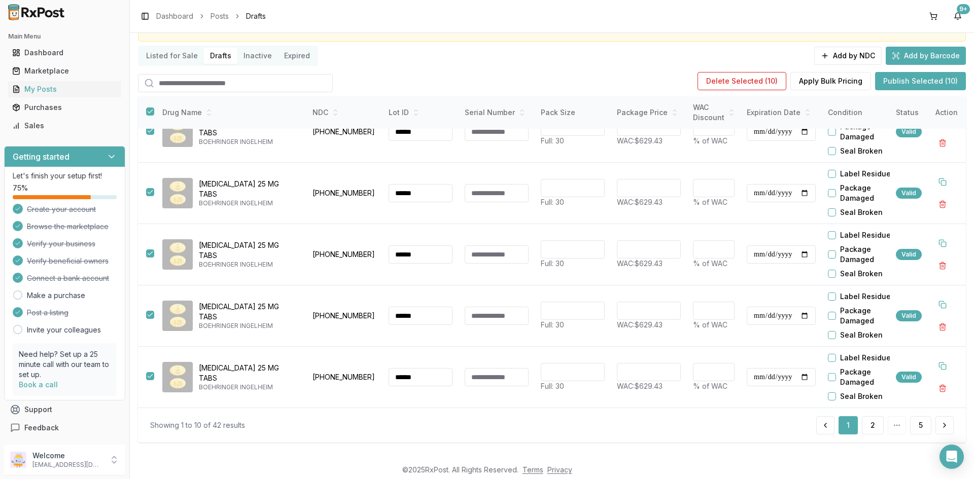
click at [926, 72] on button "Publish Selected (10)" at bounding box center [920, 81] width 91 height 18
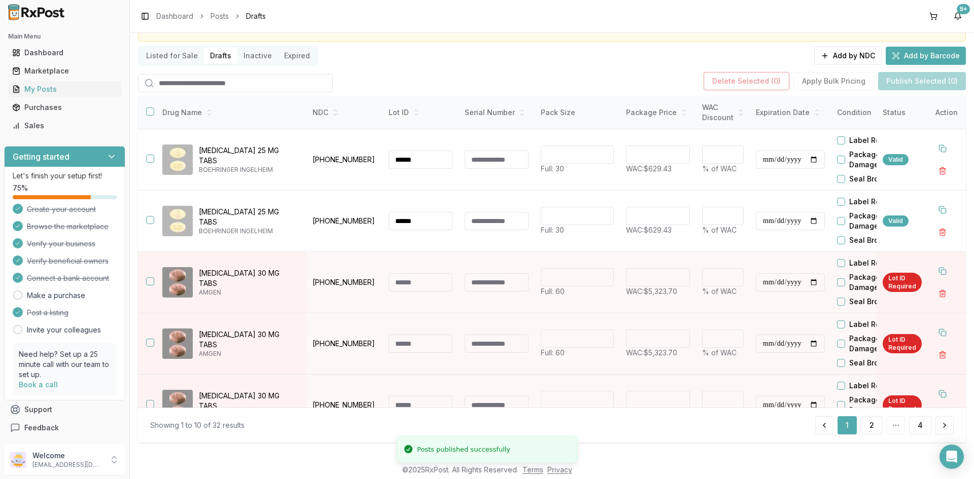
scroll to position [0, 0]
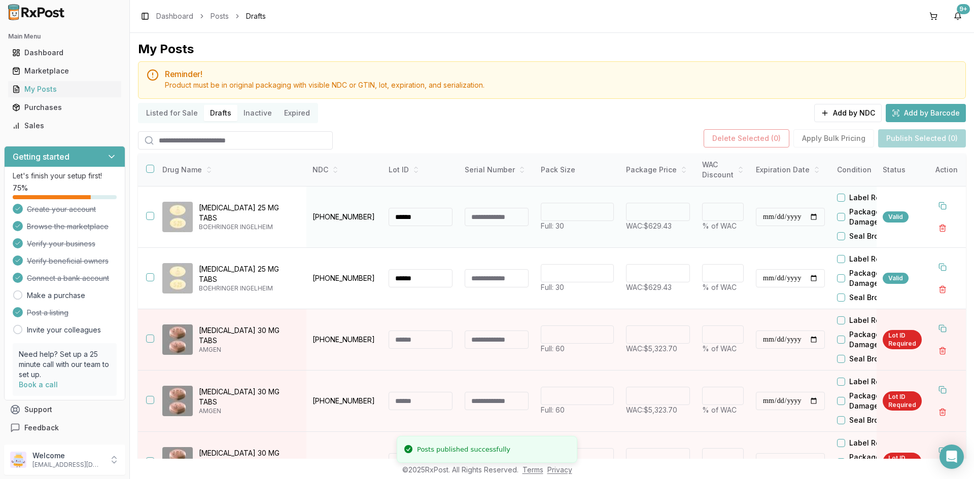
click at [147, 217] on button "button" at bounding box center [150, 216] width 8 height 8
click at [149, 276] on button "button" at bounding box center [150, 277] width 8 height 8
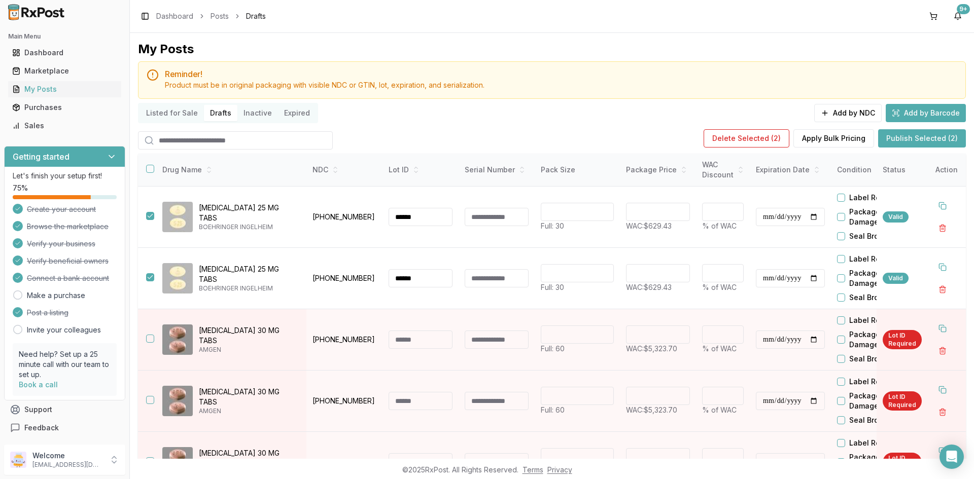
click at [941, 135] on button "Publish Selected (2)" at bounding box center [922, 138] width 88 height 18
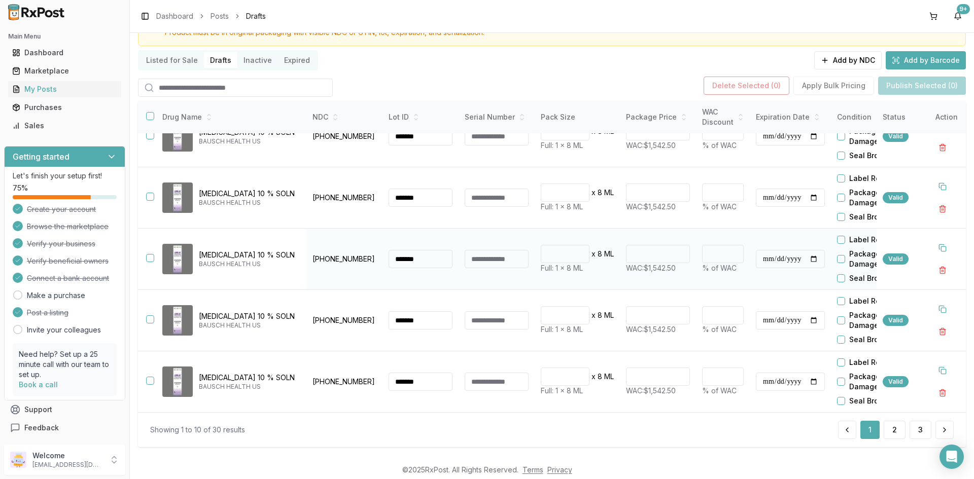
scroll to position [57, 0]
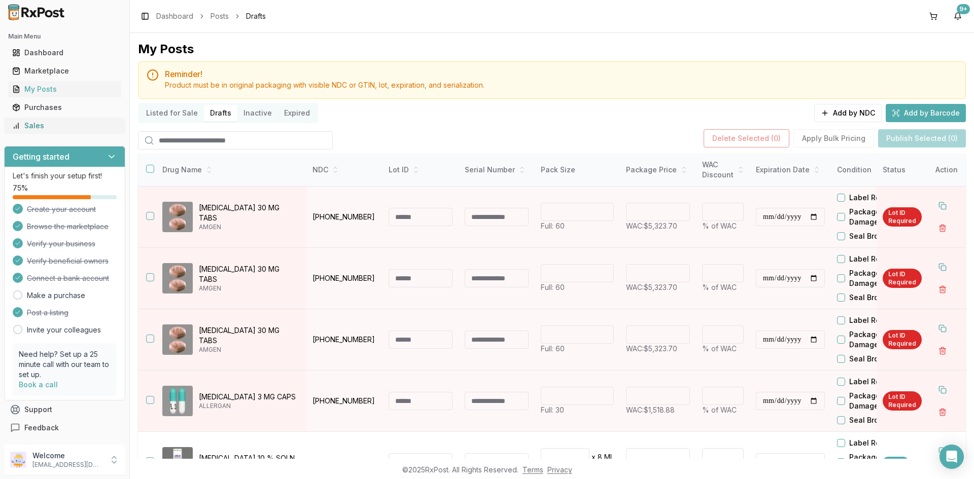
click at [62, 122] on div "Sales" at bounding box center [64, 126] width 105 height 10
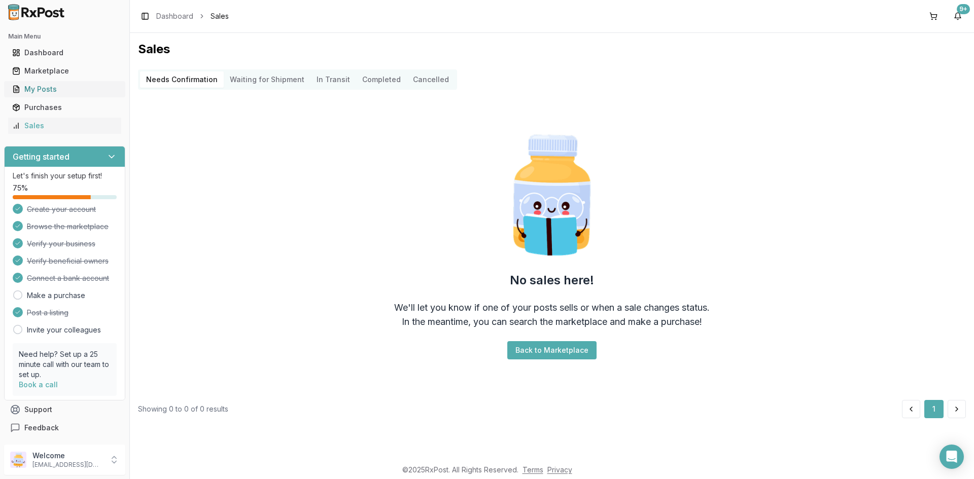
click at [67, 94] on div "My Posts" at bounding box center [64, 89] width 105 height 10
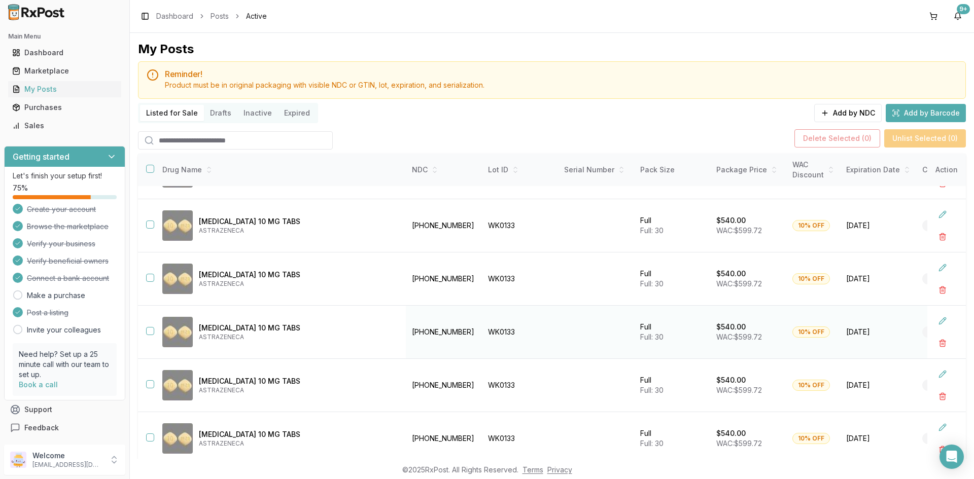
scroll to position [65, 0]
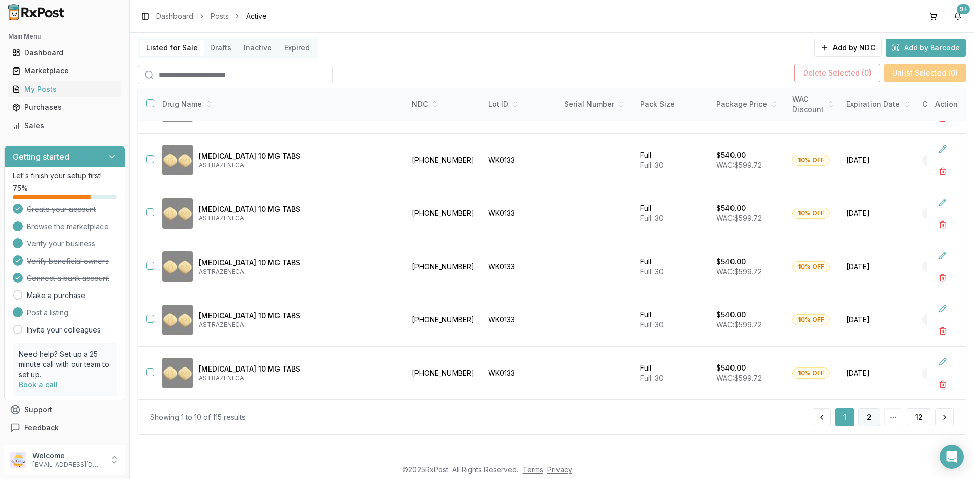
click at [861, 417] on button "2" at bounding box center [869, 417] width 22 height 18
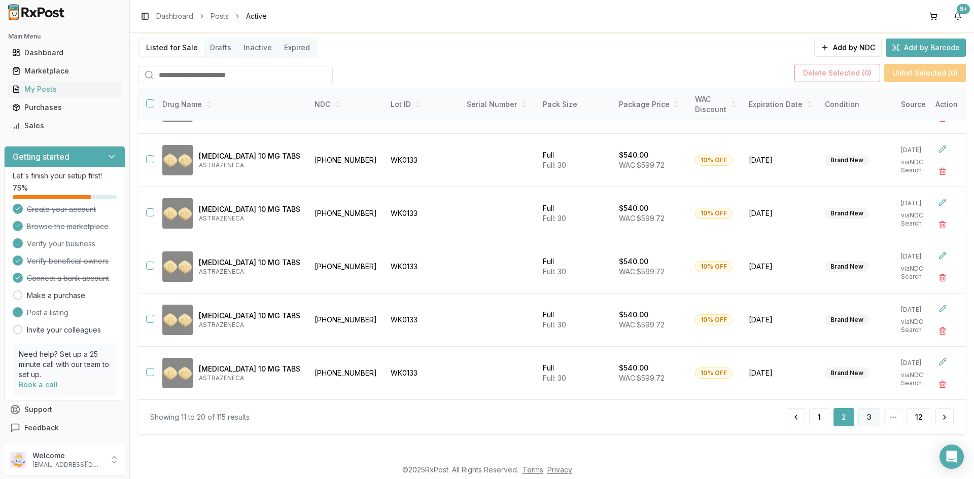
click at [870, 413] on button "3" at bounding box center [869, 417] width 22 height 18
click at [869, 418] on button "4" at bounding box center [869, 417] width 22 height 18
click at [869, 418] on button "5" at bounding box center [869, 417] width 21 height 18
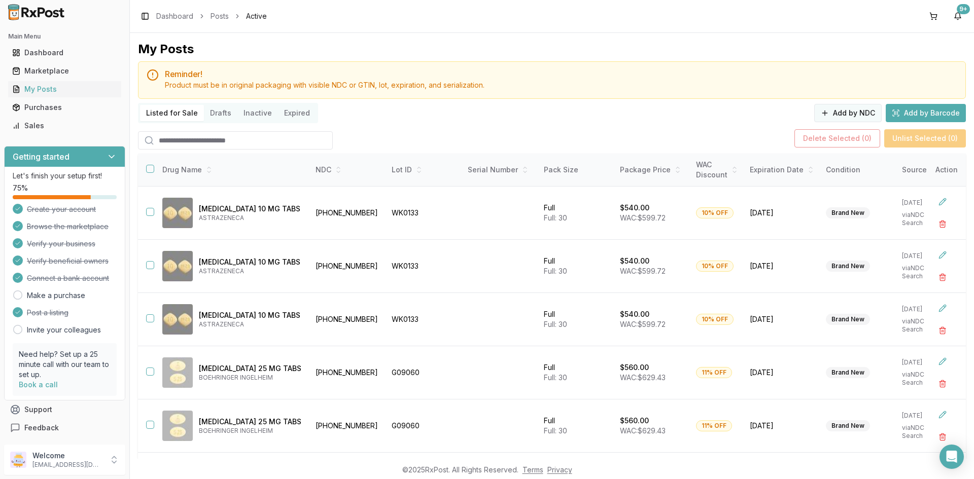
click at [870, 113] on button "Add by NDC" at bounding box center [847, 113] width 67 height 18
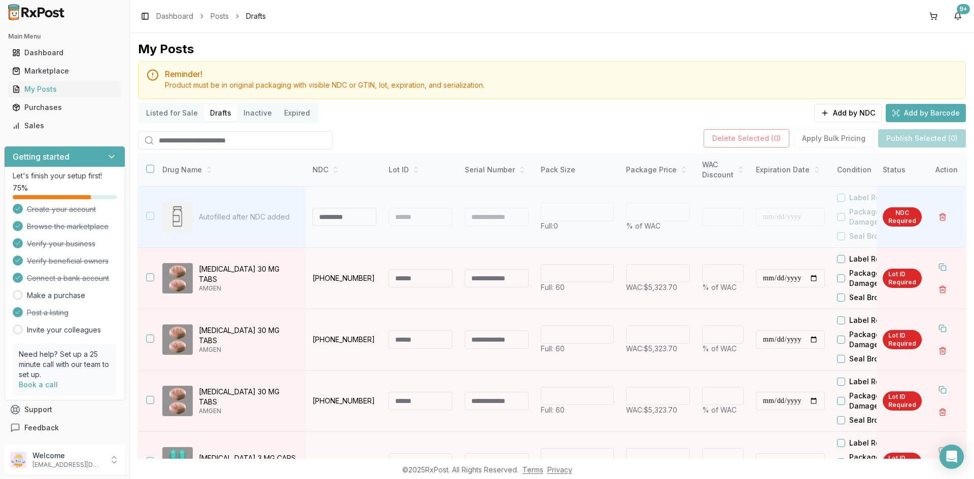
click at [359, 220] on input at bounding box center [344, 217] width 64 height 18
type input "**********"
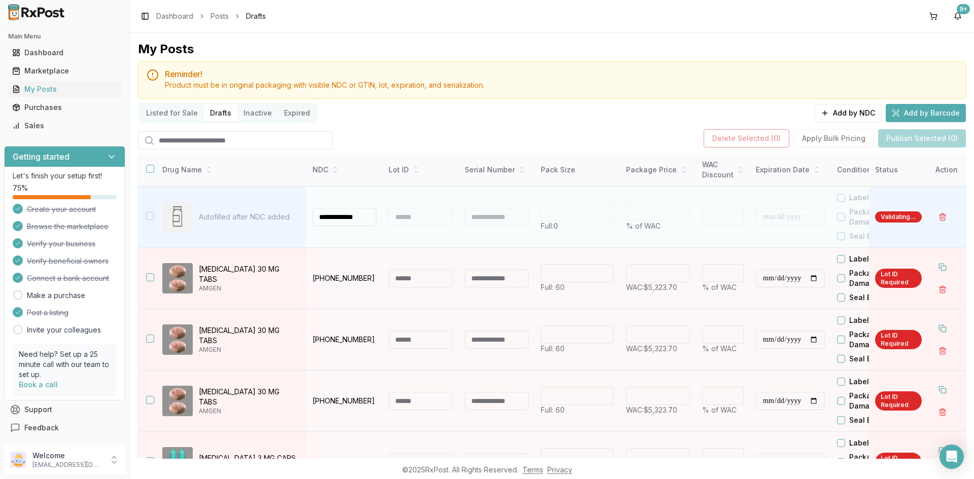
scroll to position [0, 0]
click at [303, 218] on td "Autofilled after NDC added" at bounding box center [230, 217] width 152 height 61
type input "**"
type input "*"
click at [303, 218] on td "Jardiance 10 MG TABS BOEHRINGER INGELHEIM" at bounding box center [230, 217] width 152 height 61
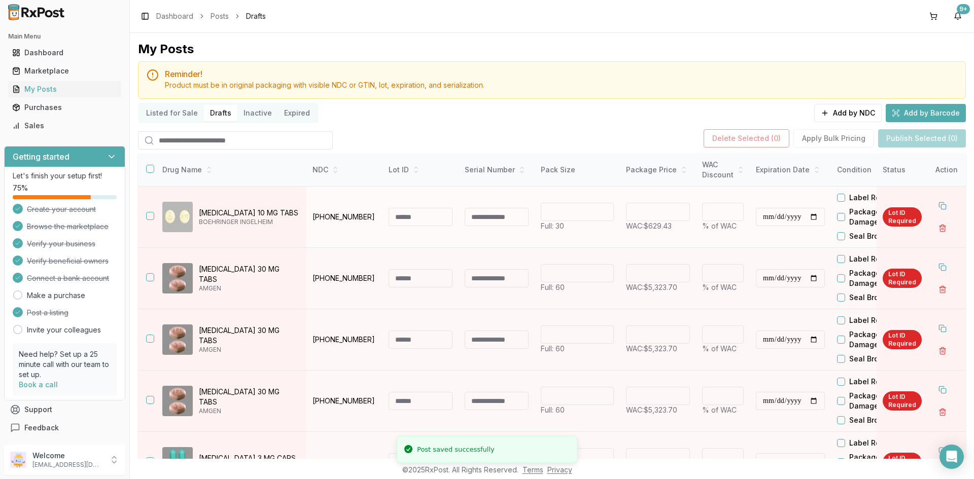
click at [403, 220] on input at bounding box center [420, 217] width 64 height 18
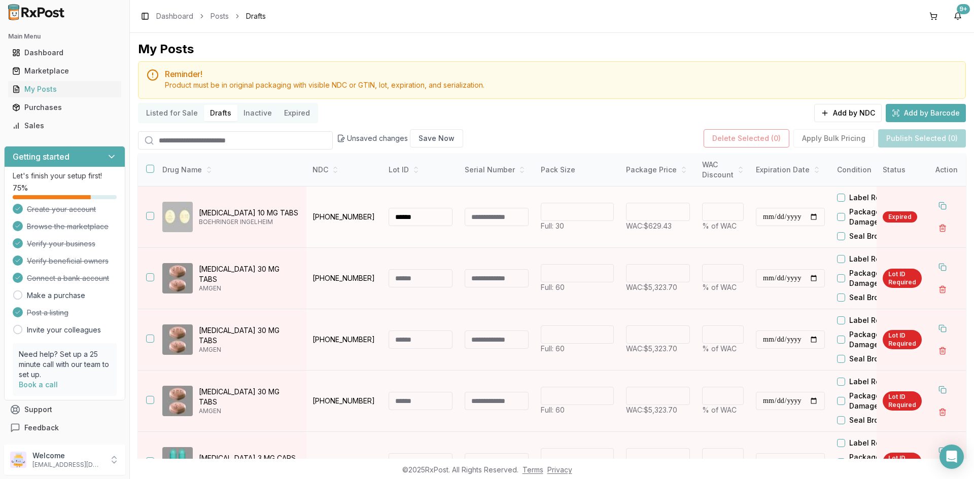
type input "******"
drag, startPoint x: 665, startPoint y: 213, endPoint x: 613, endPoint y: 221, distance: 53.4
click at [613, 221] on tr "**********" at bounding box center [605, 217] width 935 height 61
type input "******"
type input "**"
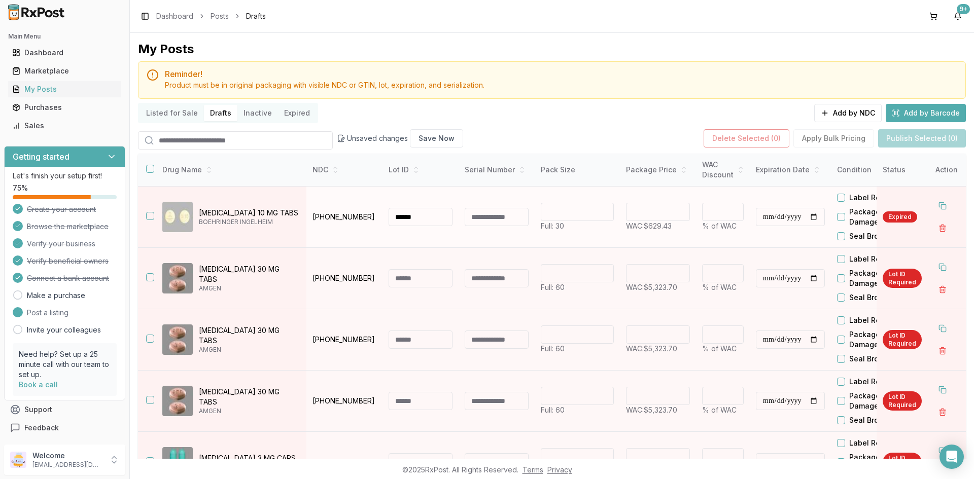
click at [763, 218] on input "**********" at bounding box center [790, 217] width 69 height 18
type input "**********"
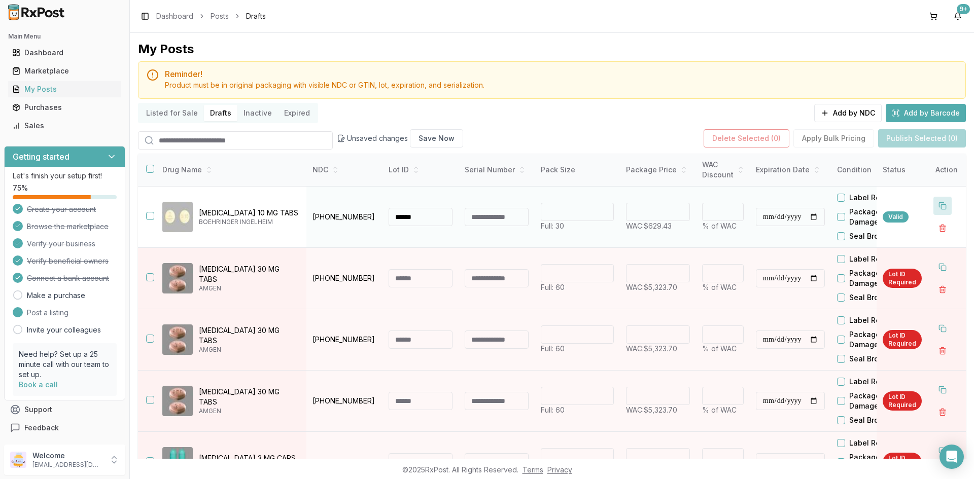
click at [940, 209] on button at bounding box center [942, 206] width 18 height 18
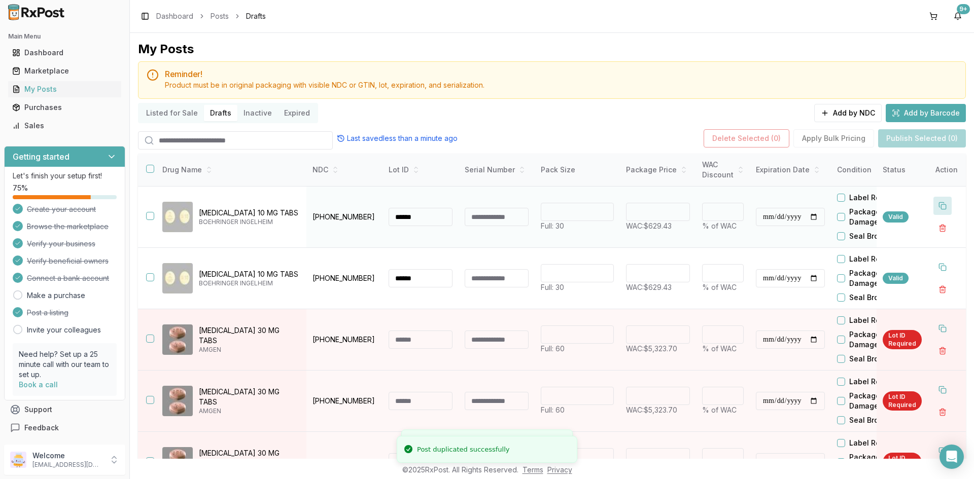
click at [941, 209] on button at bounding box center [942, 206] width 18 height 18
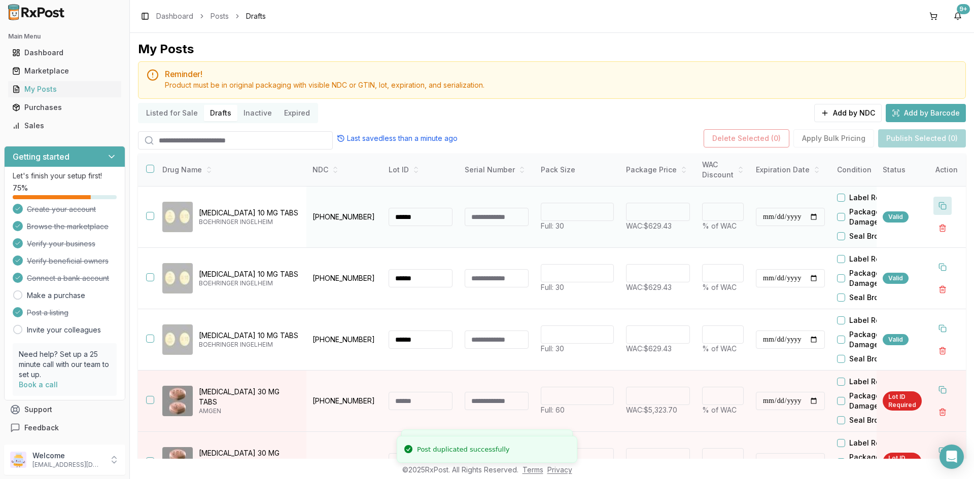
click at [941, 209] on button at bounding box center [942, 206] width 18 height 18
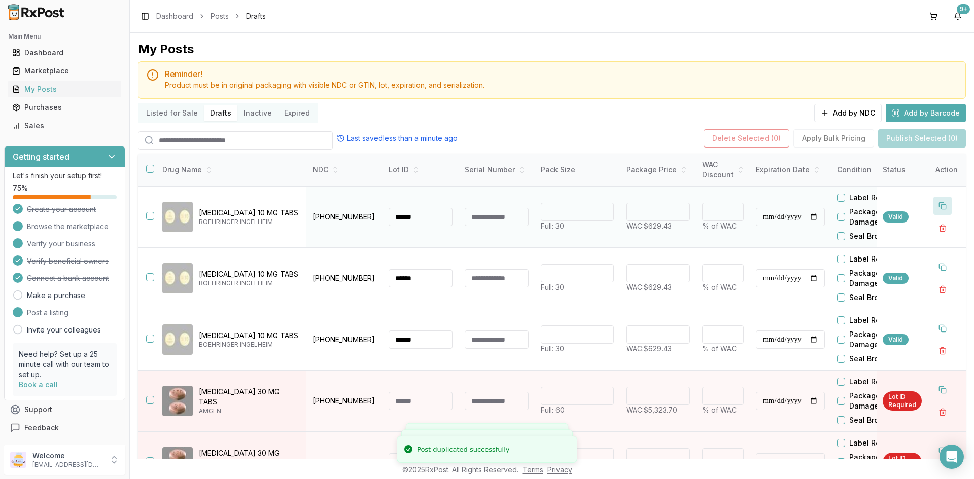
click at [941, 209] on button at bounding box center [942, 206] width 18 height 18
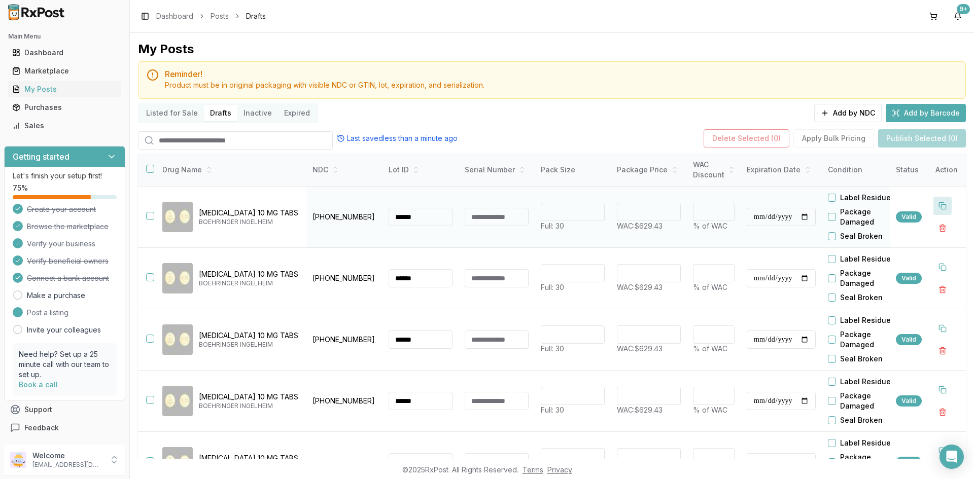
click at [937, 210] on button at bounding box center [942, 206] width 18 height 18
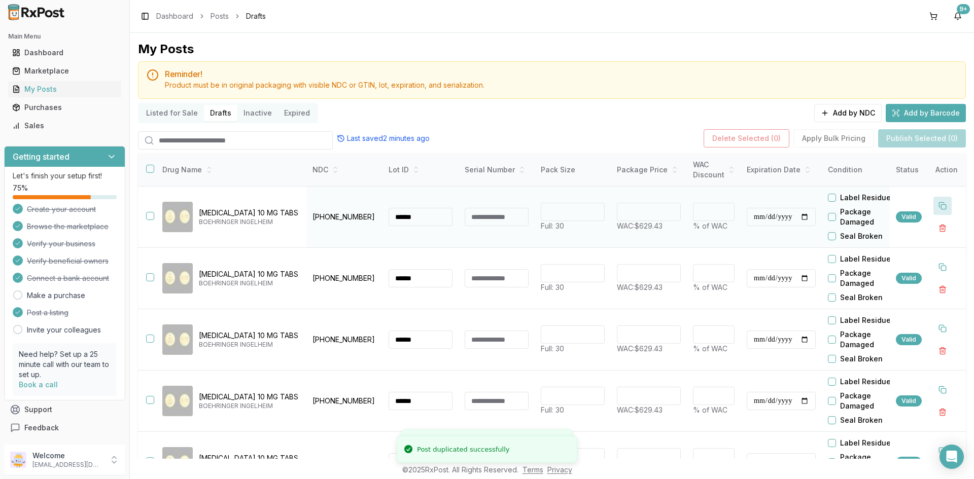
click at [937, 210] on button at bounding box center [942, 206] width 18 height 18
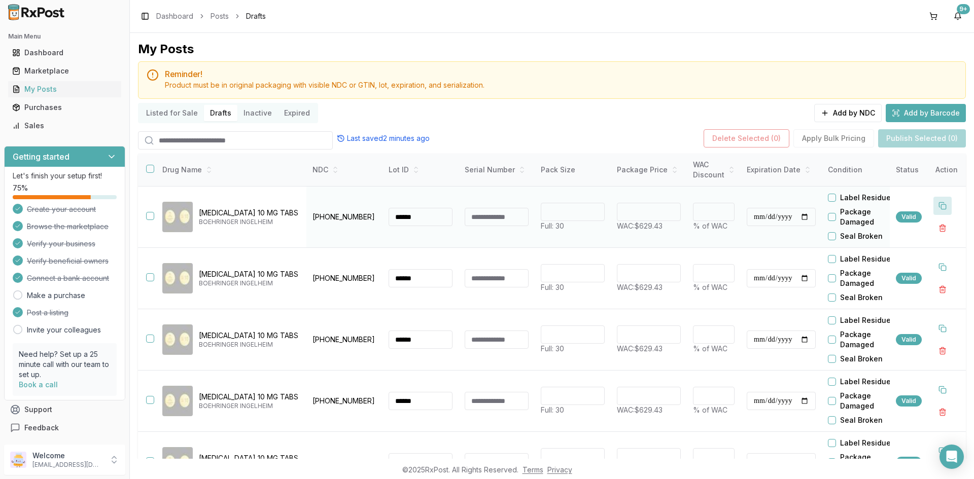
click at [937, 210] on button at bounding box center [942, 206] width 18 height 18
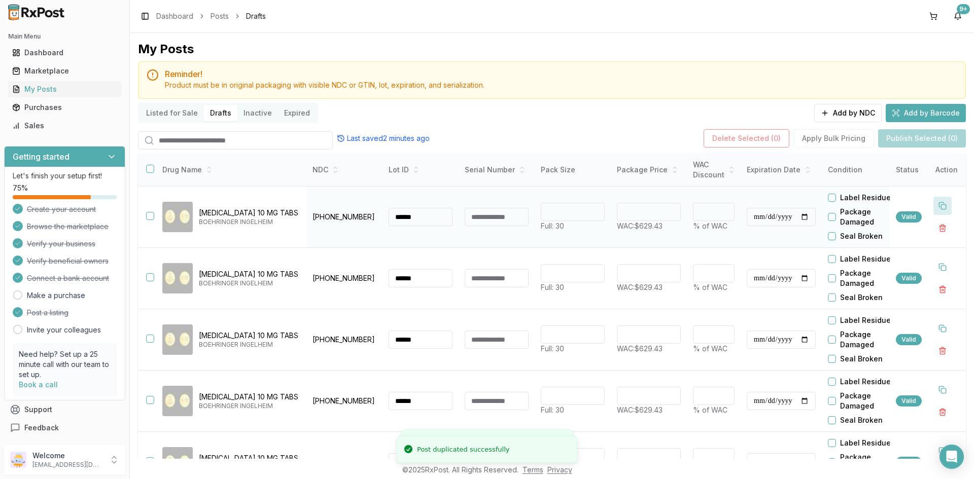
click at [937, 210] on button at bounding box center [942, 206] width 18 height 18
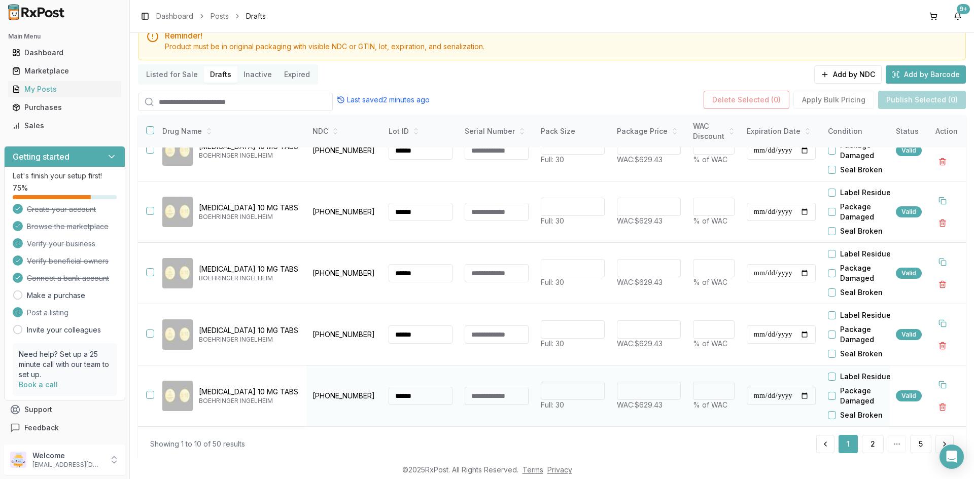
scroll to position [57, 0]
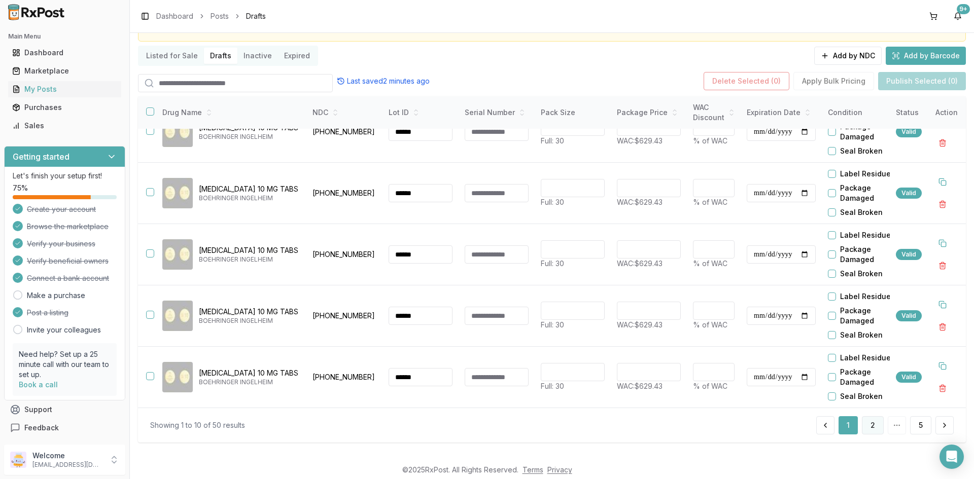
click at [864, 427] on button "2" at bounding box center [873, 425] width 22 height 18
click at [864, 427] on button "3" at bounding box center [873, 425] width 22 height 18
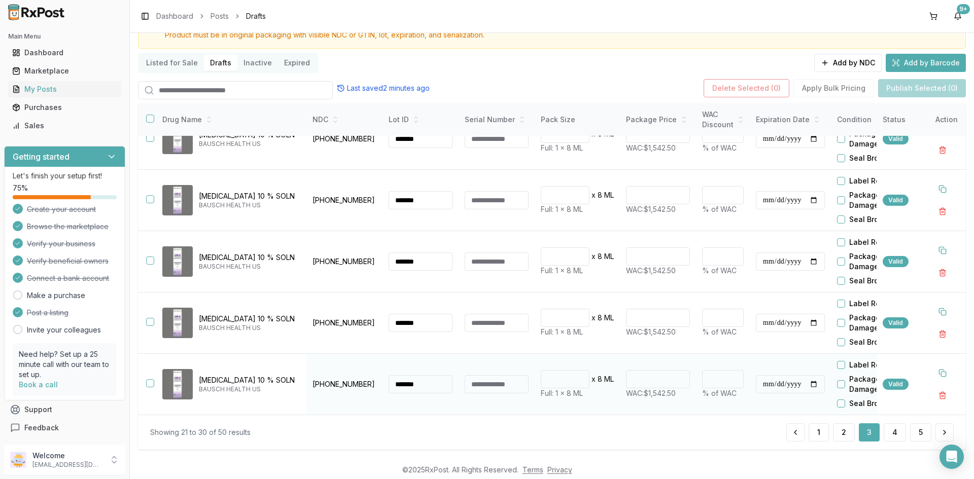
scroll to position [57, 0]
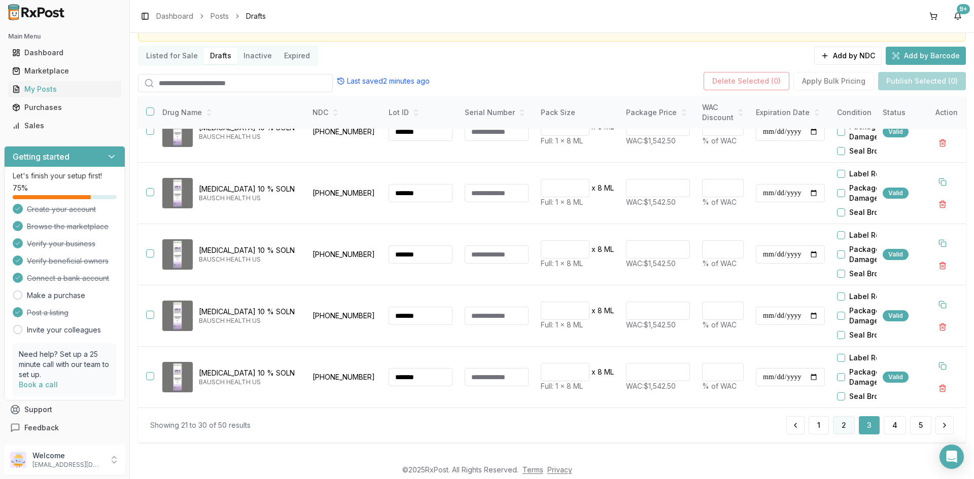
click at [845, 422] on button "2" at bounding box center [844, 425] width 22 height 18
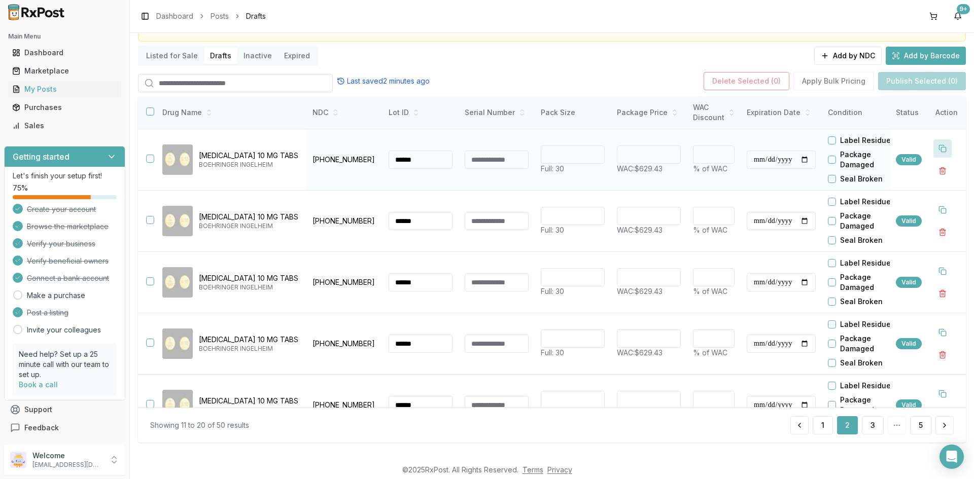
click at [936, 145] on button at bounding box center [942, 148] width 18 height 18
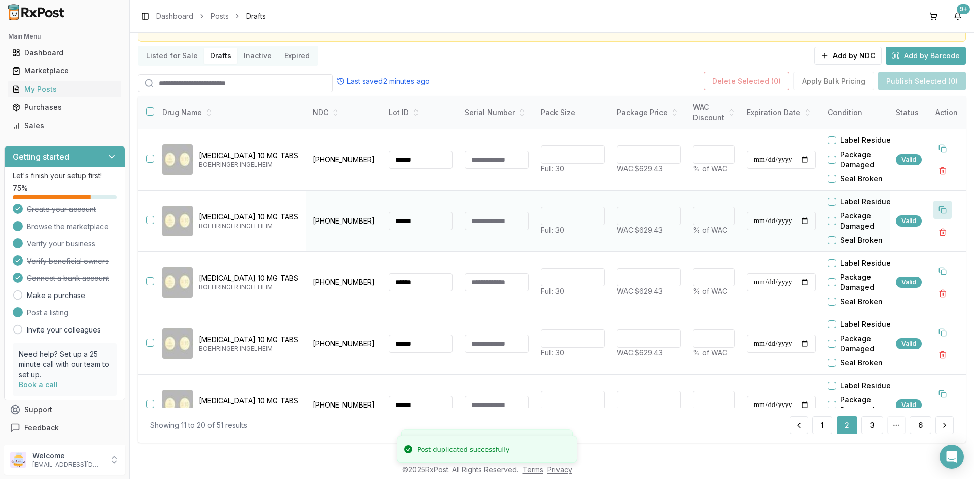
click at [936, 145] on button at bounding box center [942, 148] width 18 height 18
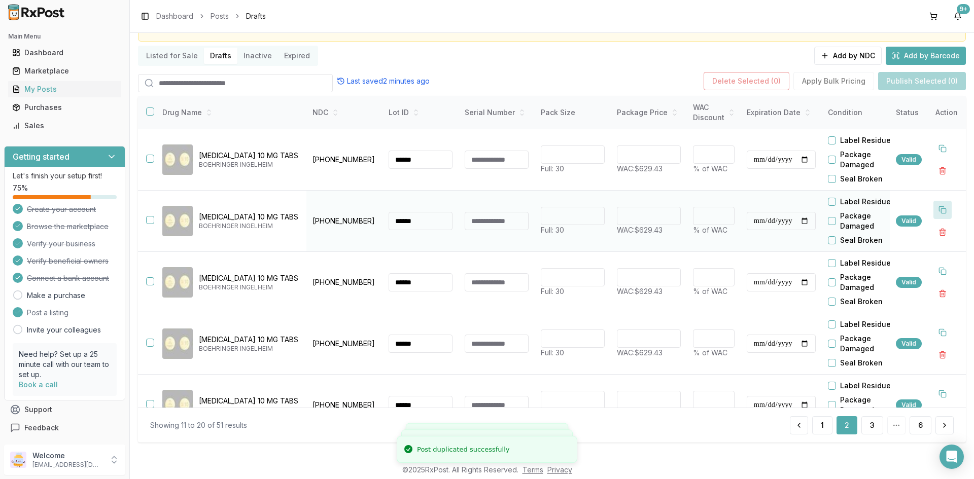
click at [936, 145] on button at bounding box center [942, 148] width 18 height 18
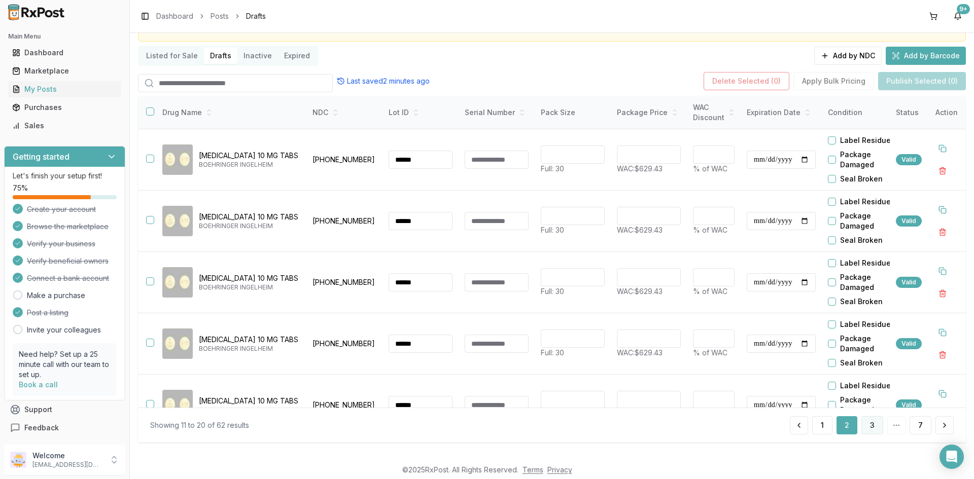
click at [870, 428] on button "3" at bounding box center [872, 425] width 22 height 18
click at [871, 428] on button "4" at bounding box center [872, 425] width 22 height 18
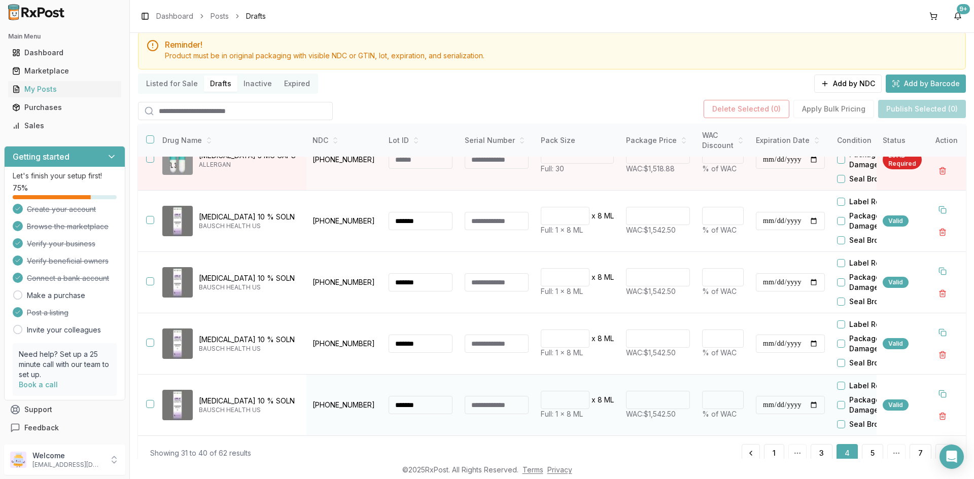
scroll to position [57, 0]
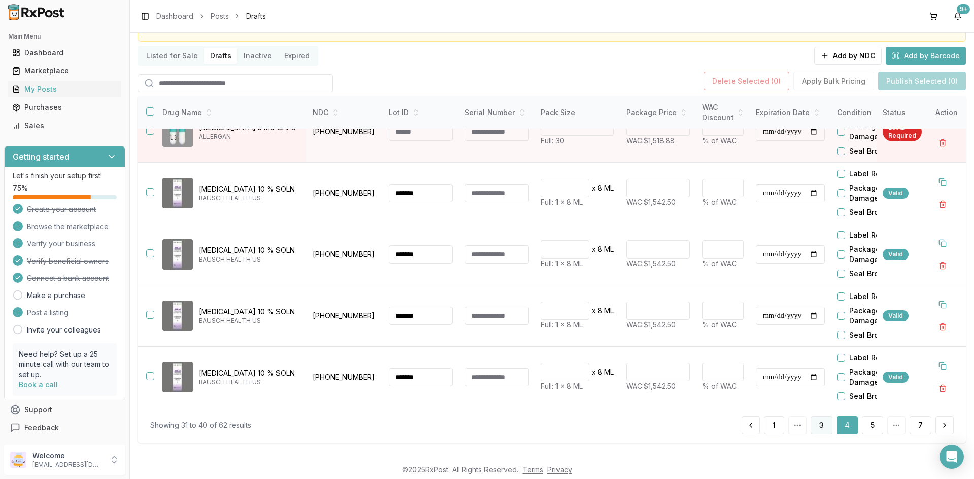
click at [826, 429] on button "3" at bounding box center [821, 425] width 22 height 18
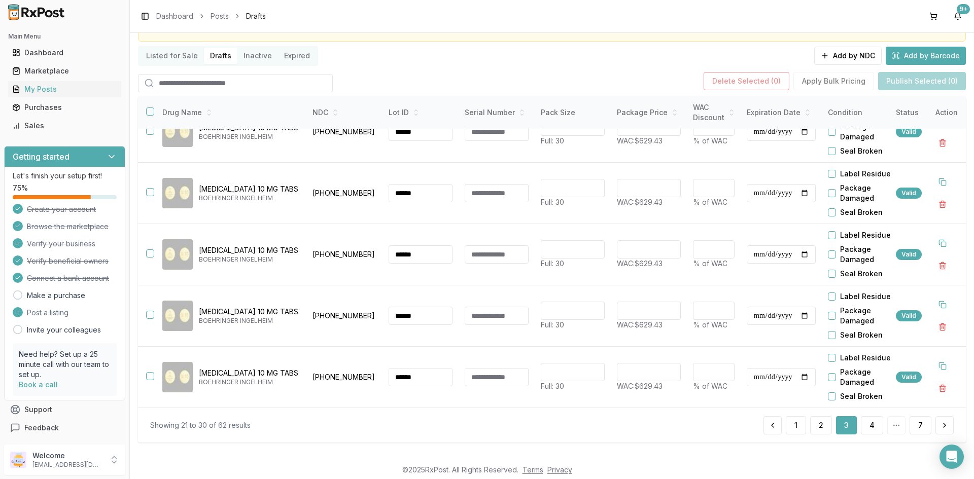
click at [838, 428] on button "3" at bounding box center [846, 425] width 21 height 18
click at [872, 424] on button "4" at bounding box center [872, 425] width 22 height 18
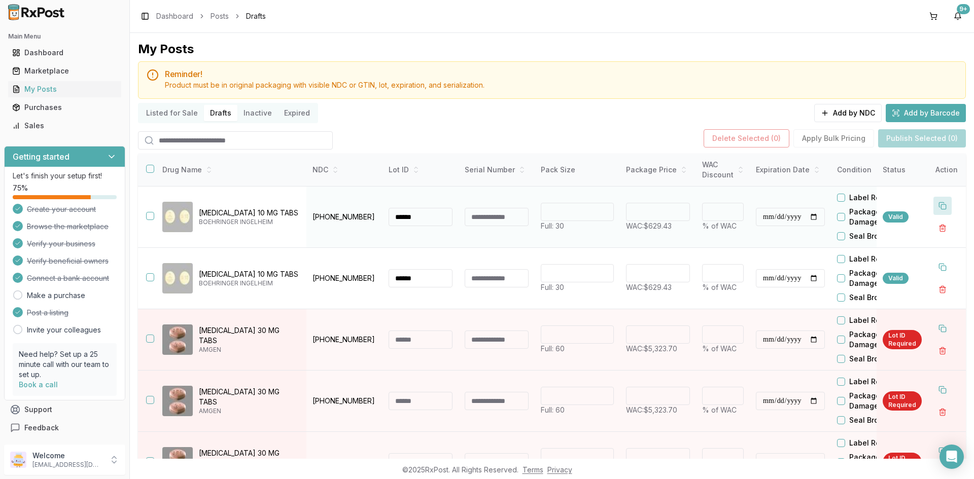
click at [933, 207] on button at bounding box center [942, 206] width 18 height 18
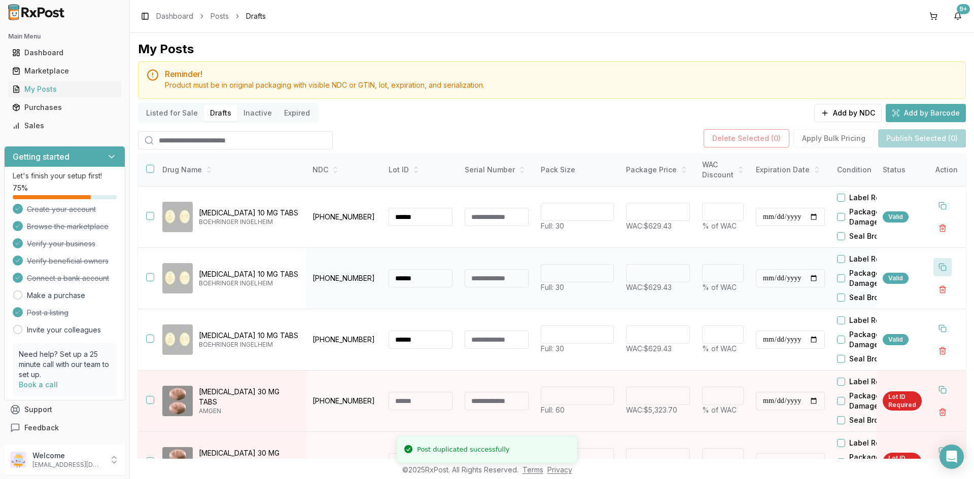
click at [933, 207] on button at bounding box center [942, 206] width 18 height 18
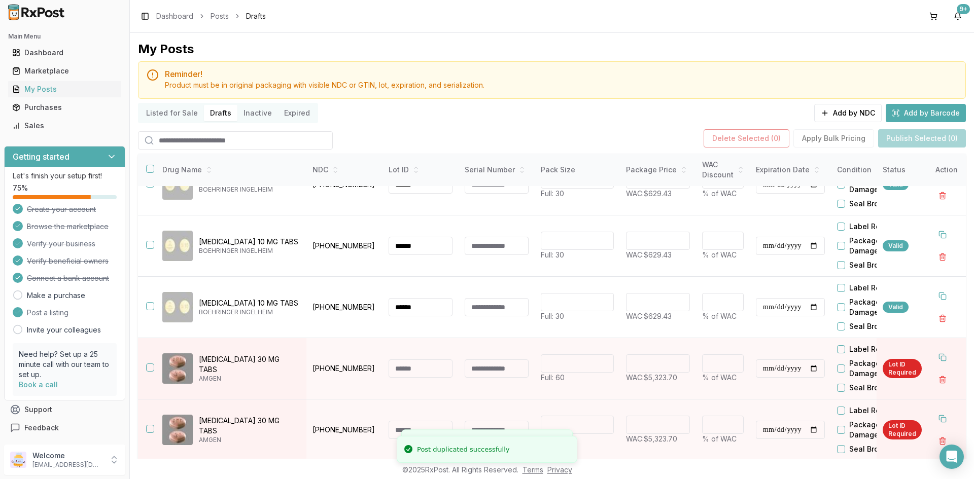
scroll to position [101, 0]
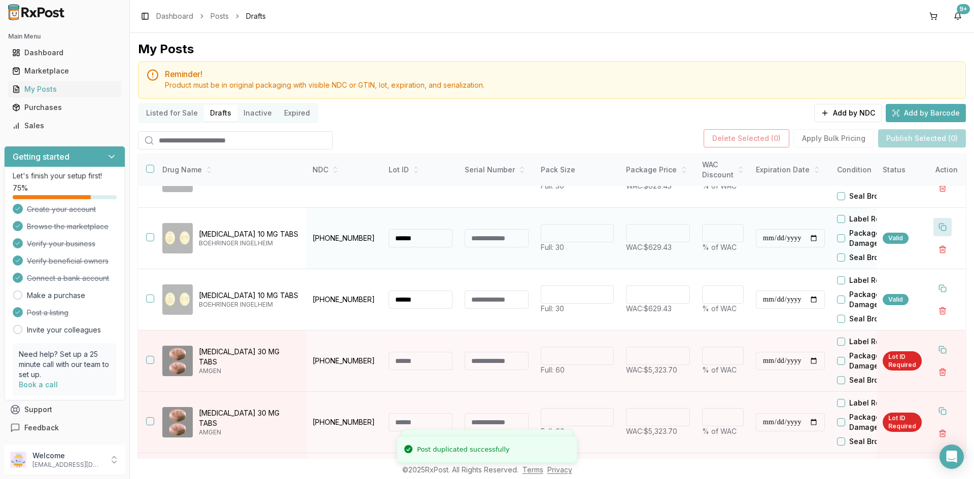
click at [937, 229] on button at bounding box center [942, 227] width 18 height 18
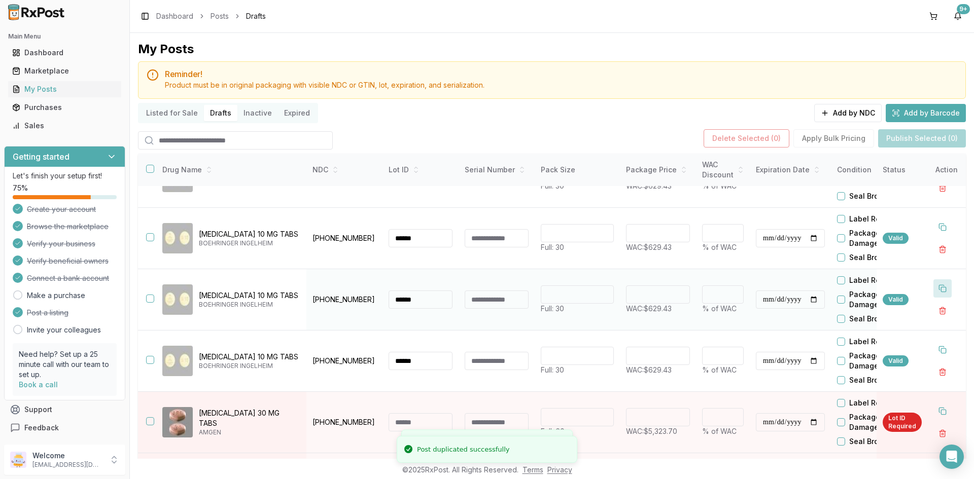
scroll to position [163, 0]
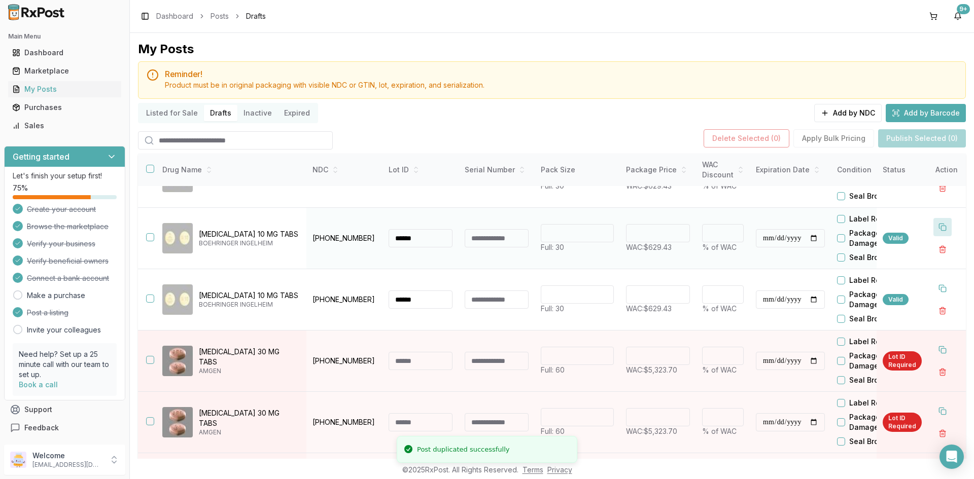
click at [937, 229] on button at bounding box center [942, 227] width 18 height 18
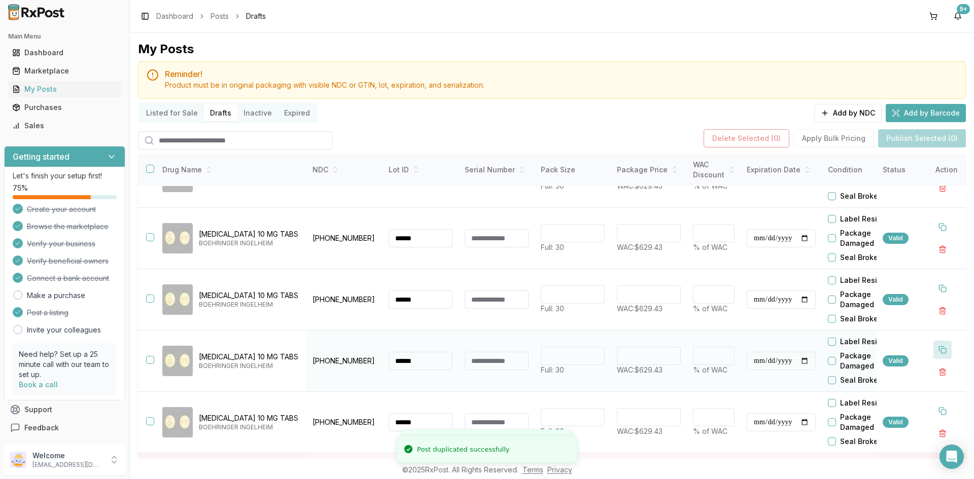
scroll to position [286, 0]
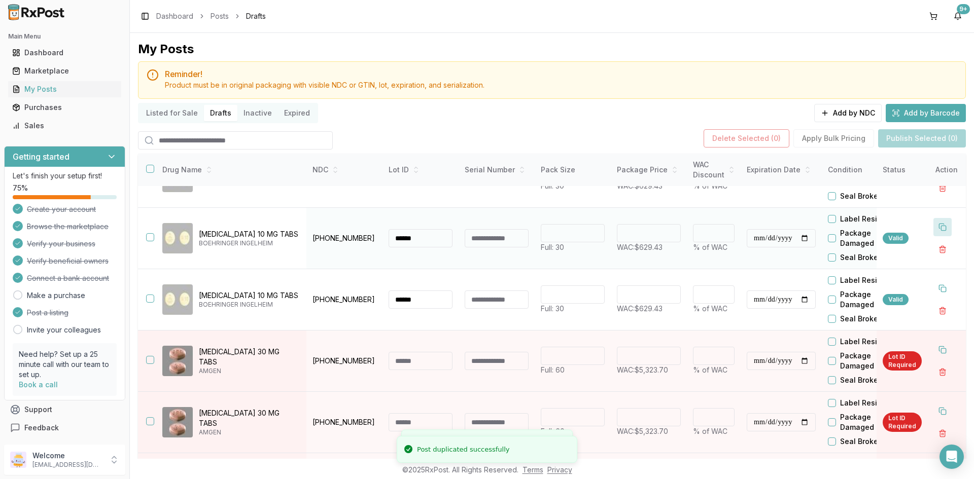
click at [937, 229] on button at bounding box center [942, 227] width 18 height 18
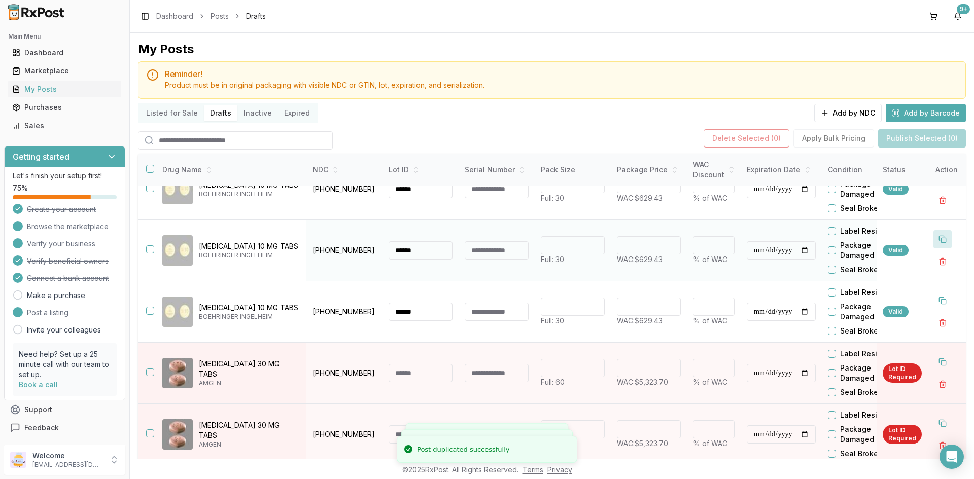
click at [937, 230] on button at bounding box center [942, 239] width 18 height 18
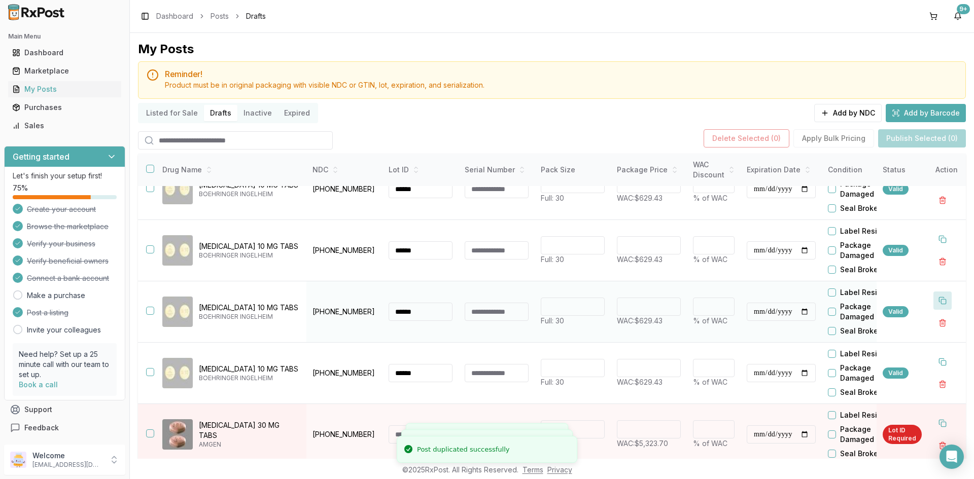
click at [937, 230] on button at bounding box center [942, 239] width 18 height 18
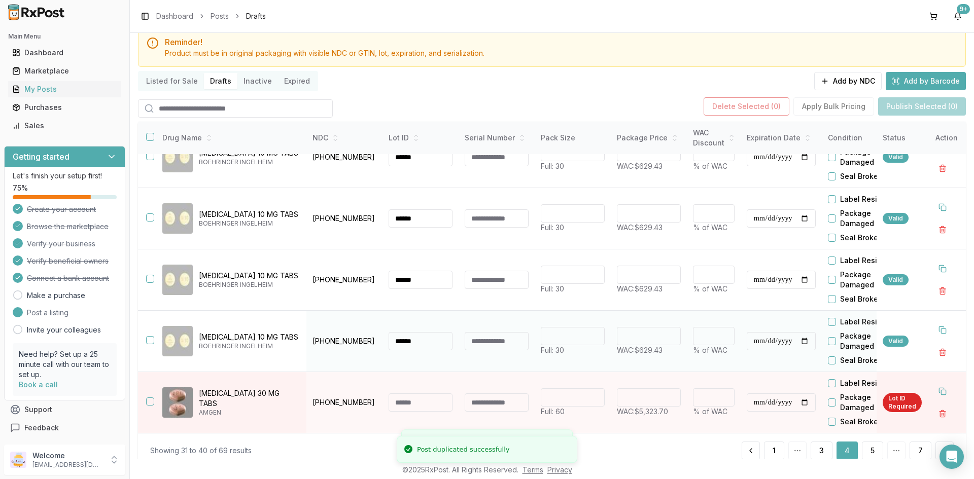
scroll to position [57, 0]
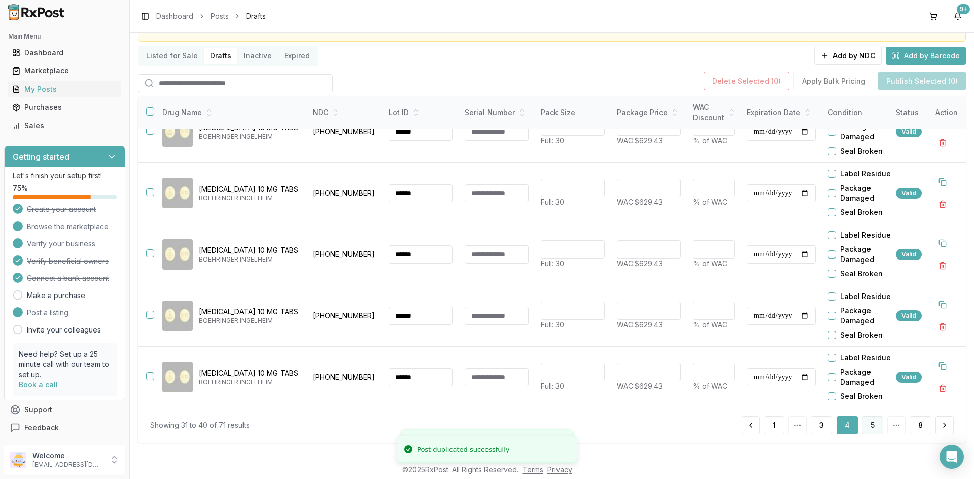
click at [872, 426] on button "5" at bounding box center [872, 425] width 21 height 18
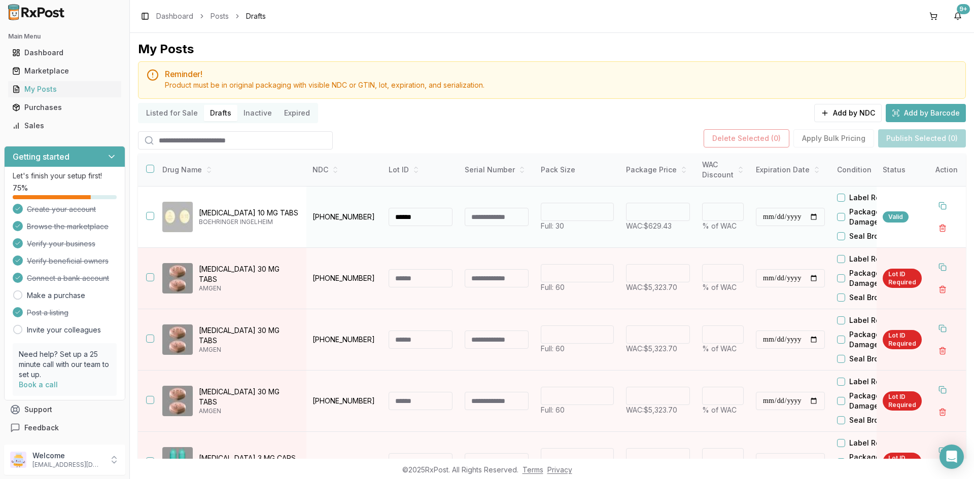
click at [149, 218] on button "button" at bounding box center [150, 216] width 8 height 8
click at [927, 133] on button "Publish Selected (1)" at bounding box center [922, 138] width 86 height 18
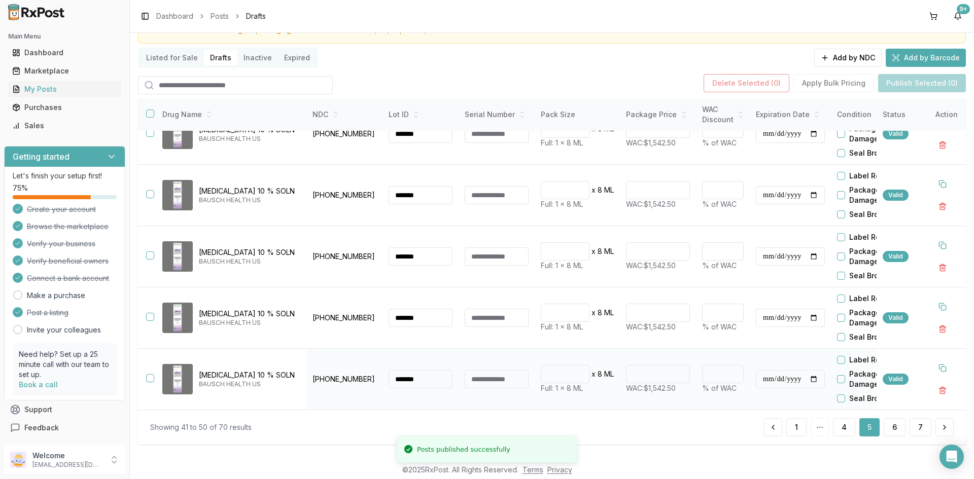
scroll to position [57, 0]
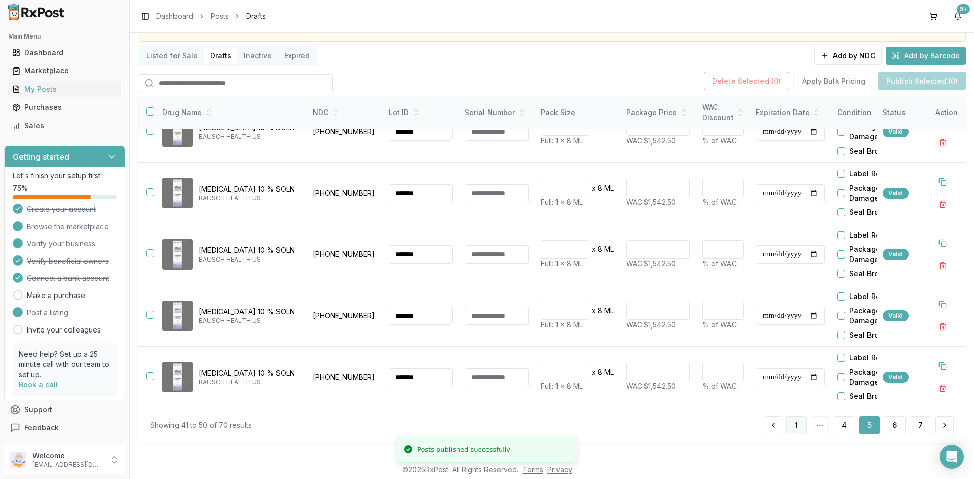
click at [793, 424] on button "1" at bounding box center [796, 425] width 20 height 18
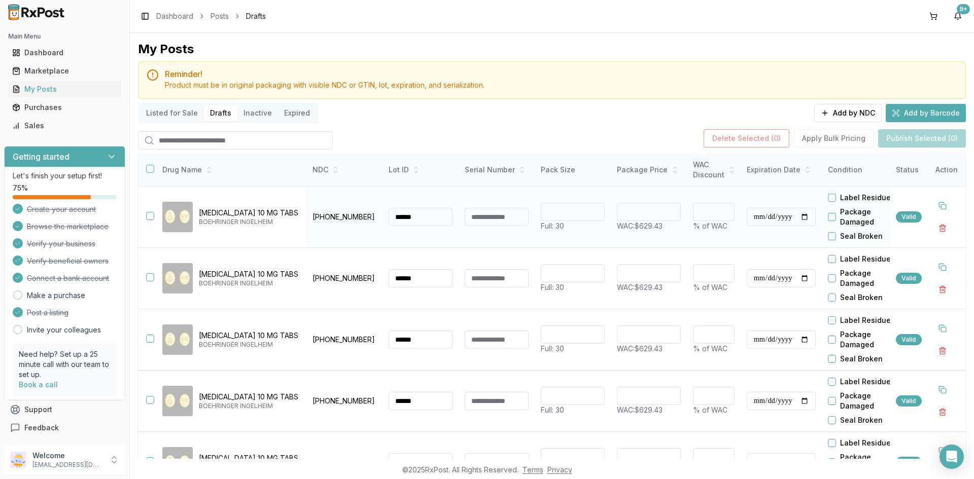
click at [152, 219] on button "button" at bounding box center [150, 216] width 8 height 8
click at [150, 280] on button "button" at bounding box center [150, 277] width 8 height 8
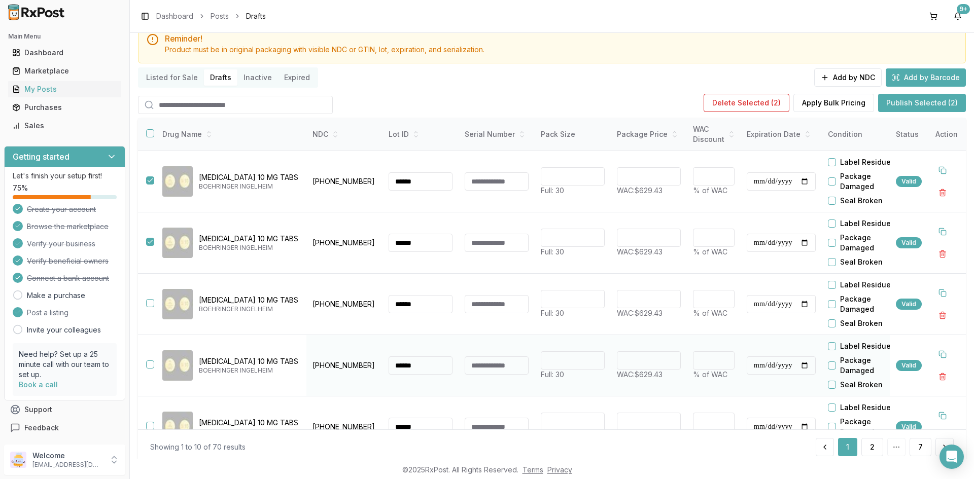
scroll to position [51, 0]
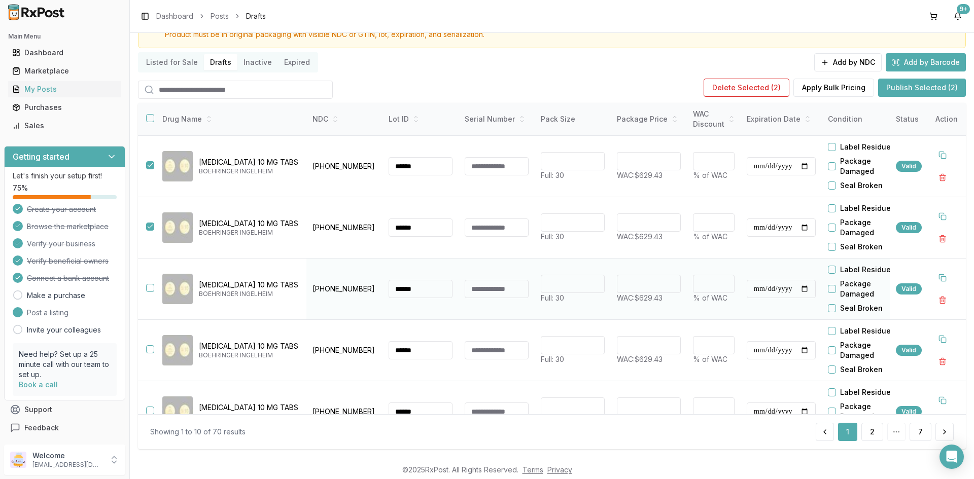
click at [150, 286] on button "button" at bounding box center [150, 288] width 8 height 8
click at [150, 349] on button "button" at bounding box center [150, 349] width 8 height 8
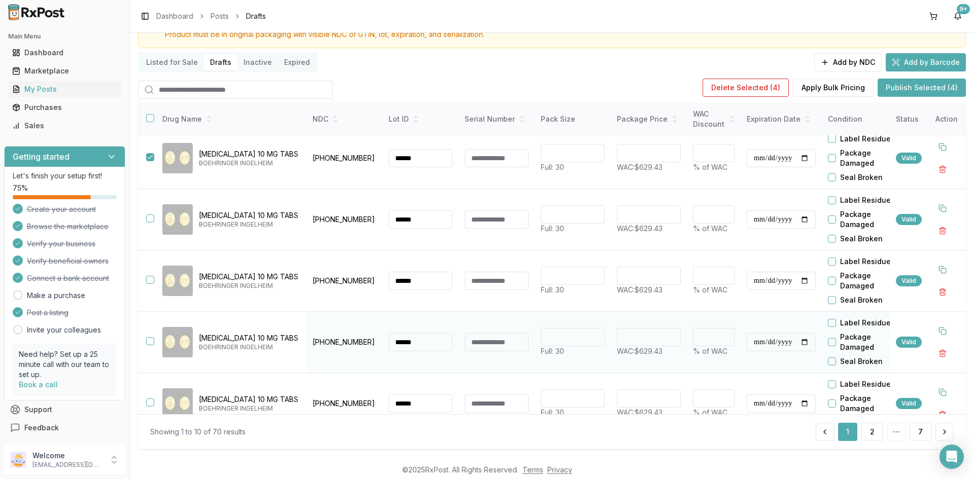
scroll to position [101, 0]
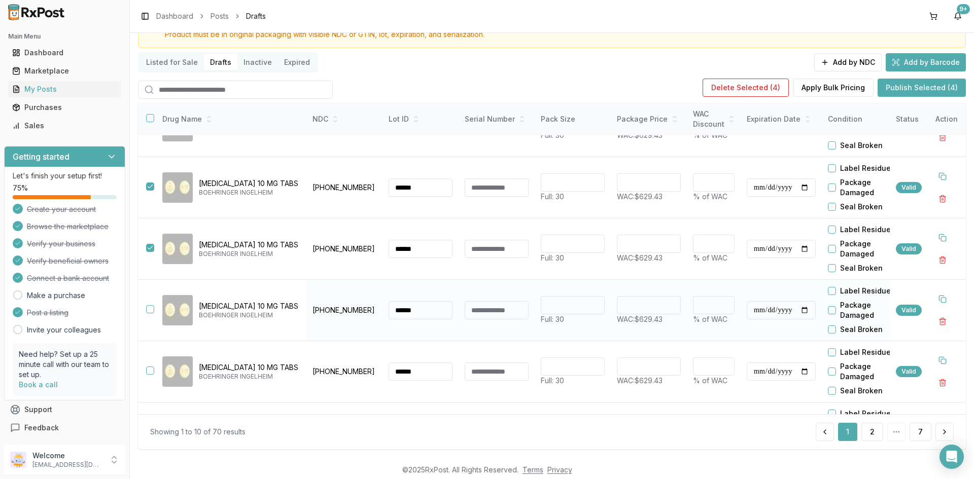
click at [149, 310] on button "button" at bounding box center [150, 309] width 8 height 8
click at [152, 371] on button "button" at bounding box center [150, 371] width 8 height 8
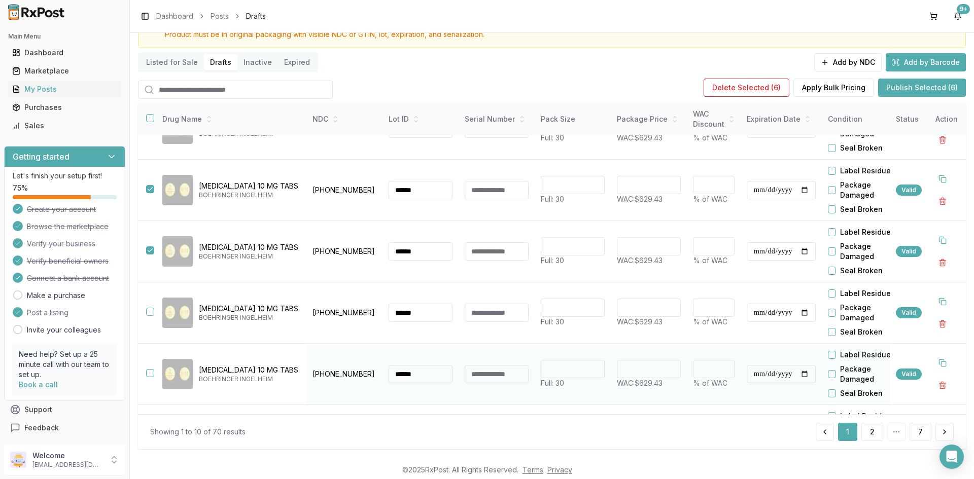
scroll to position [254, 0]
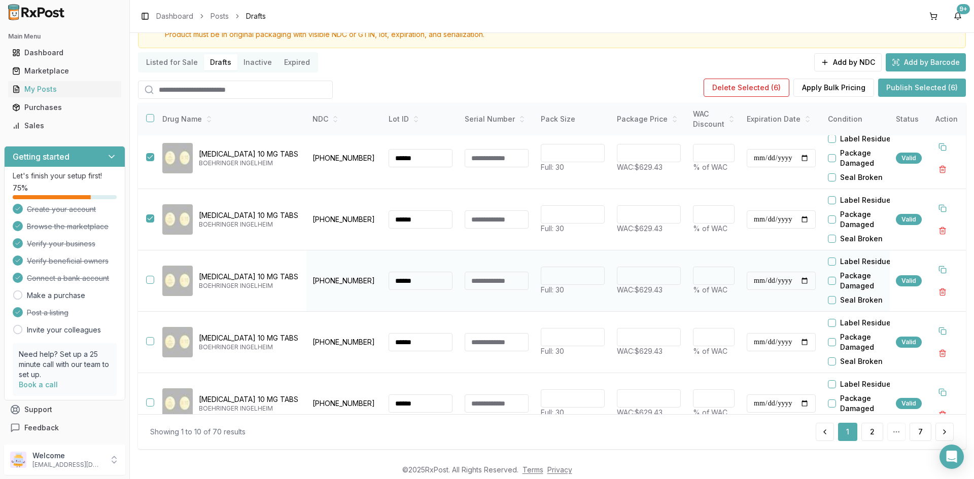
click at [150, 278] on button "button" at bounding box center [150, 280] width 8 height 8
click at [149, 340] on button "button" at bounding box center [150, 341] width 8 height 8
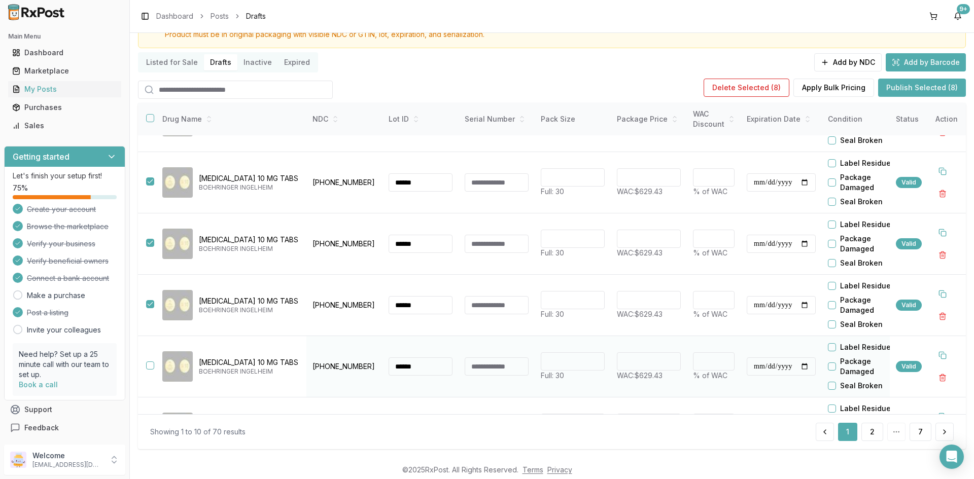
scroll to position [339, 0]
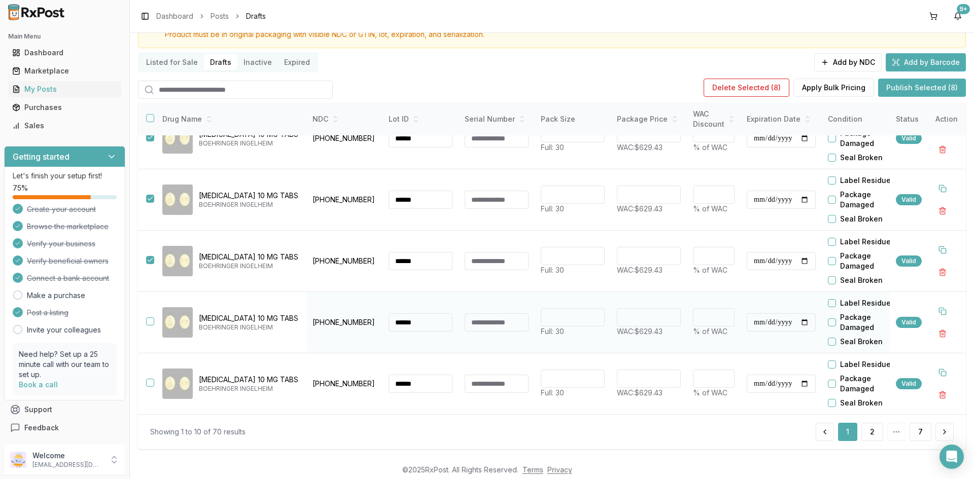
click at [147, 319] on button "button" at bounding box center [150, 321] width 8 height 8
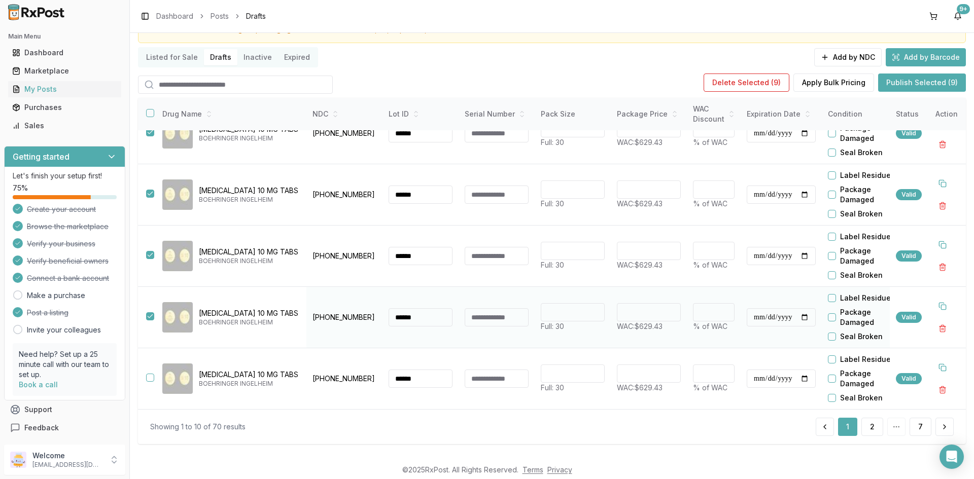
scroll to position [57, 0]
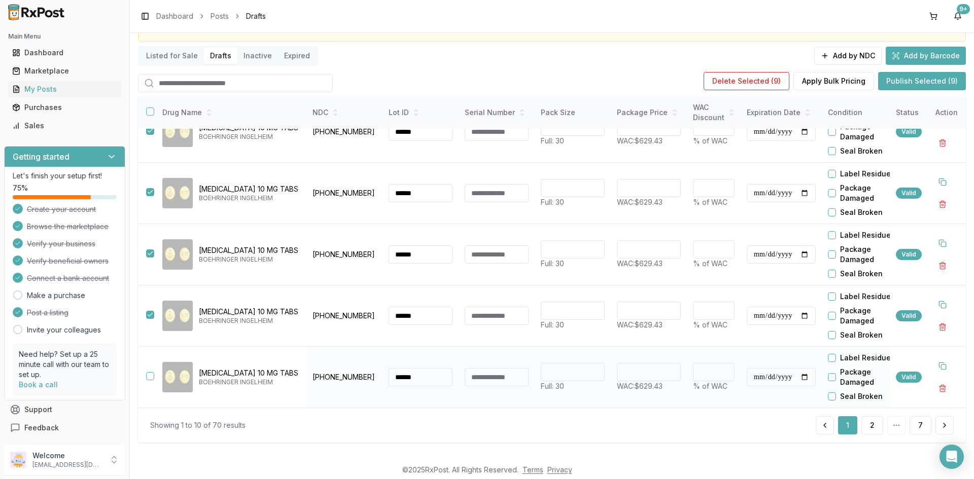
click at [150, 372] on button "button" at bounding box center [150, 376] width 8 height 8
click at [917, 75] on button "Publish Selected (10)" at bounding box center [920, 81] width 91 height 18
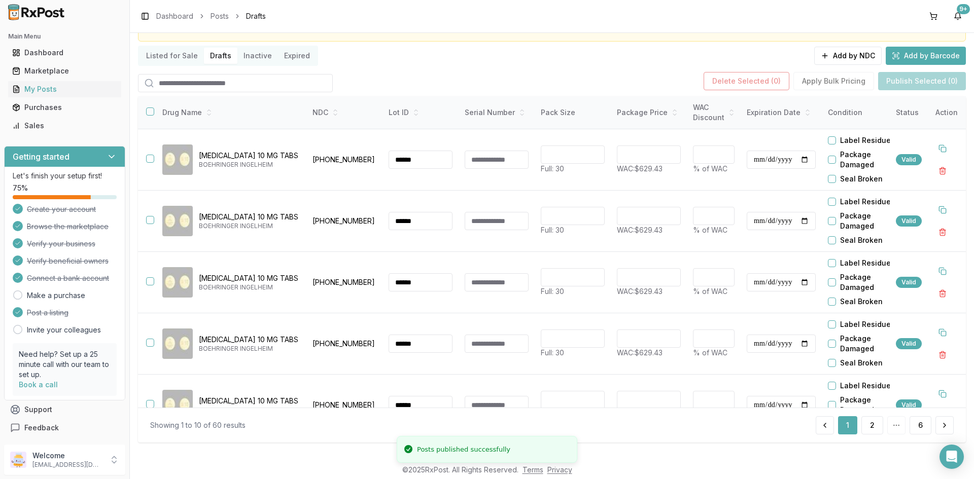
scroll to position [0, 0]
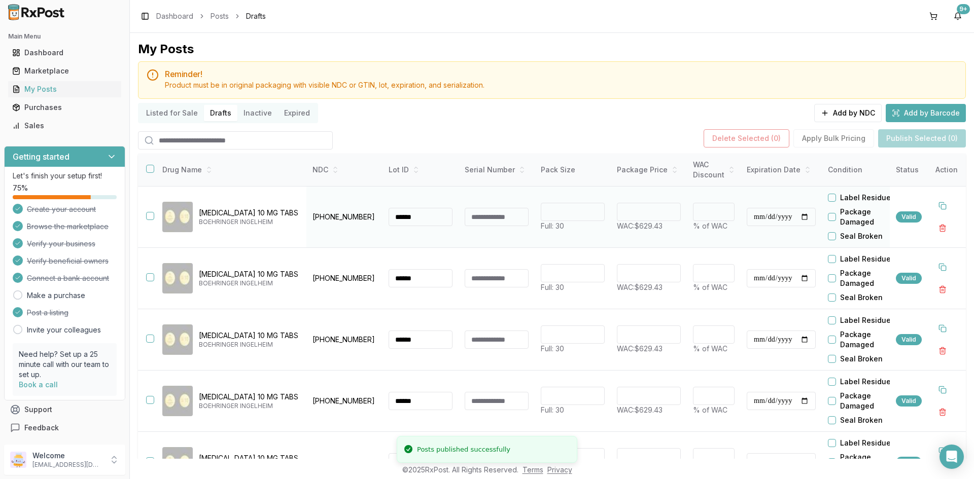
click at [152, 216] on button "button" at bounding box center [150, 216] width 8 height 8
click at [150, 279] on button "button" at bounding box center [150, 277] width 8 height 8
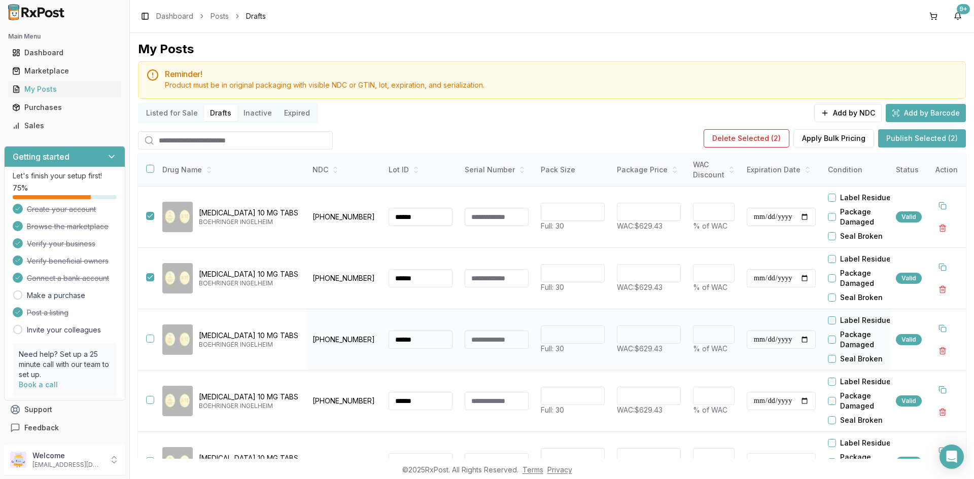
click at [149, 338] on button "button" at bounding box center [150, 339] width 8 height 8
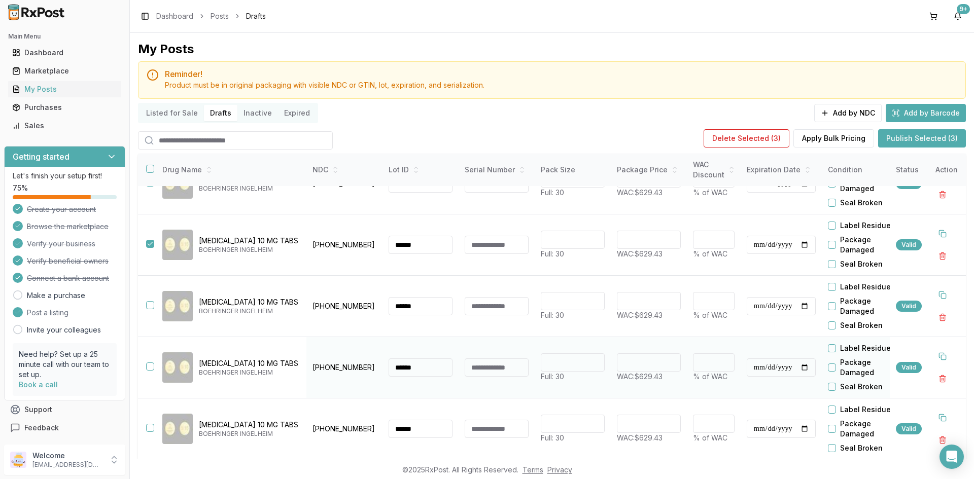
scroll to position [101, 0]
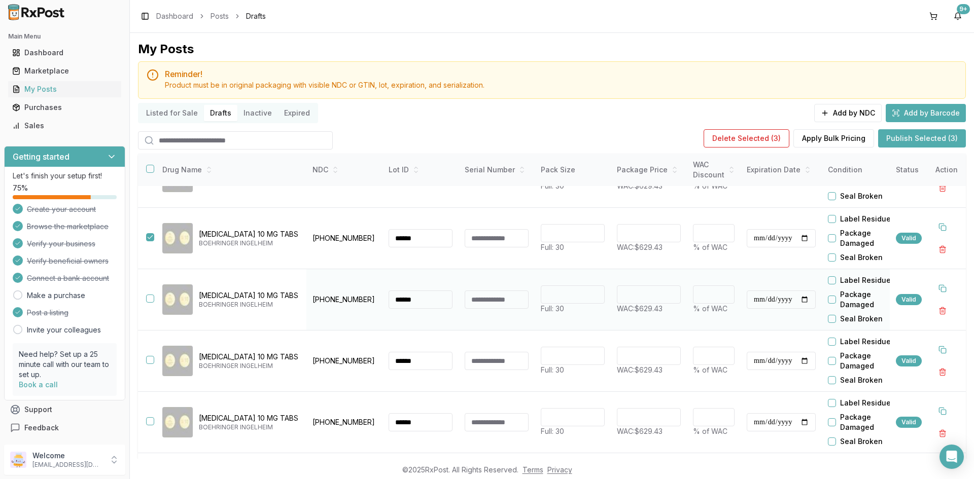
click at [153, 300] on button "button" at bounding box center [150, 299] width 8 height 8
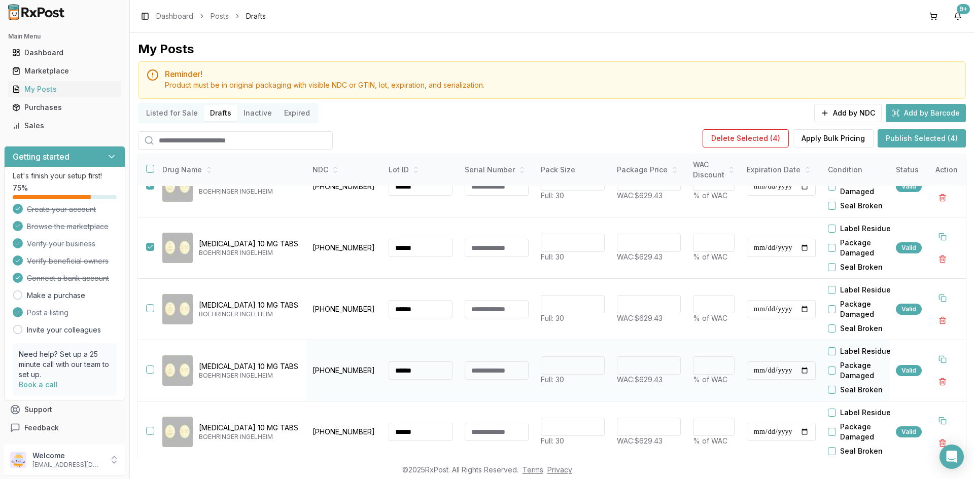
scroll to position [203, 0]
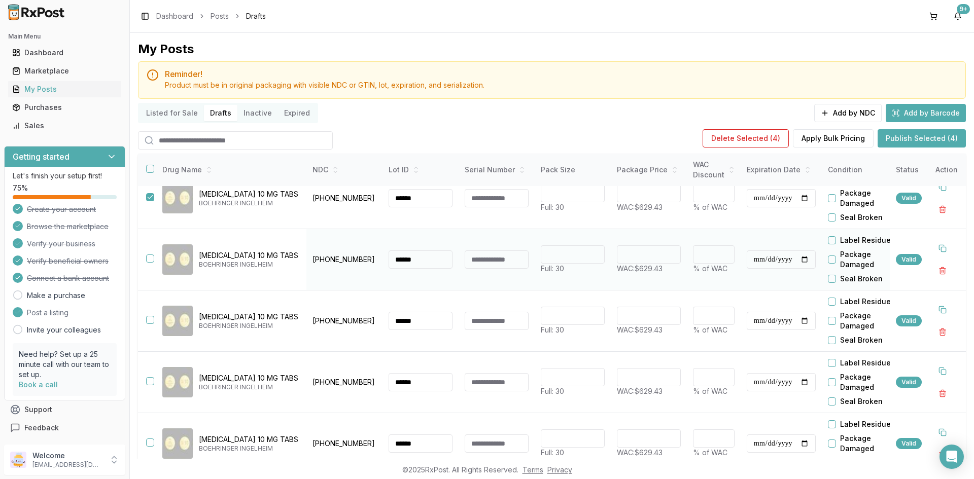
click at [152, 255] on button "button" at bounding box center [150, 259] width 8 height 8
click at [147, 321] on button "button" at bounding box center [150, 320] width 8 height 8
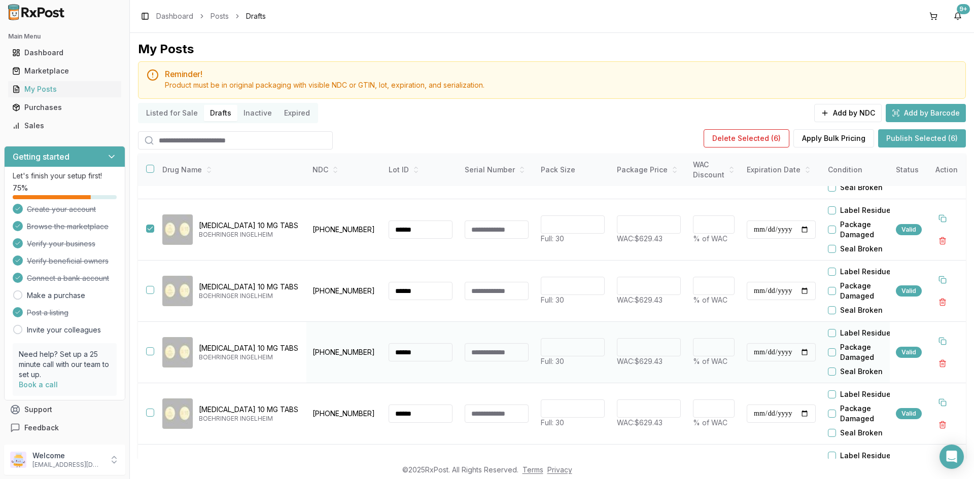
scroll to position [304, 0]
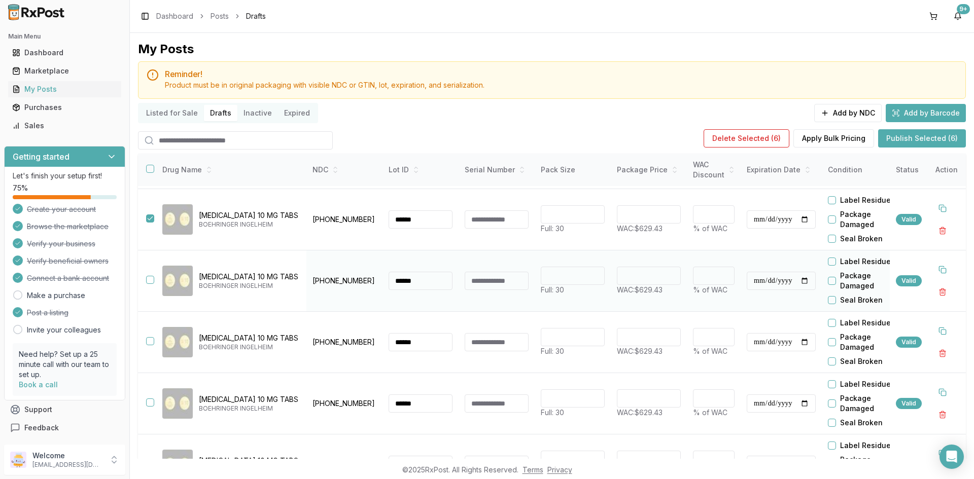
click at [150, 283] on button "button" at bounding box center [150, 280] width 8 height 8
click at [150, 341] on button "button" at bounding box center [150, 341] width 8 height 8
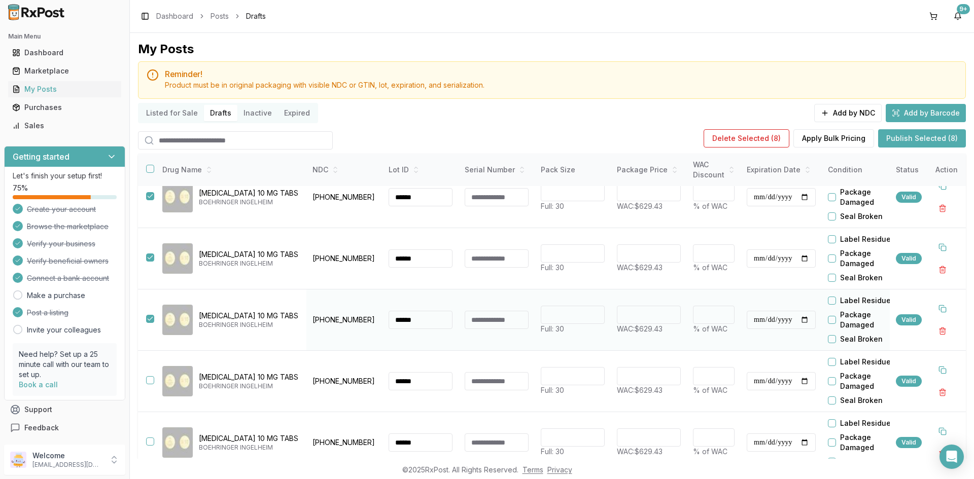
scroll to position [339, 0]
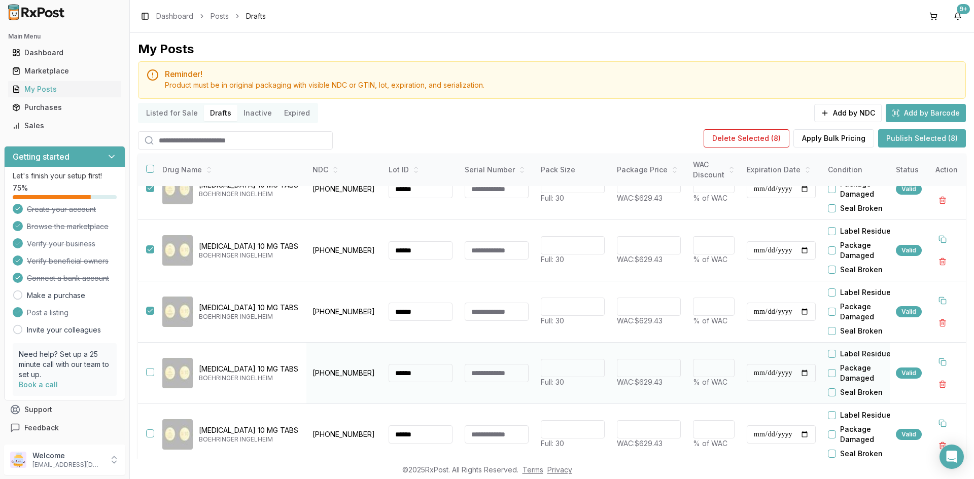
click at [153, 368] on button "button" at bounding box center [150, 372] width 8 height 8
click at [150, 431] on button "button" at bounding box center [150, 434] width 8 height 8
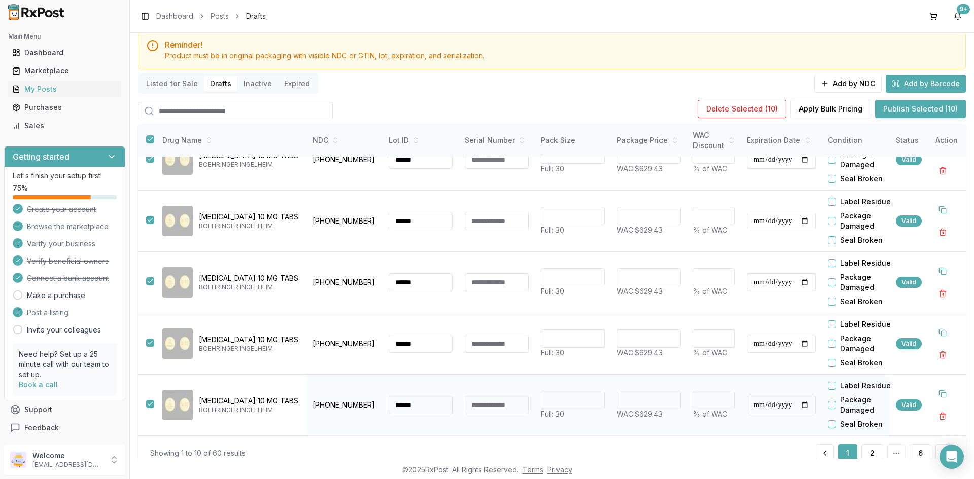
scroll to position [57, 0]
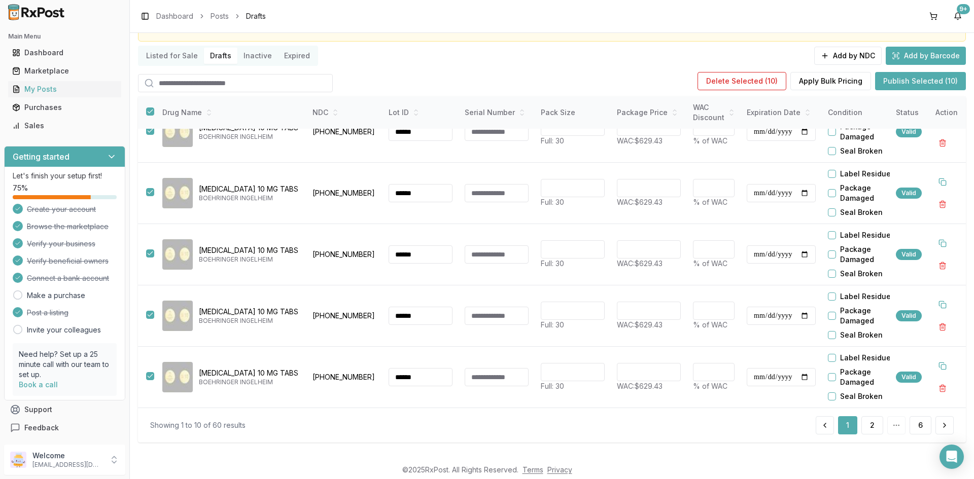
click at [898, 83] on button "Publish Selected (10)" at bounding box center [920, 81] width 91 height 18
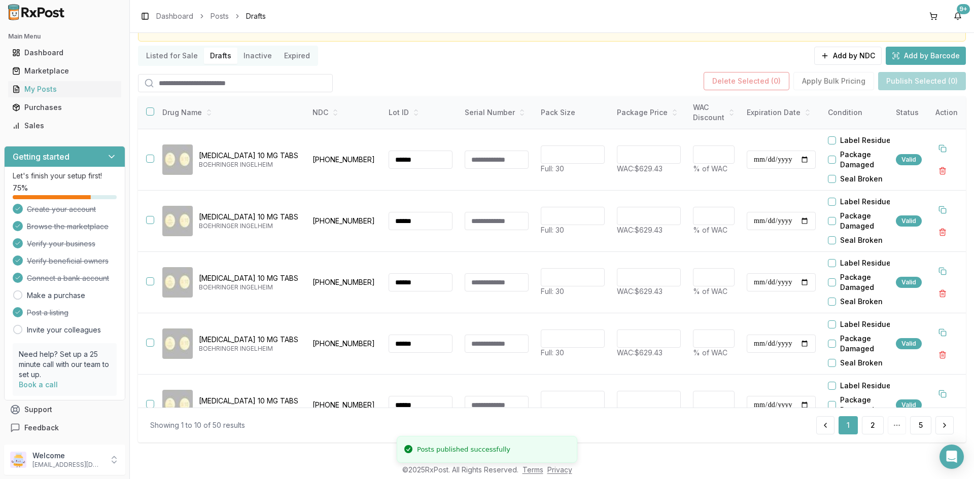
scroll to position [0, 0]
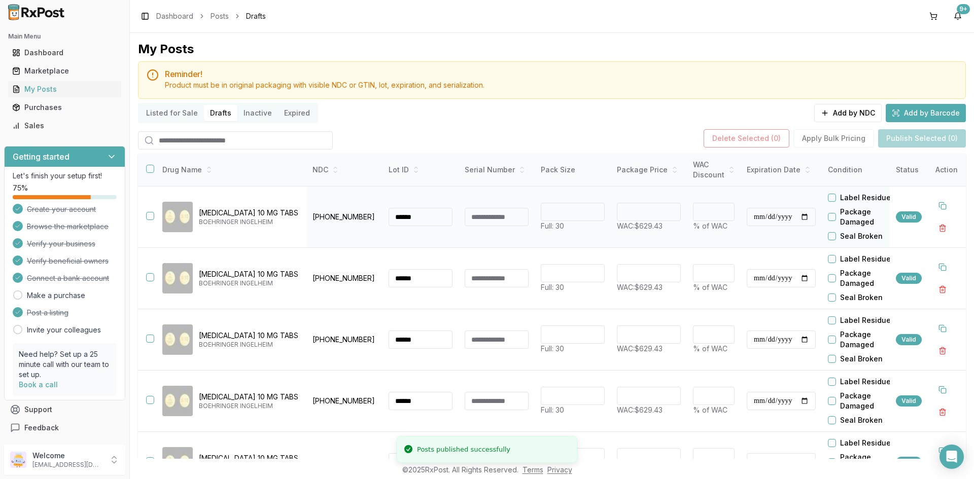
click at [151, 217] on button "button" at bounding box center [150, 216] width 8 height 8
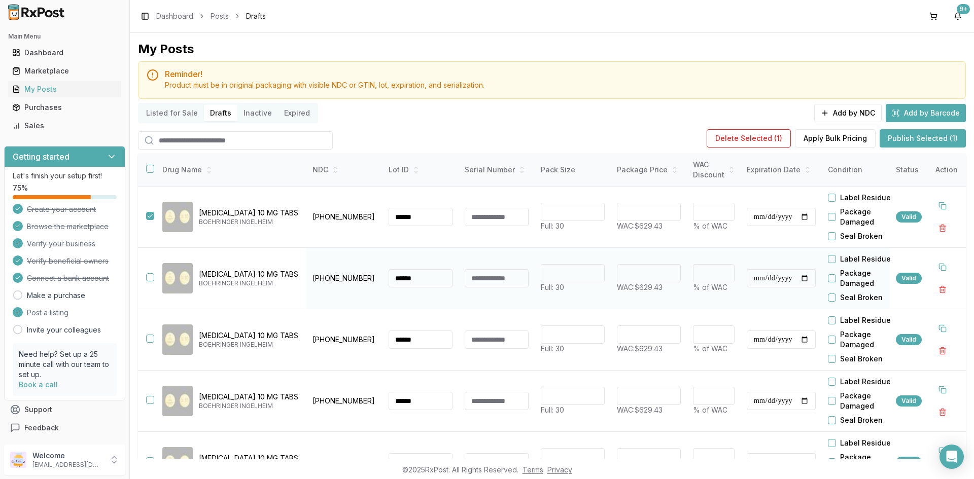
click at [153, 275] on button "button" at bounding box center [150, 277] width 8 height 8
click at [151, 339] on button "button" at bounding box center [150, 339] width 8 height 8
click at [148, 401] on button "button" at bounding box center [150, 400] width 8 height 8
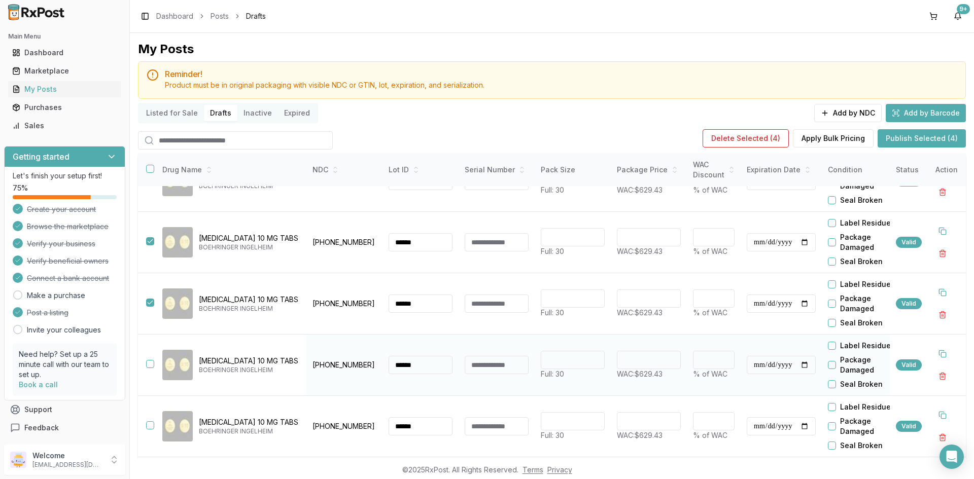
scroll to position [101, 0]
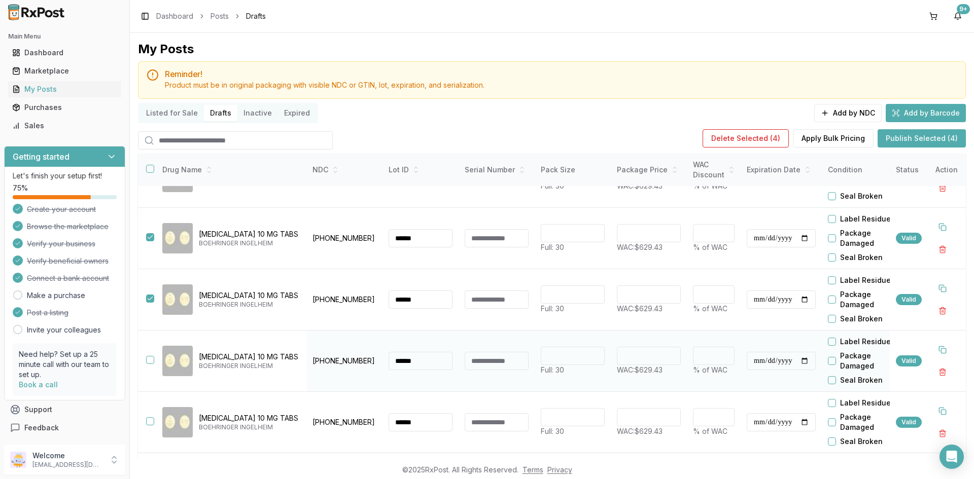
click at [150, 359] on button "button" at bounding box center [150, 360] width 8 height 8
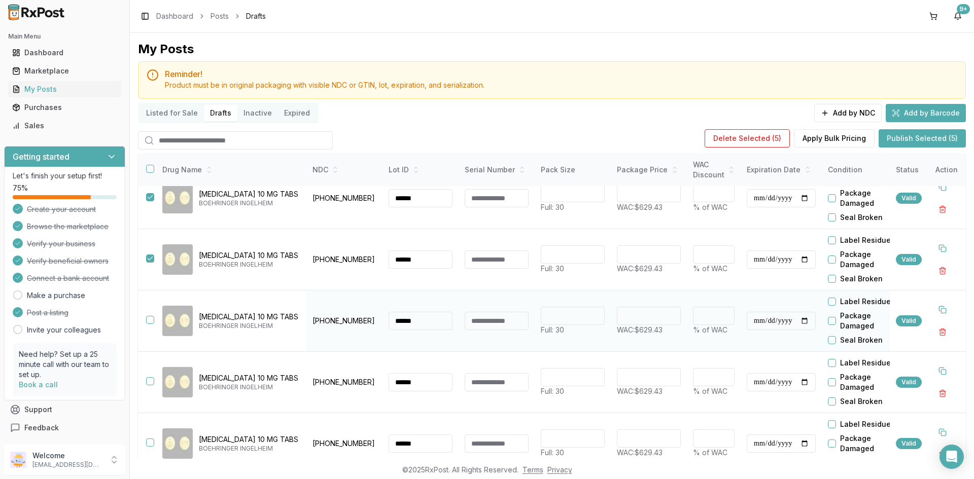
click at [153, 322] on button "button" at bounding box center [150, 320] width 8 height 8
click at [152, 384] on button "button" at bounding box center [150, 381] width 8 height 8
click at [151, 441] on button "button" at bounding box center [150, 443] width 8 height 8
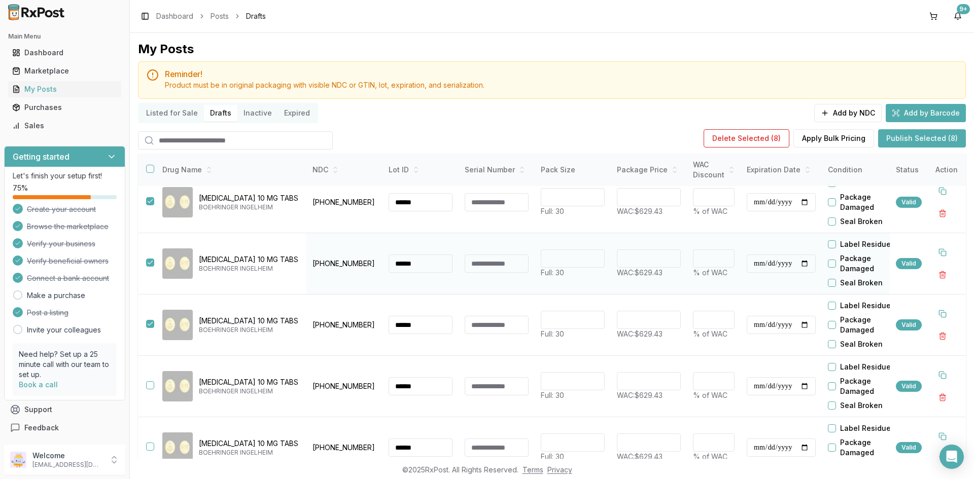
scroll to position [339, 0]
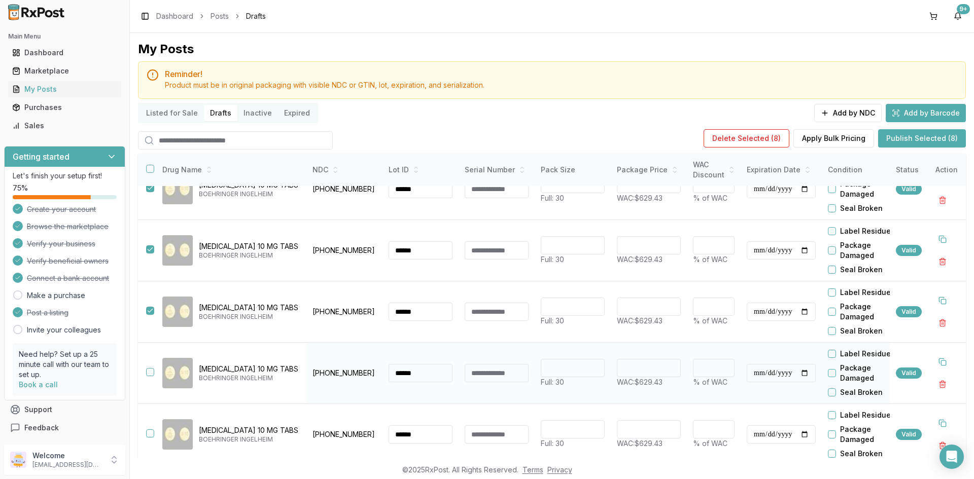
click at [149, 368] on button "button" at bounding box center [150, 372] width 8 height 8
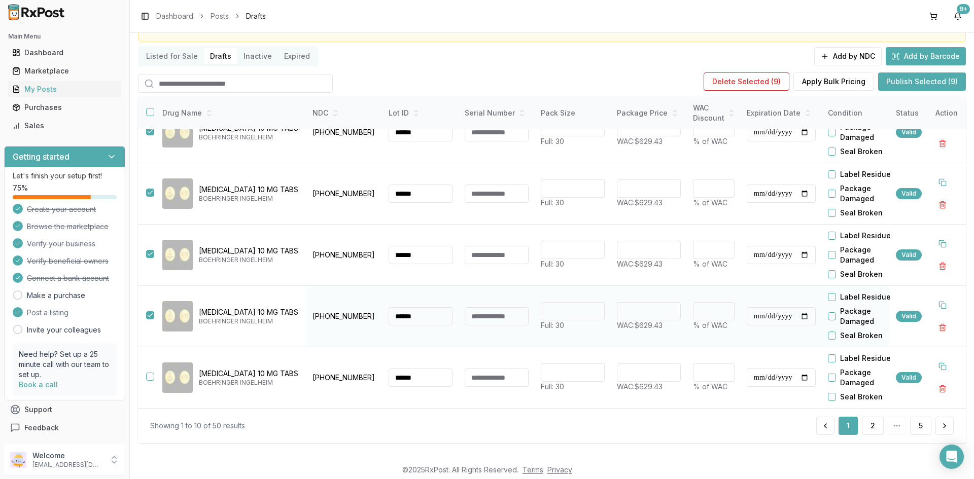
scroll to position [57, 0]
click at [150, 372] on button "button" at bounding box center [150, 376] width 8 height 8
click at [907, 83] on button "Publish Selected (10)" at bounding box center [920, 81] width 91 height 18
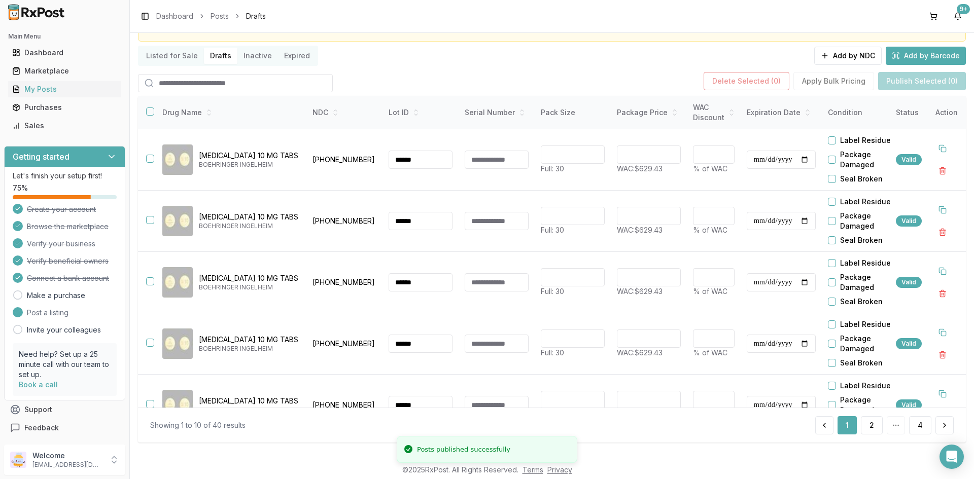
scroll to position [0, 0]
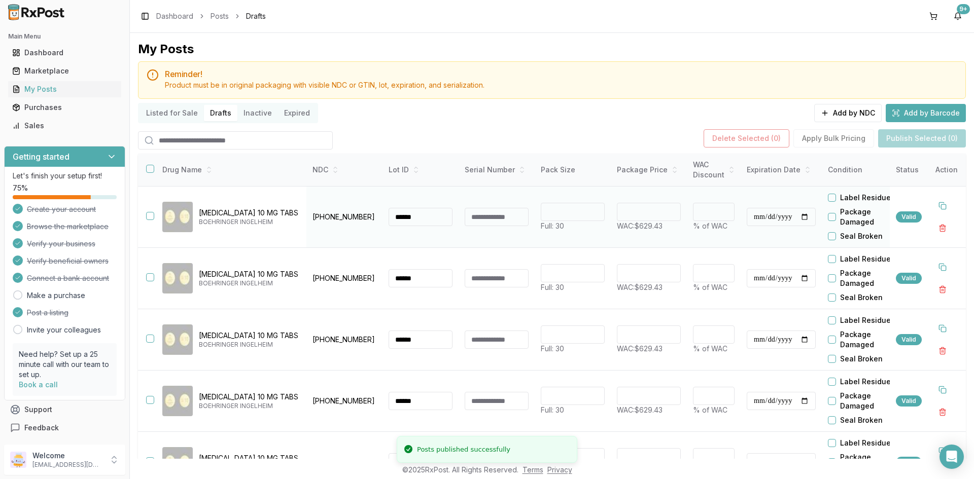
click at [150, 219] on button "button" at bounding box center [150, 216] width 8 height 8
click at [151, 276] on button "button" at bounding box center [150, 277] width 8 height 8
click at [153, 337] on button "button" at bounding box center [150, 339] width 8 height 8
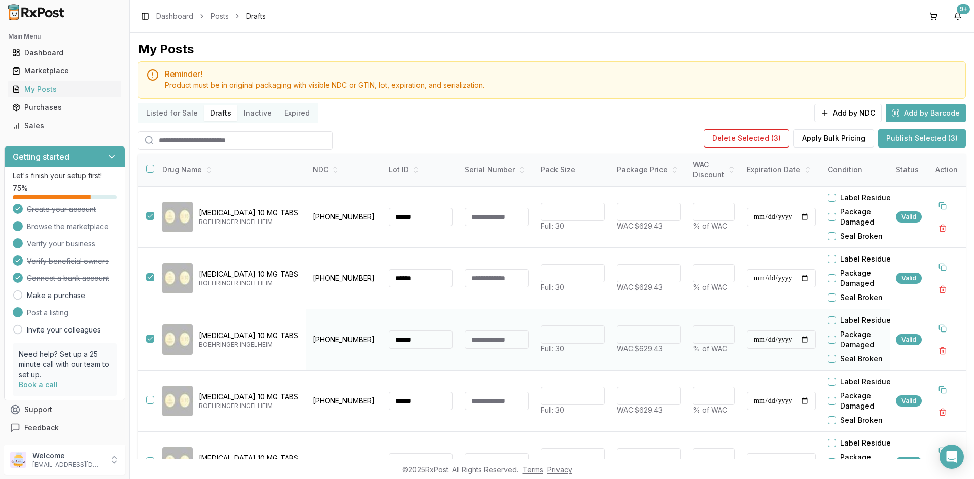
scroll to position [101, 0]
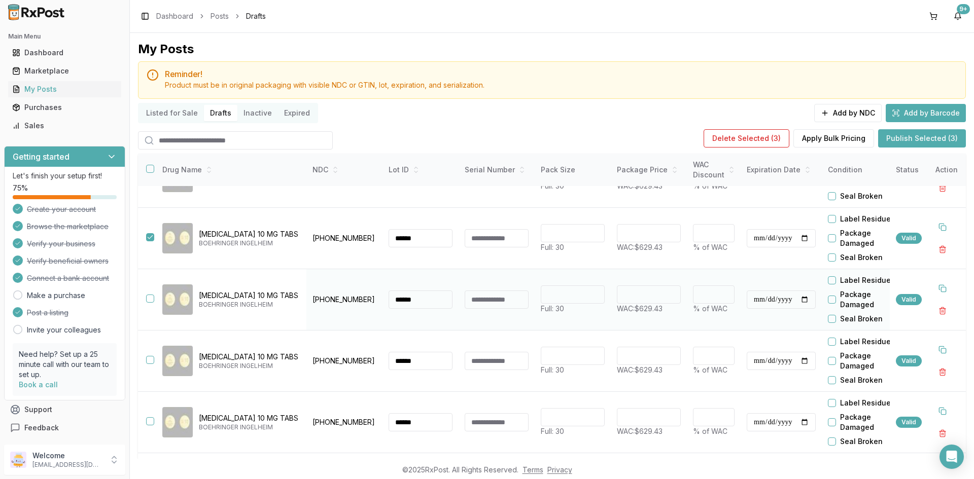
click at [151, 298] on button "button" at bounding box center [150, 299] width 8 height 8
click at [149, 360] on button "button" at bounding box center [150, 360] width 8 height 8
click at [153, 416] on td at bounding box center [146, 422] width 16 height 61
click at [151, 421] on button "button" at bounding box center [150, 421] width 8 height 8
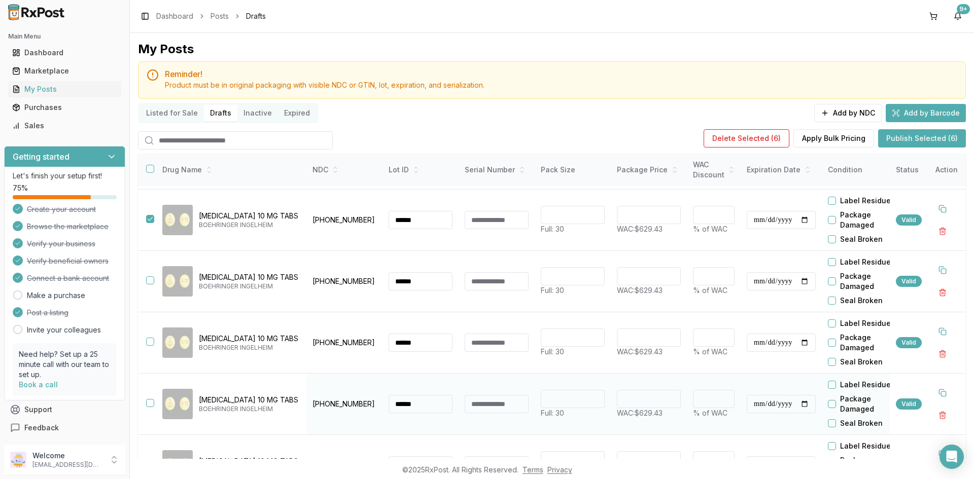
scroll to position [304, 0]
click at [146, 276] on td at bounding box center [146, 281] width 16 height 61
click at [149, 282] on button "button" at bounding box center [150, 280] width 8 height 8
click at [145, 341] on td at bounding box center [146, 342] width 16 height 61
click at [151, 341] on button "button" at bounding box center [150, 341] width 8 height 8
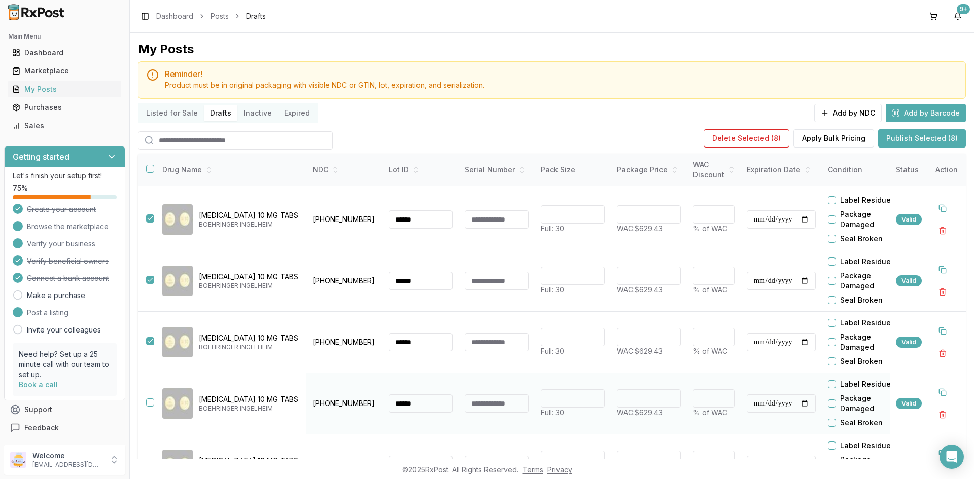
click at [149, 404] on button "button" at bounding box center [150, 403] width 8 height 8
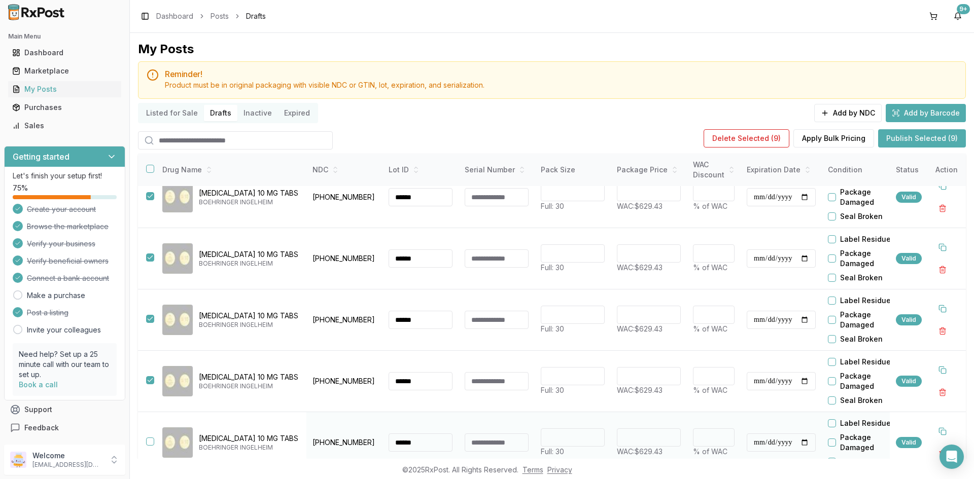
scroll to position [339, 0]
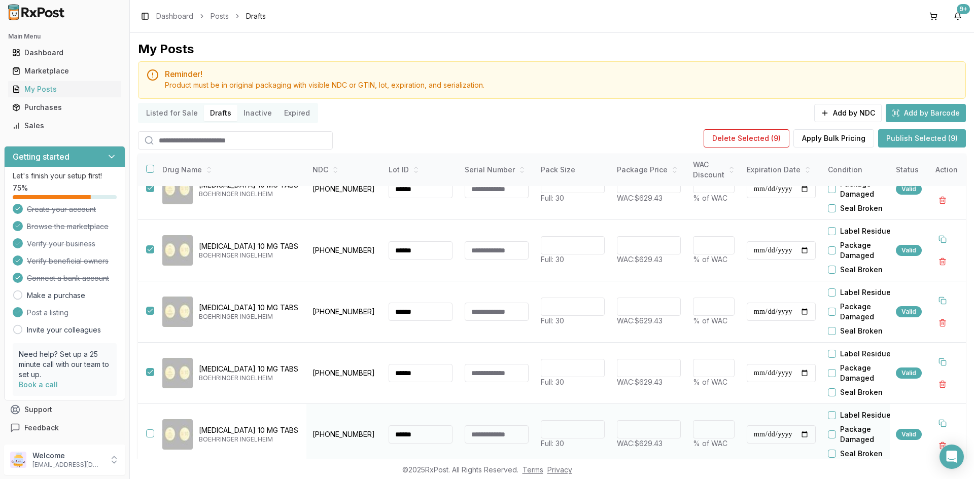
click at [150, 432] on button "button" at bounding box center [150, 434] width 8 height 8
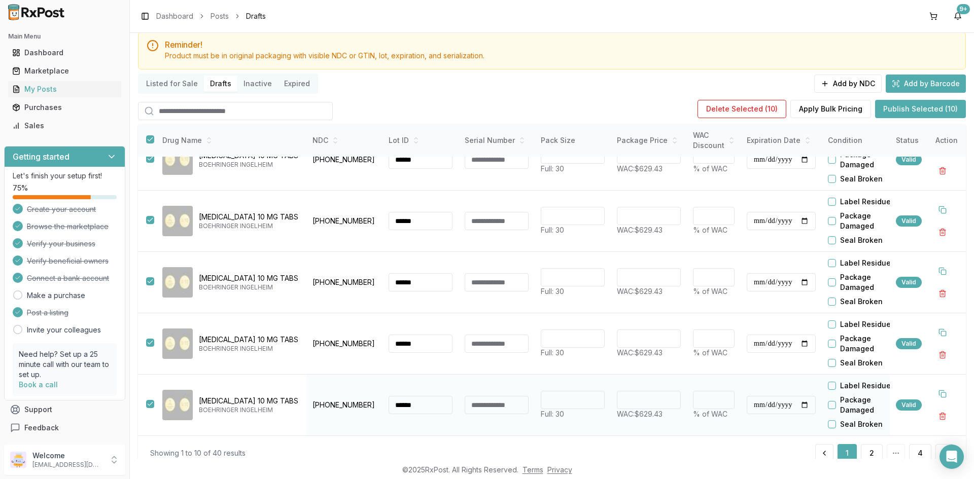
scroll to position [57, 0]
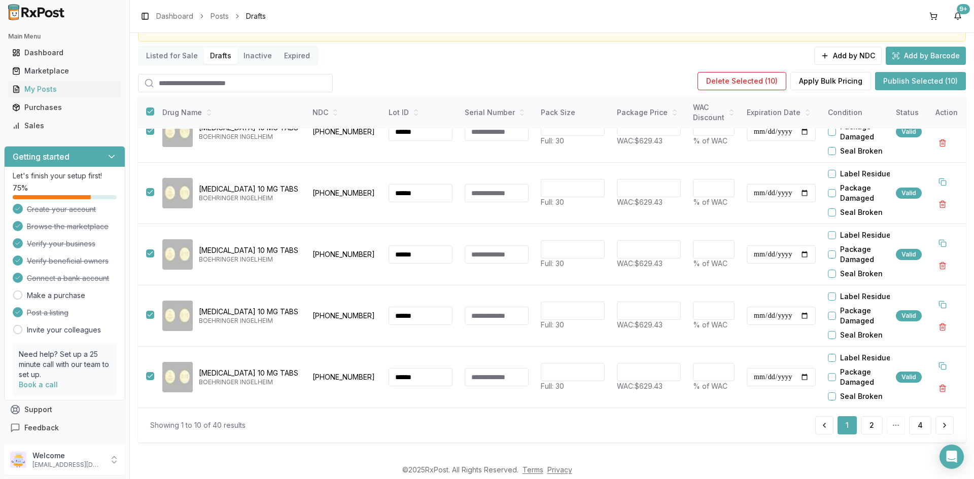
click at [950, 72] on button "Publish Selected (10)" at bounding box center [920, 81] width 91 height 18
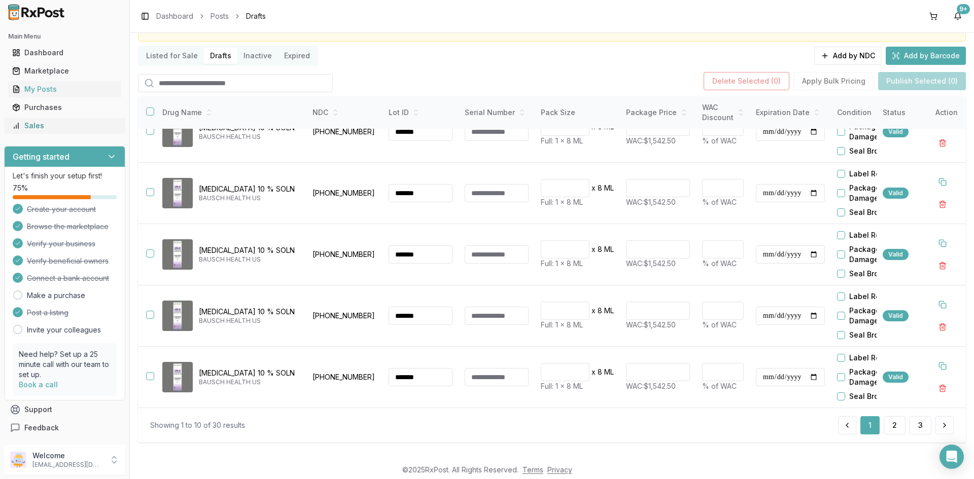
click at [37, 122] on div "Sales" at bounding box center [64, 126] width 105 height 10
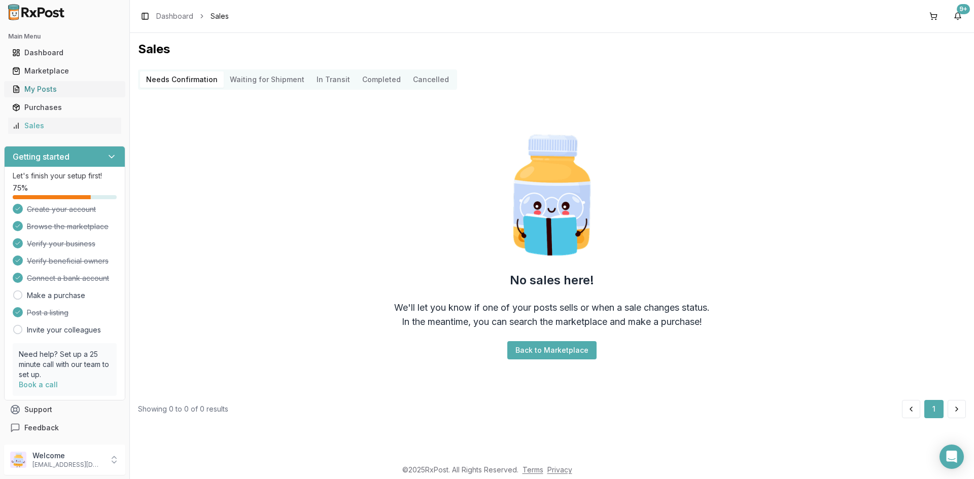
click at [76, 94] on div "My Posts" at bounding box center [64, 89] width 105 height 10
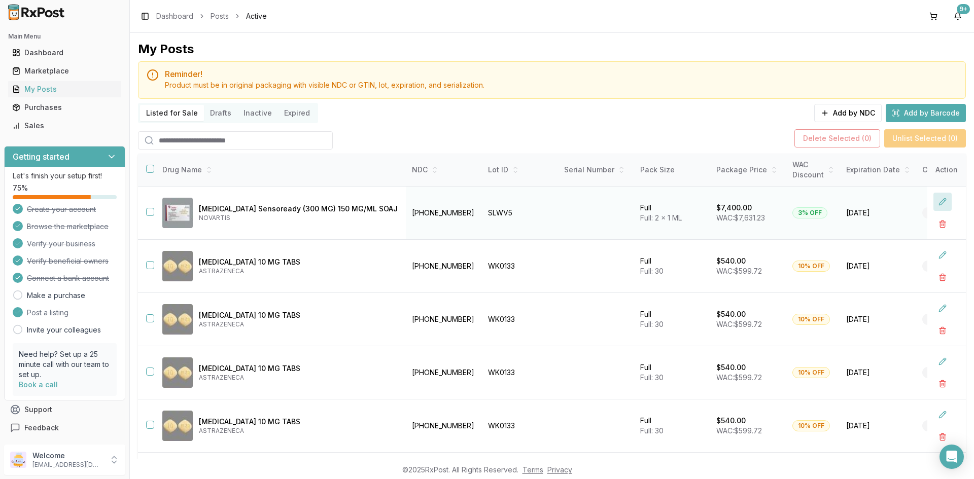
click at [933, 202] on button at bounding box center [942, 202] width 18 height 18
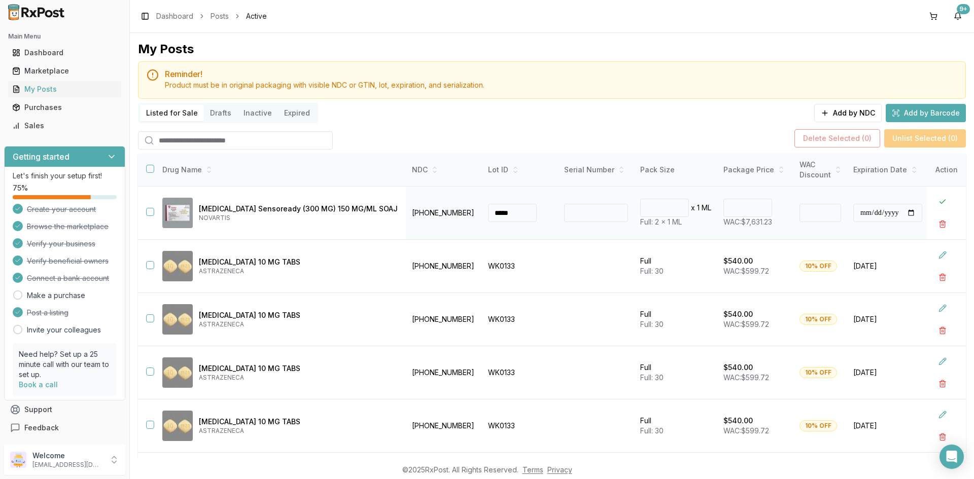
click at [723, 207] on input "****" at bounding box center [747, 208] width 49 height 18
type input "*"
type input "*******"
type input "**"
click at [936, 201] on button at bounding box center [942, 202] width 18 height 18
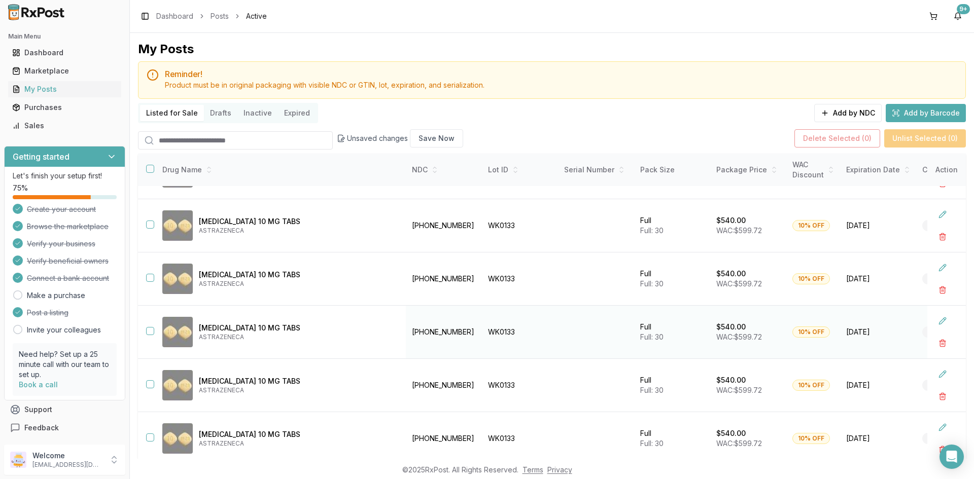
scroll to position [65, 0]
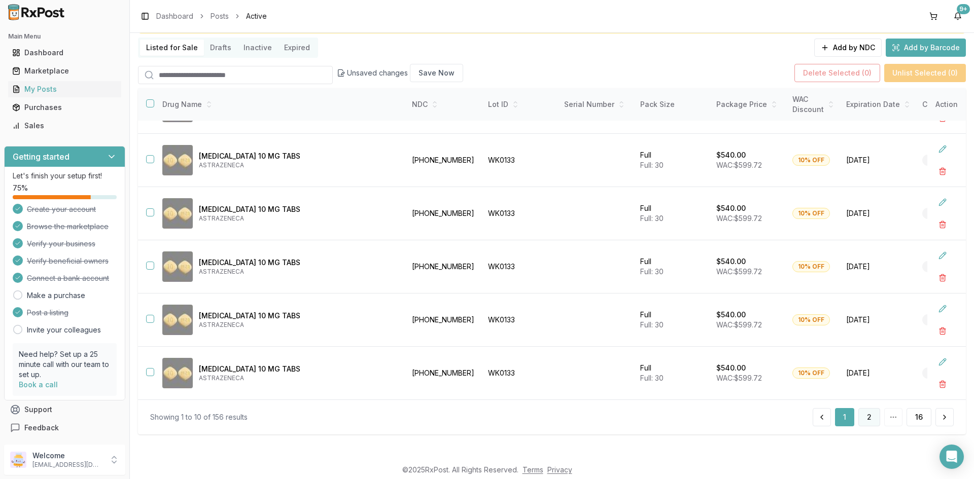
click at [863, 415] on button "2" at bounding box center [869, 417] width 22 height 18
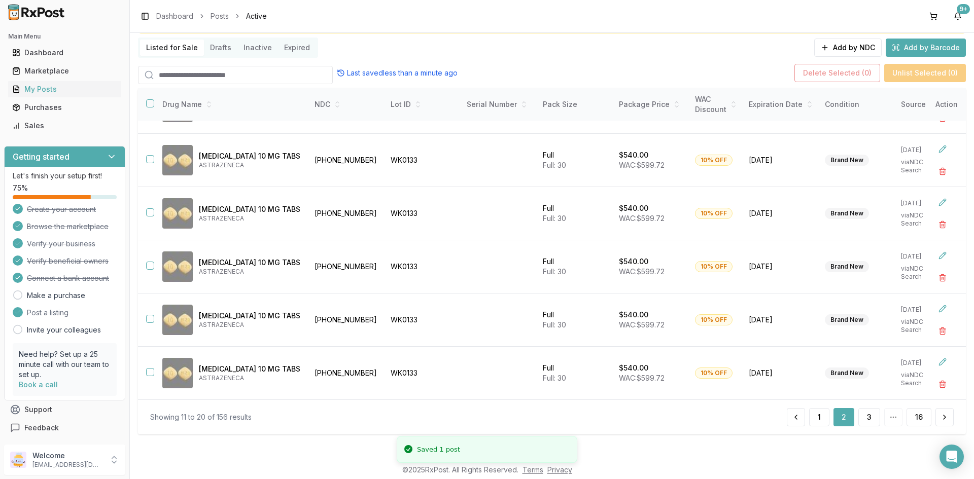
click at [865, 415] on button "3" at bounding box center [869, 417] width 22 height 18
click at [865, 415] on button "4" at bounding box center [869, 417] width 22 height 18
click at [865, 415] on button "5" at bounding box center [869, 417] width 21 height 18
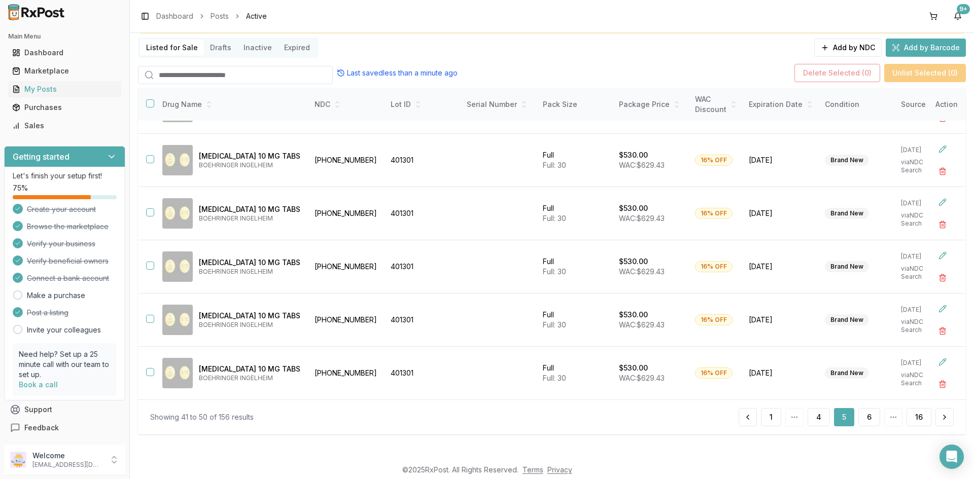
click at [865, 415] on button "6" at bounding box center [869, 417] width 22 height 18
click at [865, 415] on button "7" at bounding box center [869, 417] width 22 height 18
